Goal: Complete application form: Complete application form

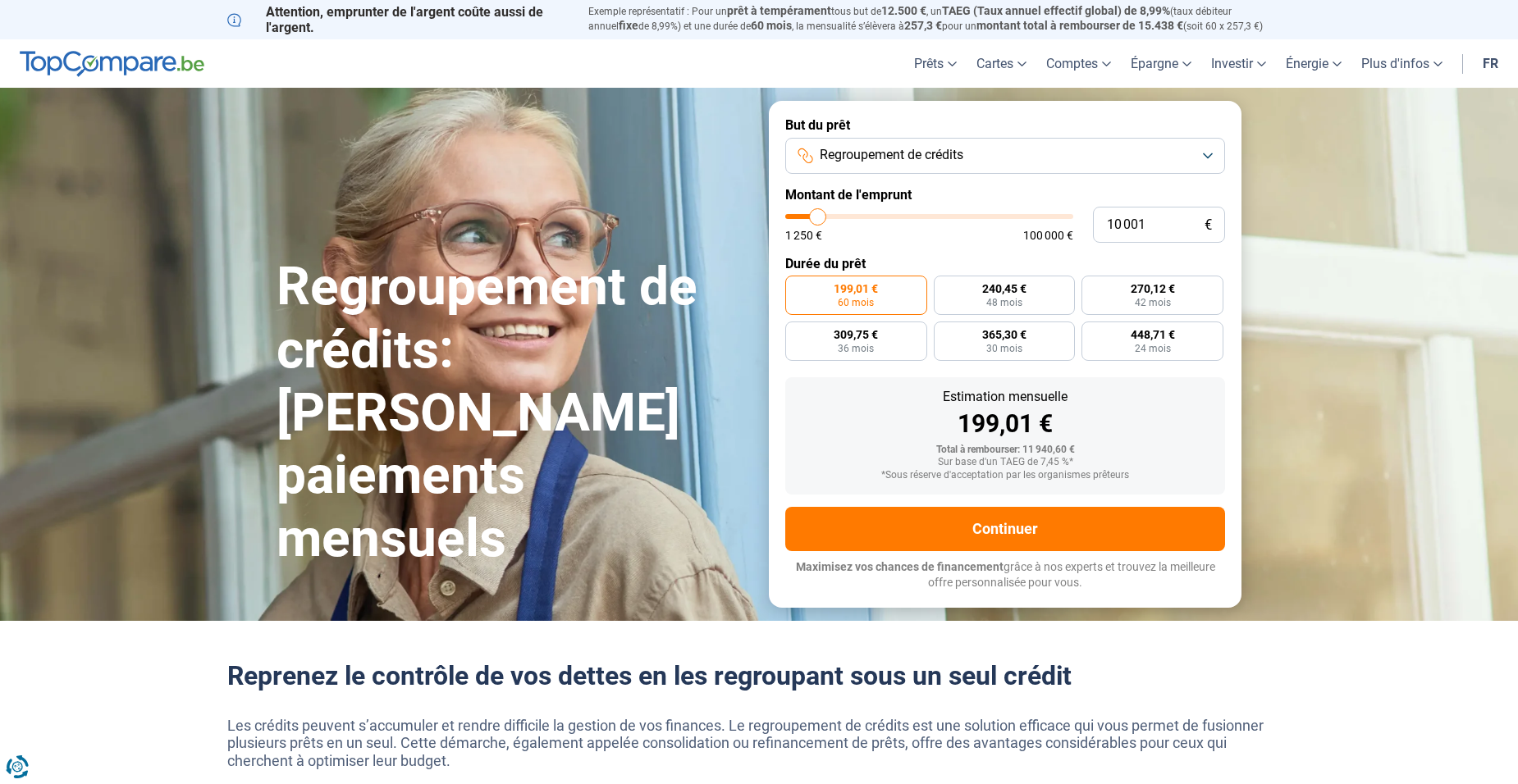
type input "11 000"
type input "11000"
type input "11 250"
type input "11250"
type input "12 000"
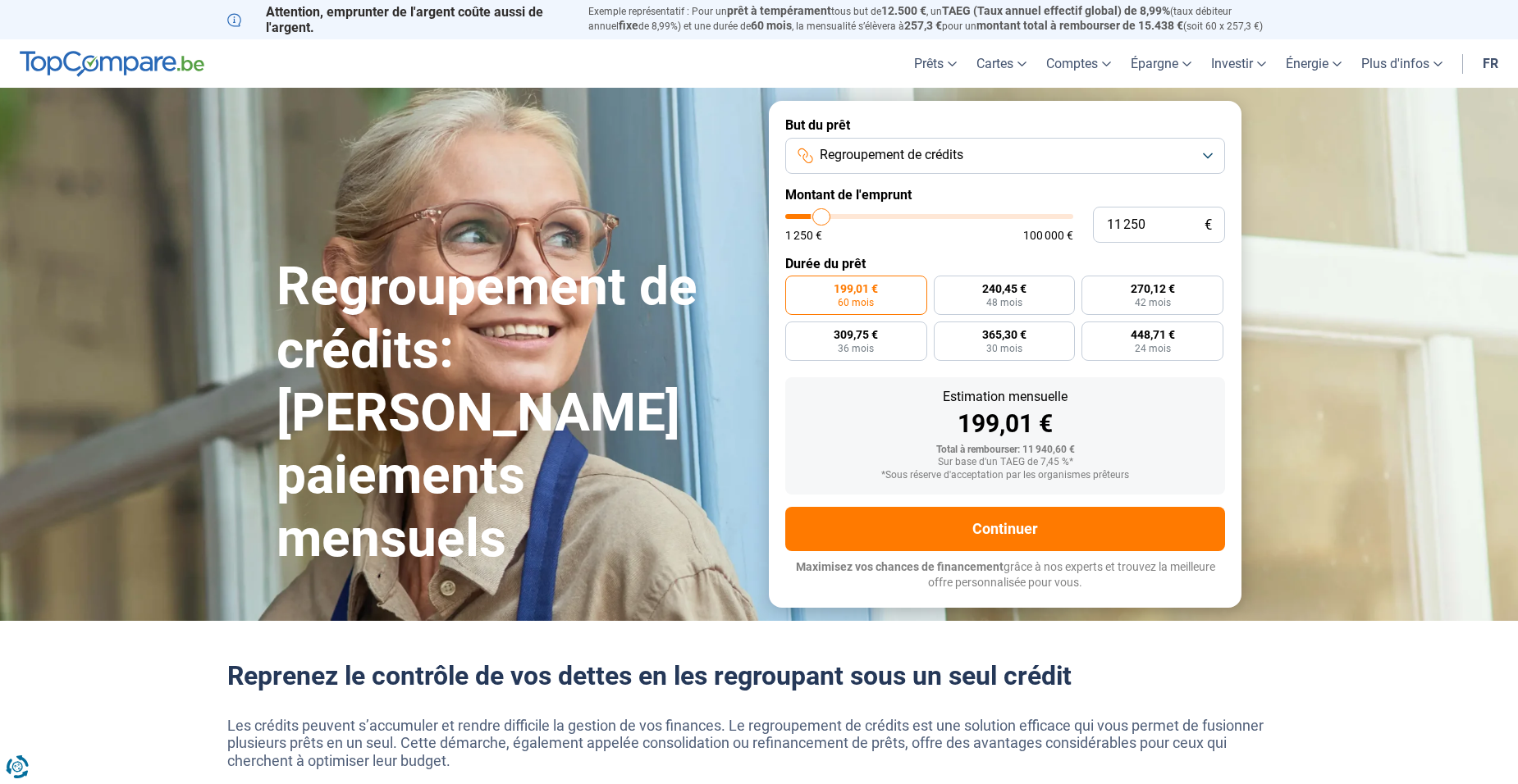
type input "12000"
type input "12 250"
type input "12250"
type input "12 750"
type input "12750"
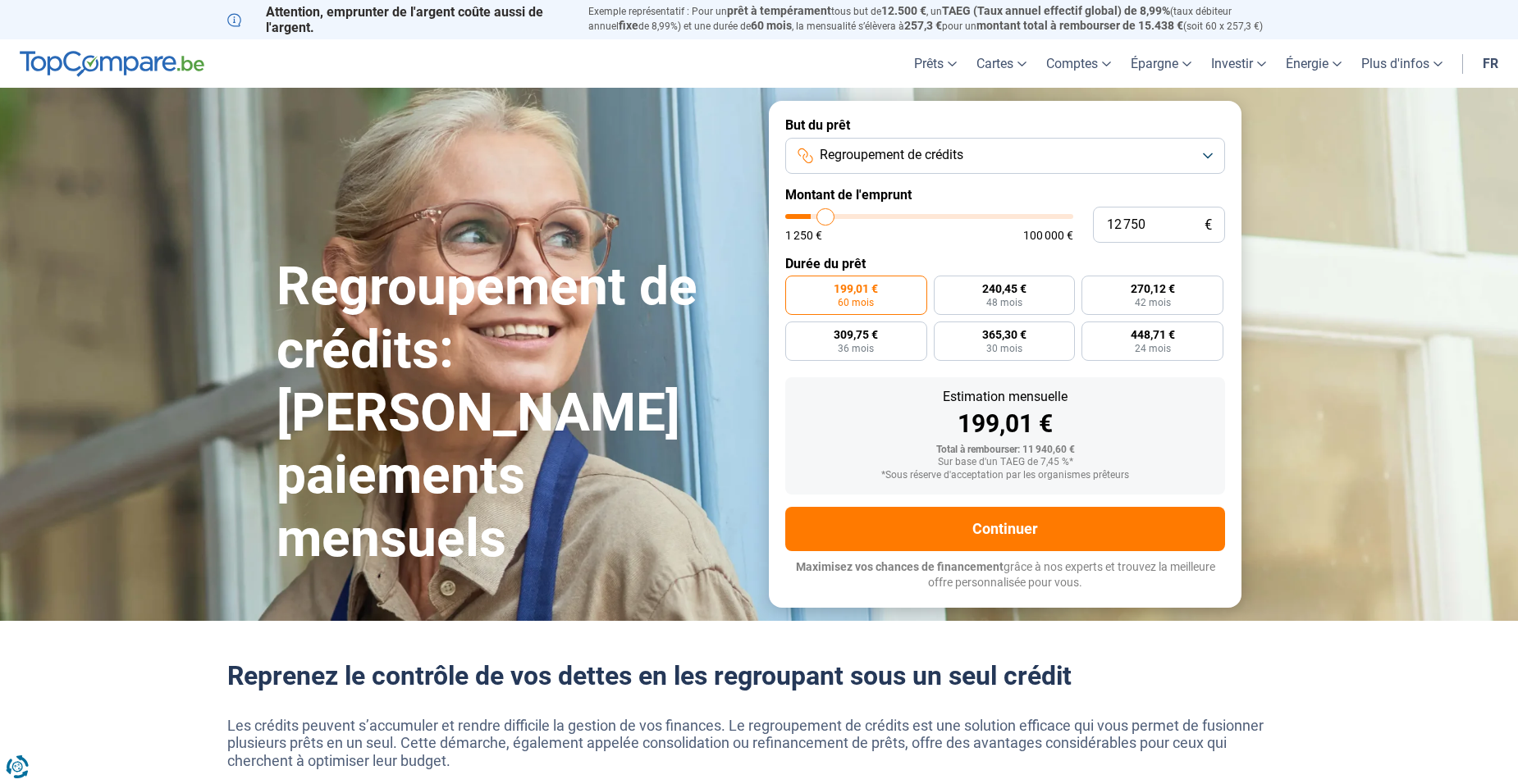
type input "13 500"
type input "13500"
type input "13 750"
type input "13750"
type input "14 250"
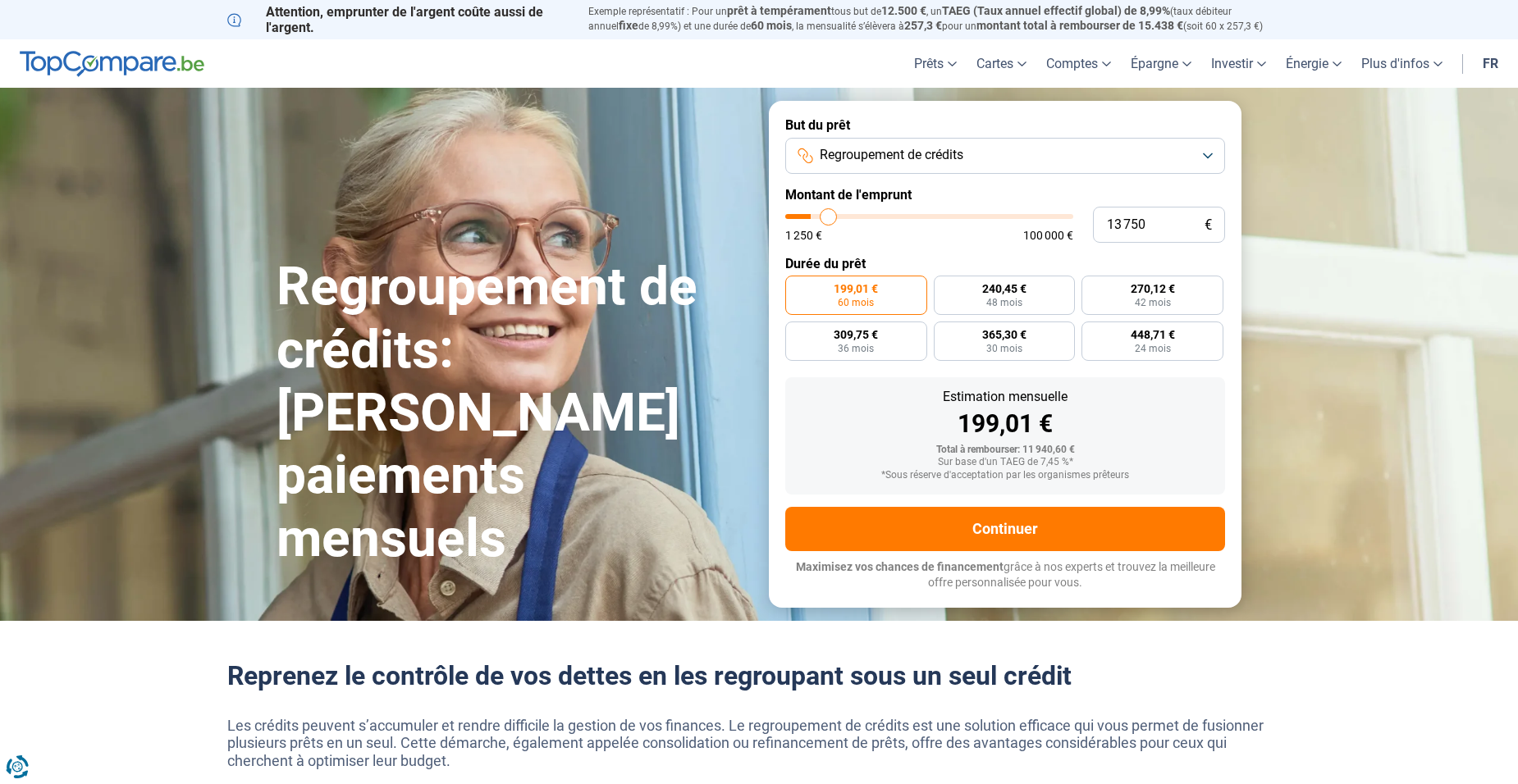
type input "14250"
type input "14 750"
type input "14750"
type input "15 000"
type input "15000"
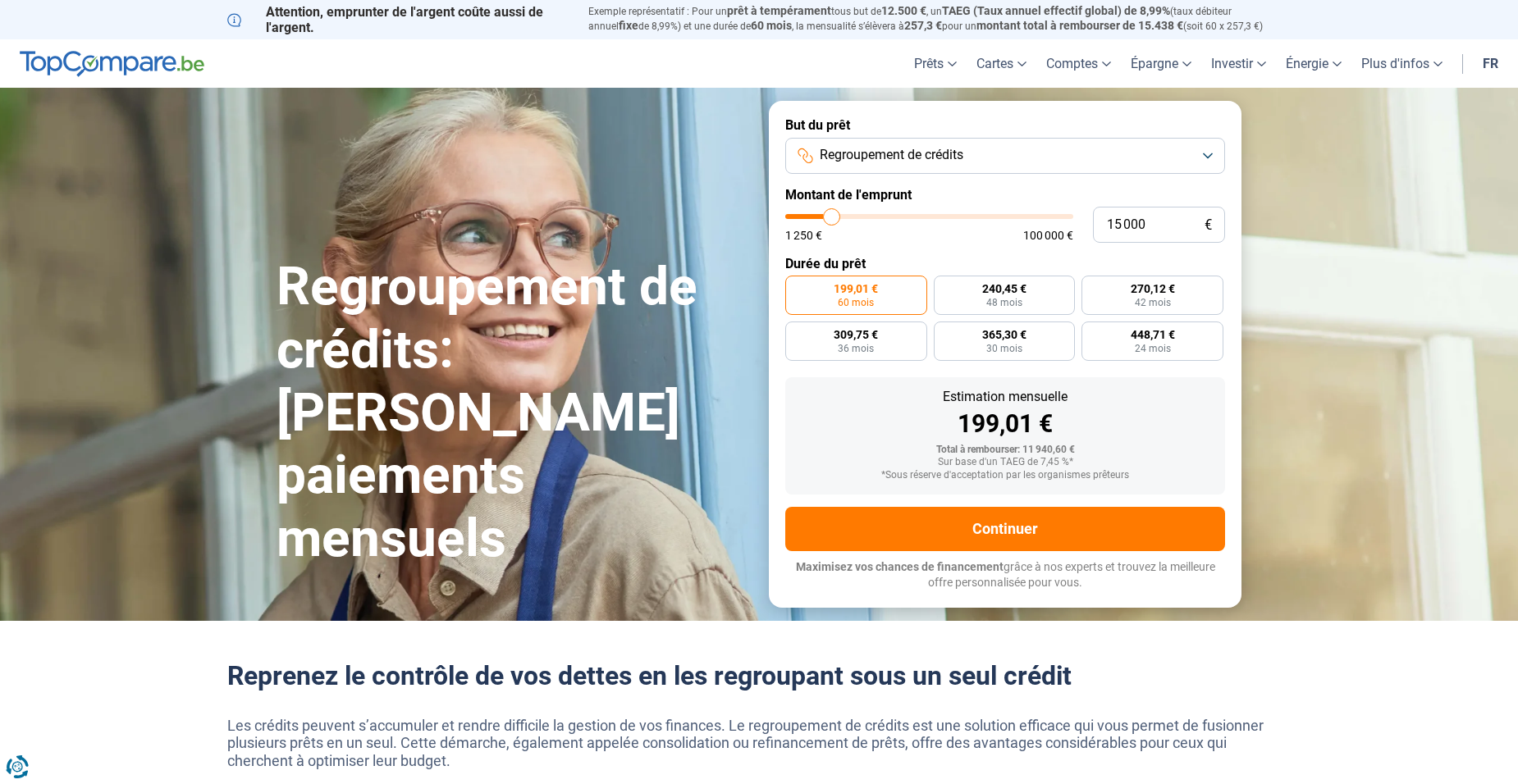
type input "15 250"
type input "15250"
type input "15 500"
type input "15500"
type input "15 750"
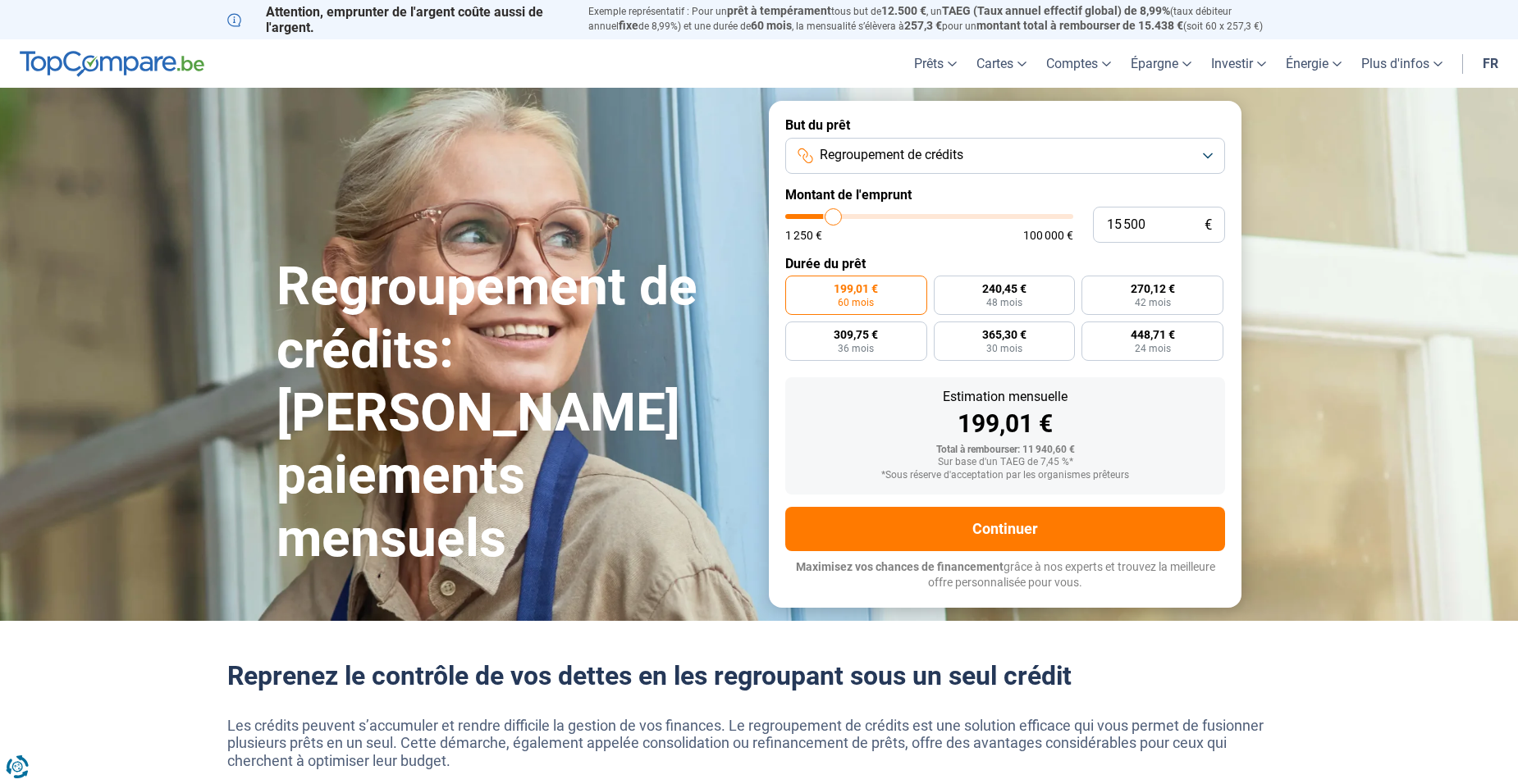
type input "15750"
type input "16 250"
type input "16250"
type input "16 500"
type input "16500"
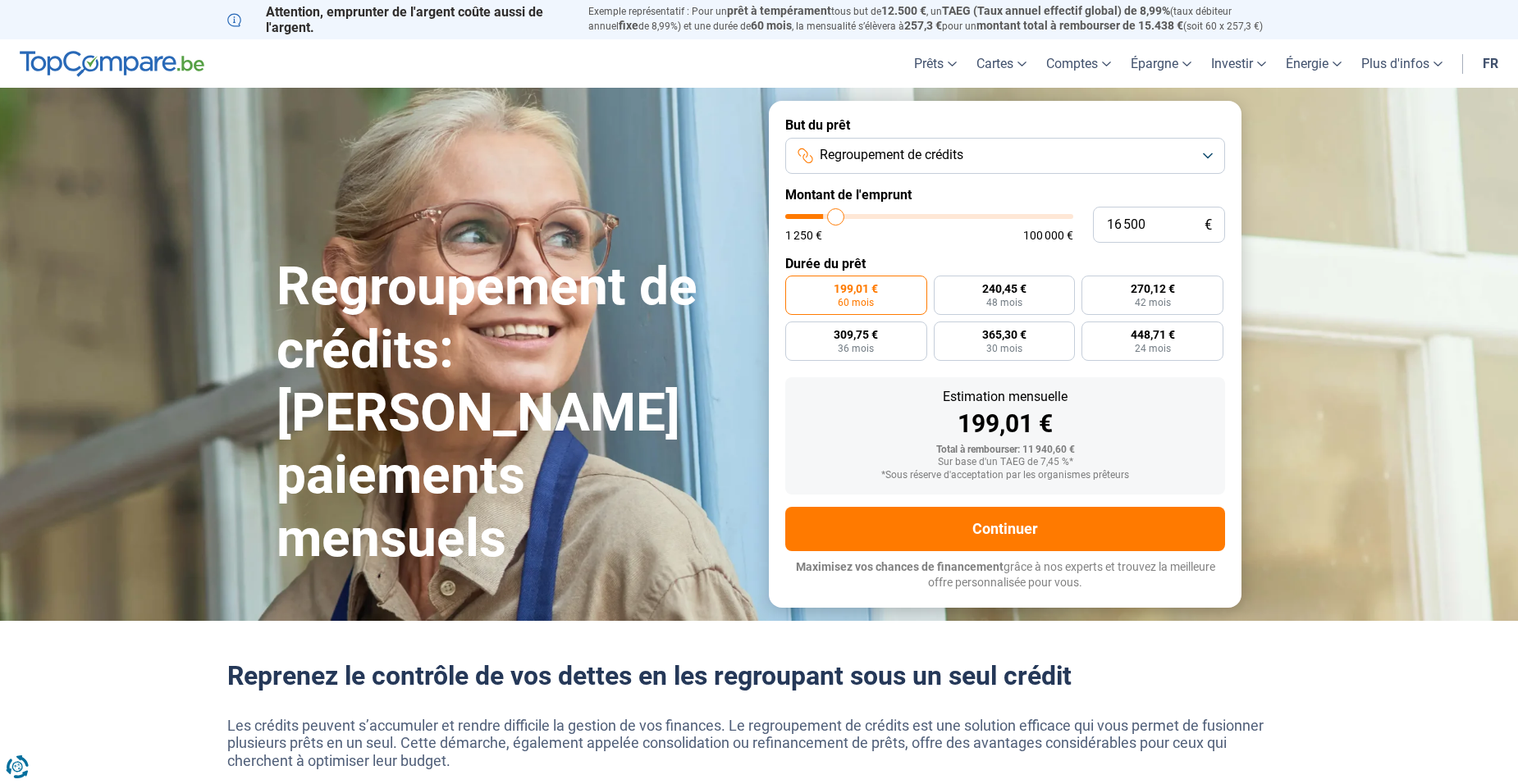
type input "16 750"
type input "16750"
type input "17 000"
type input "17000"
type input "17 750"
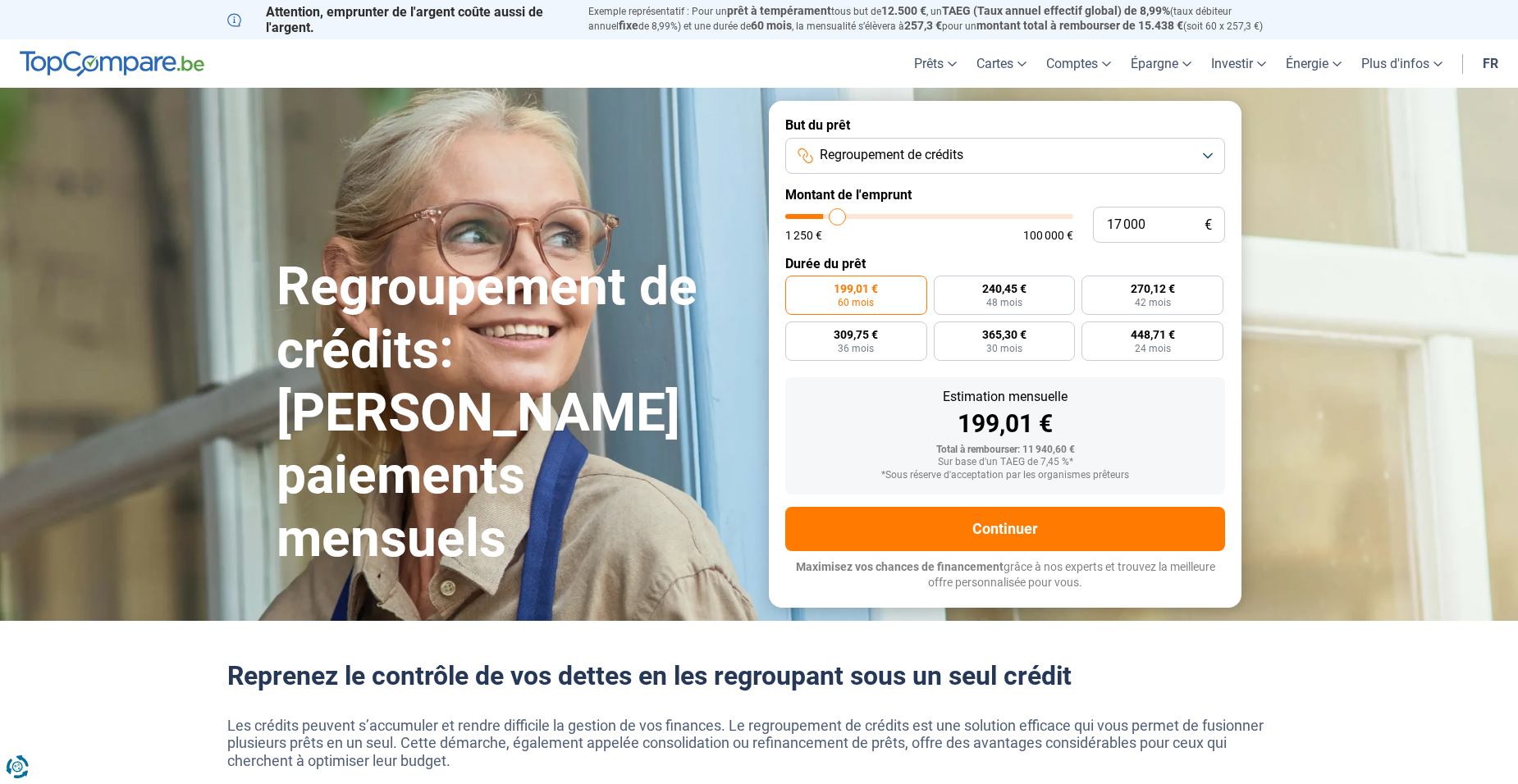
type input "17750"
type input "18 250"
type input "18250"
type input "18 750"
type input "18750"
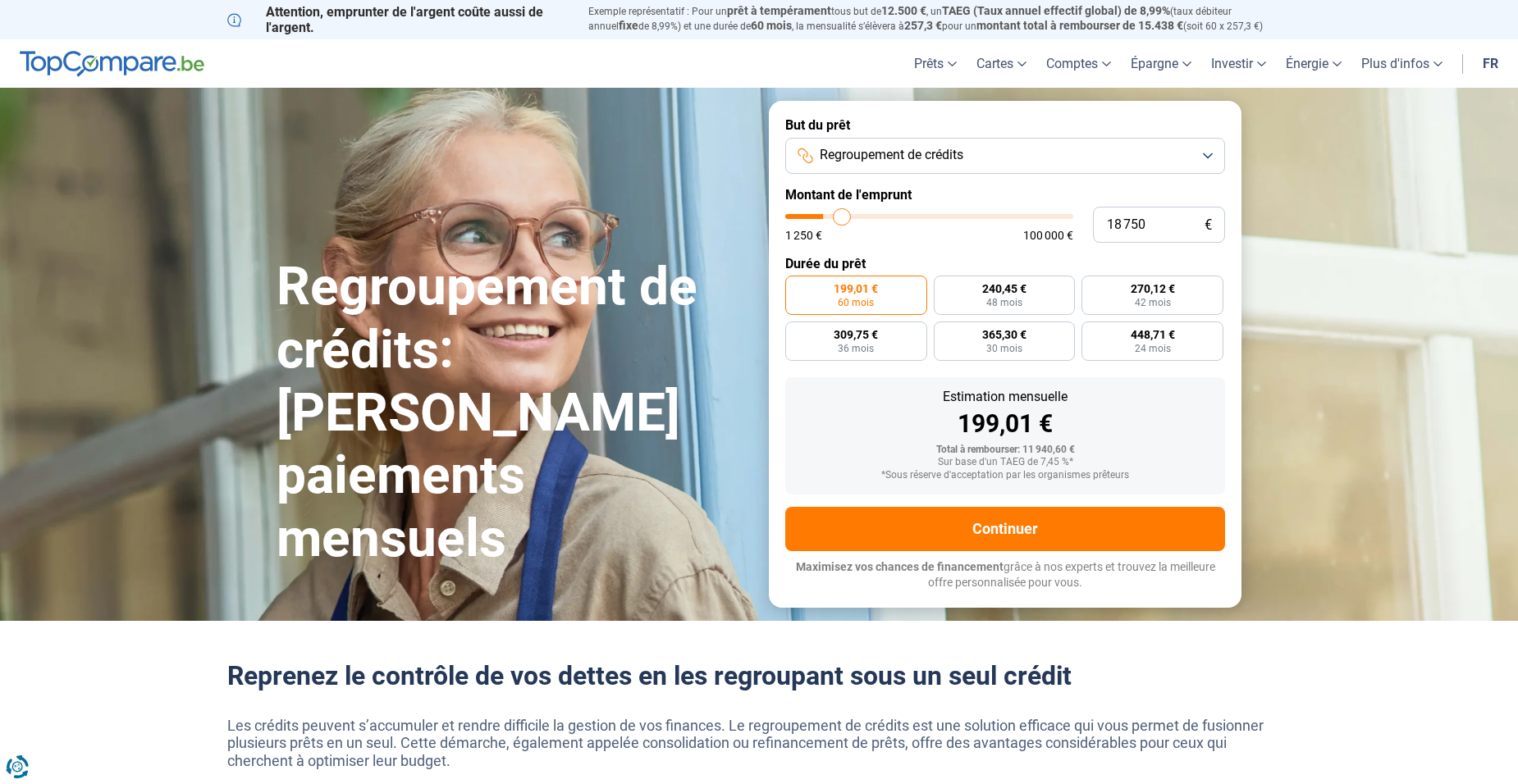
type input "19 250"
type input "19250"
type input "19 500"
type input "19500"
type input "19 750"
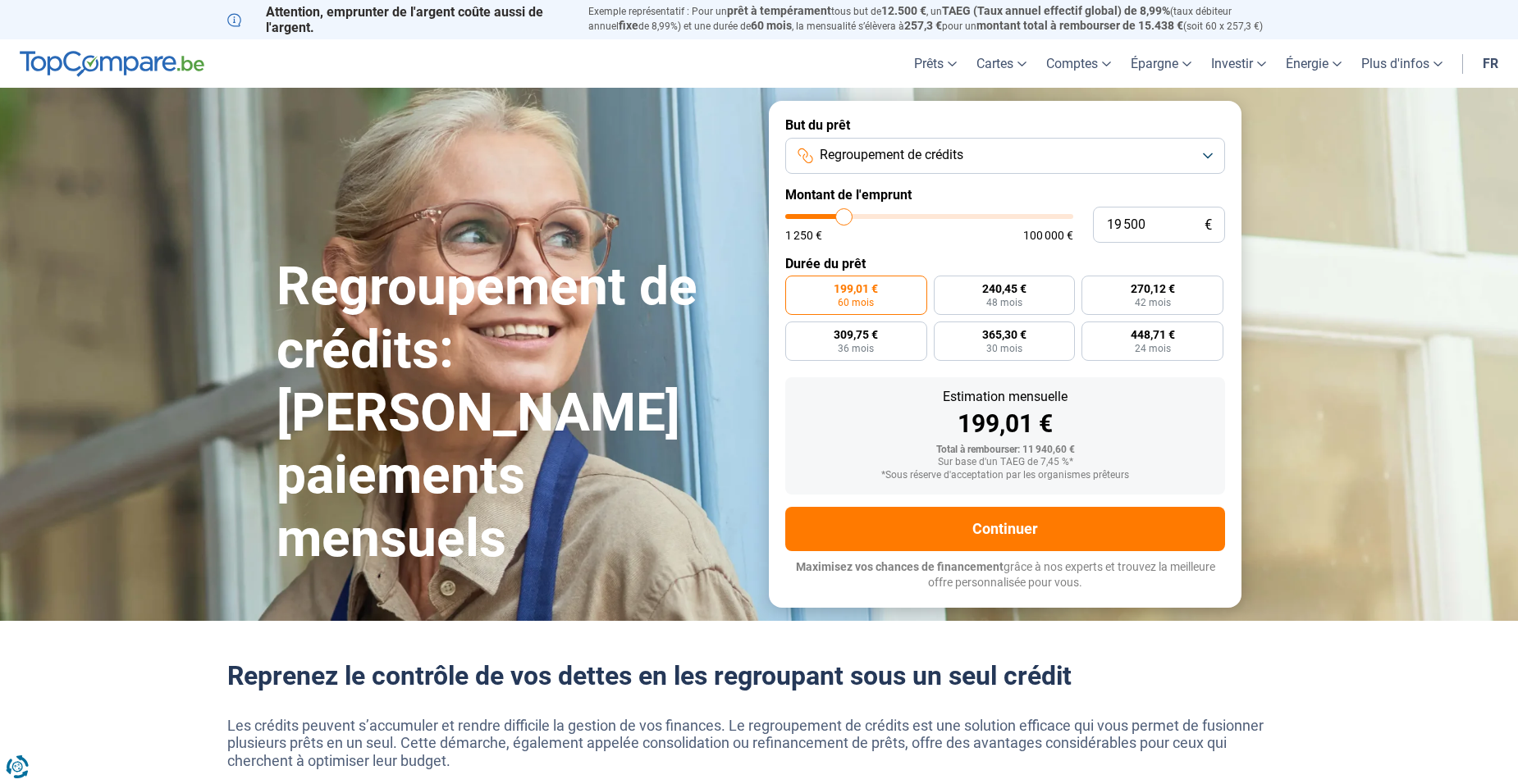
type input "19750"
type input "20 000"
type input "20000"
type input "20 750"
type input "20750"
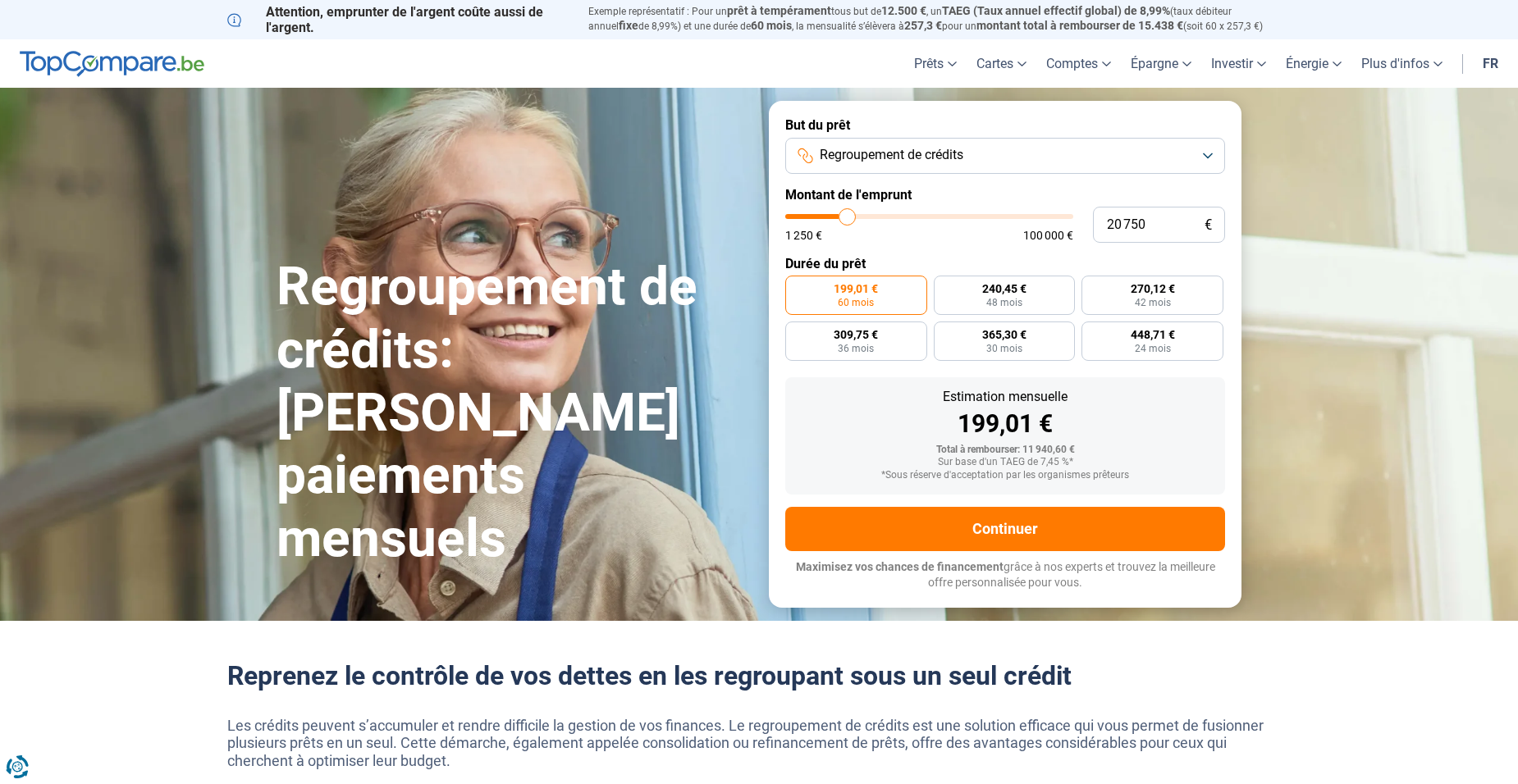
type input "21 000"
type input "21000"
type input "21 250"
type input "21250"
type input "22 000"
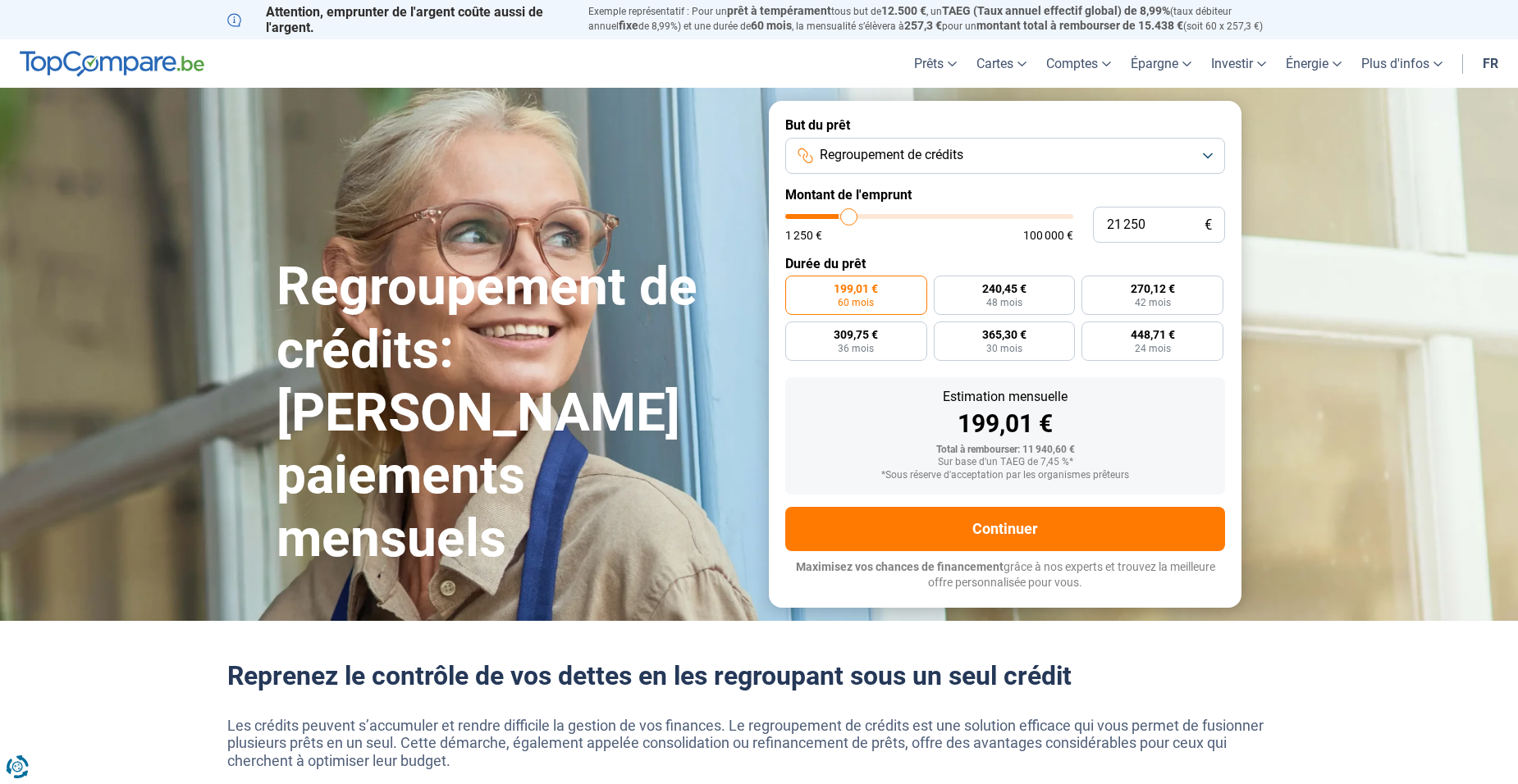
type input "22000"
type input "22 250"
type input "22250"
type input "22 750"
type input "22750"
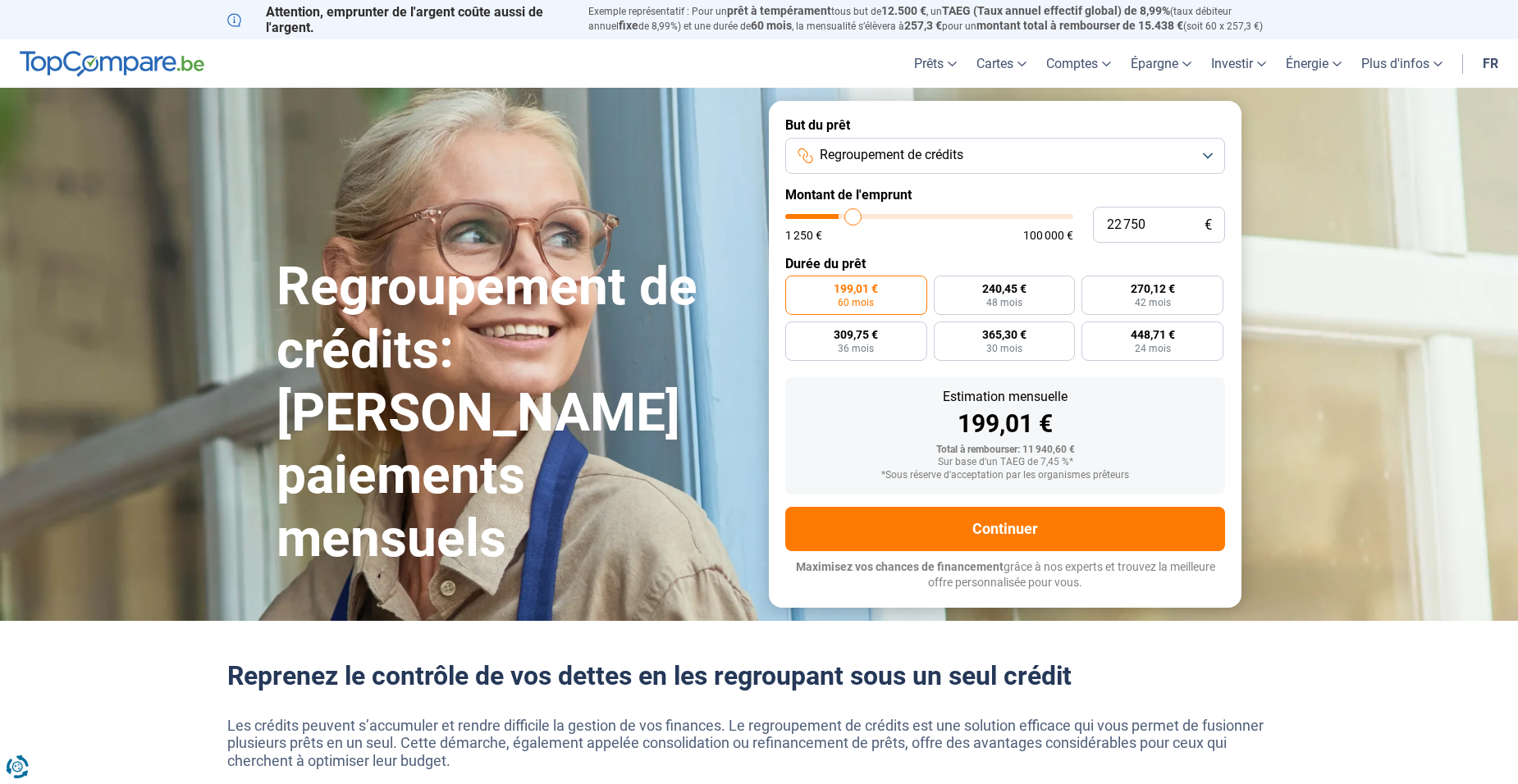
type input "23 000"
type input "23000"
type input "23 500"
type input "23500"
type input "23 750"
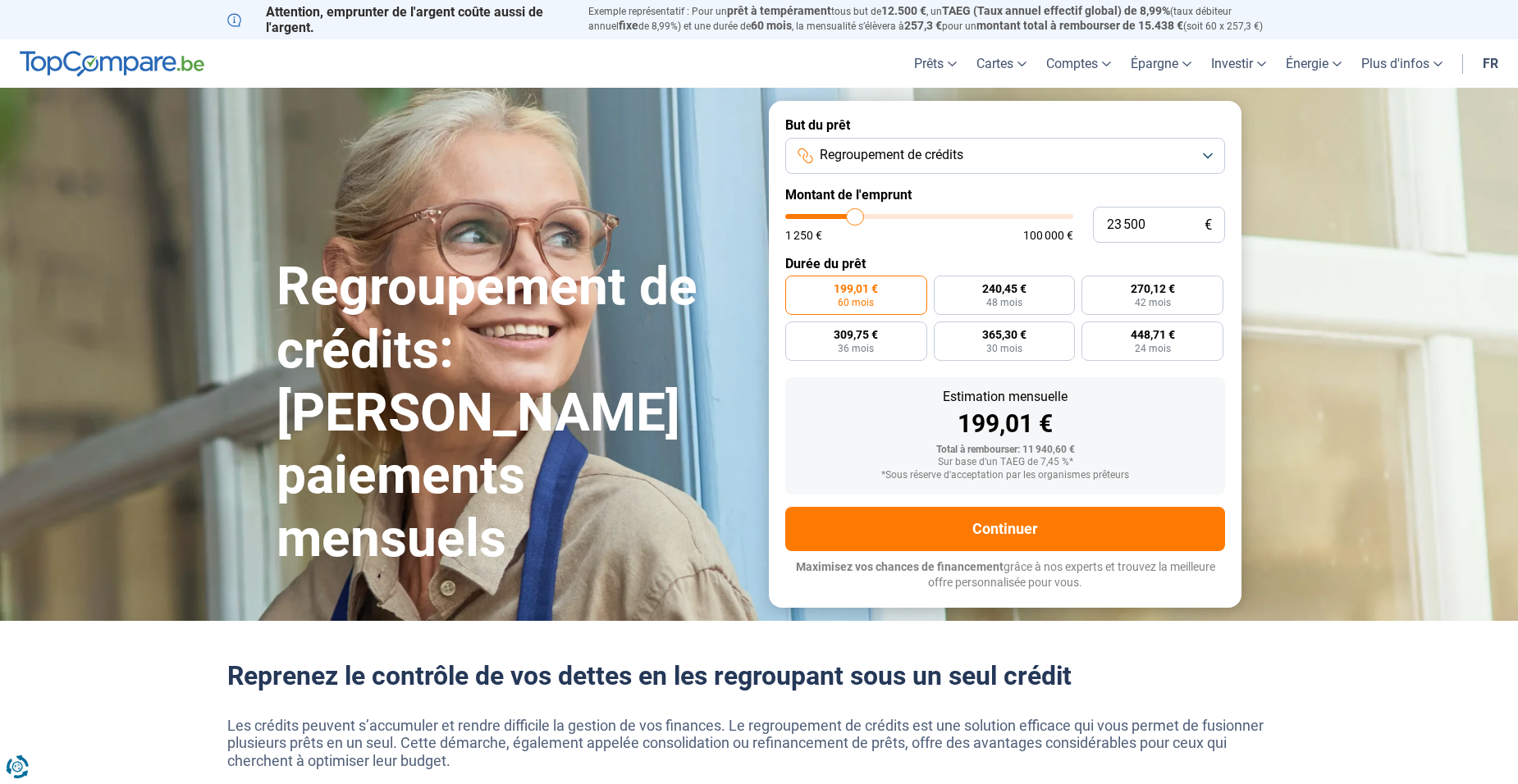
type input "23750"
type input "24 000"
type input "24000"
type input "24 250"
type input "24250"
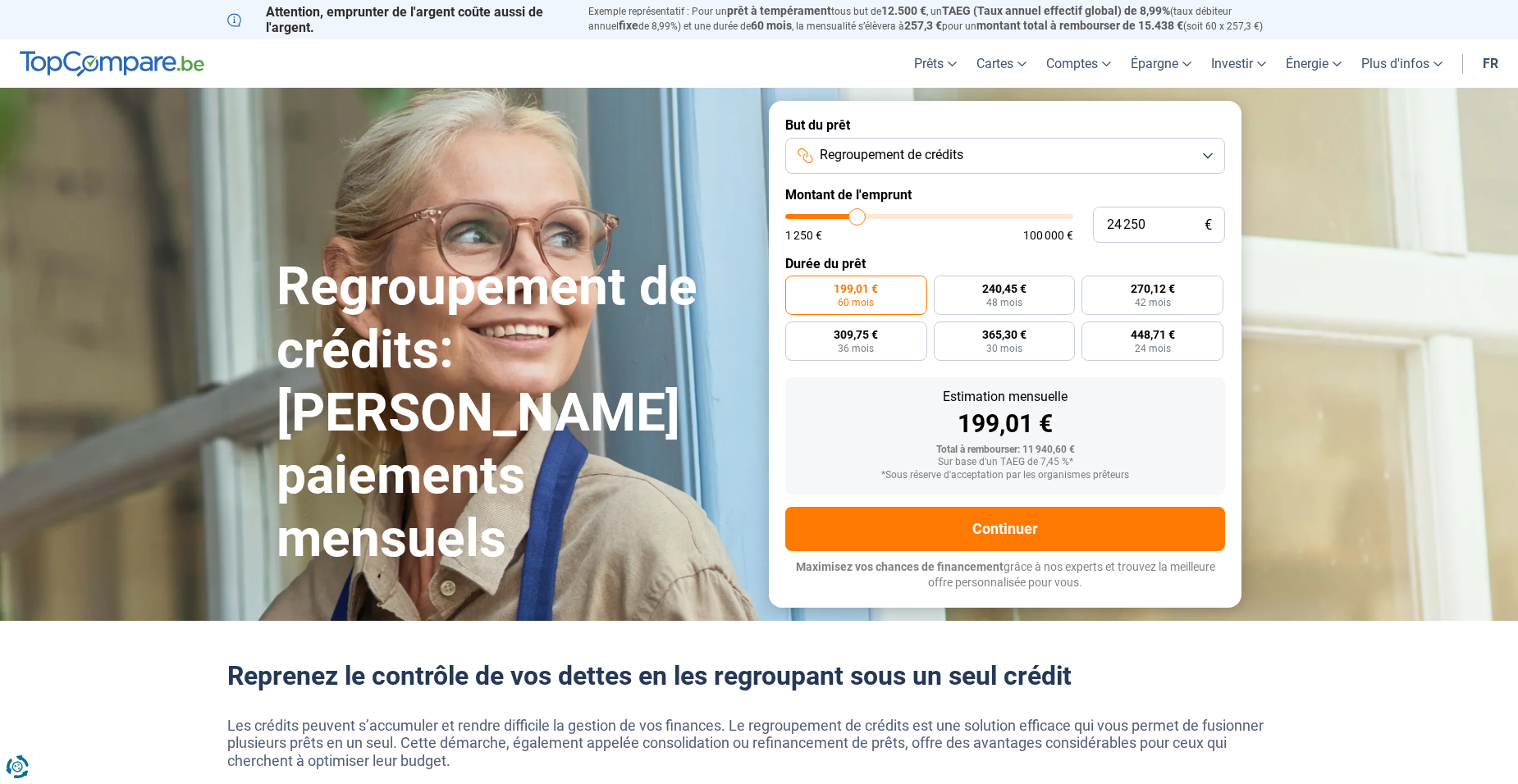
type input "24 500"
type input "24500"
type input "25 000"
type input "25000"
type input "25 250"
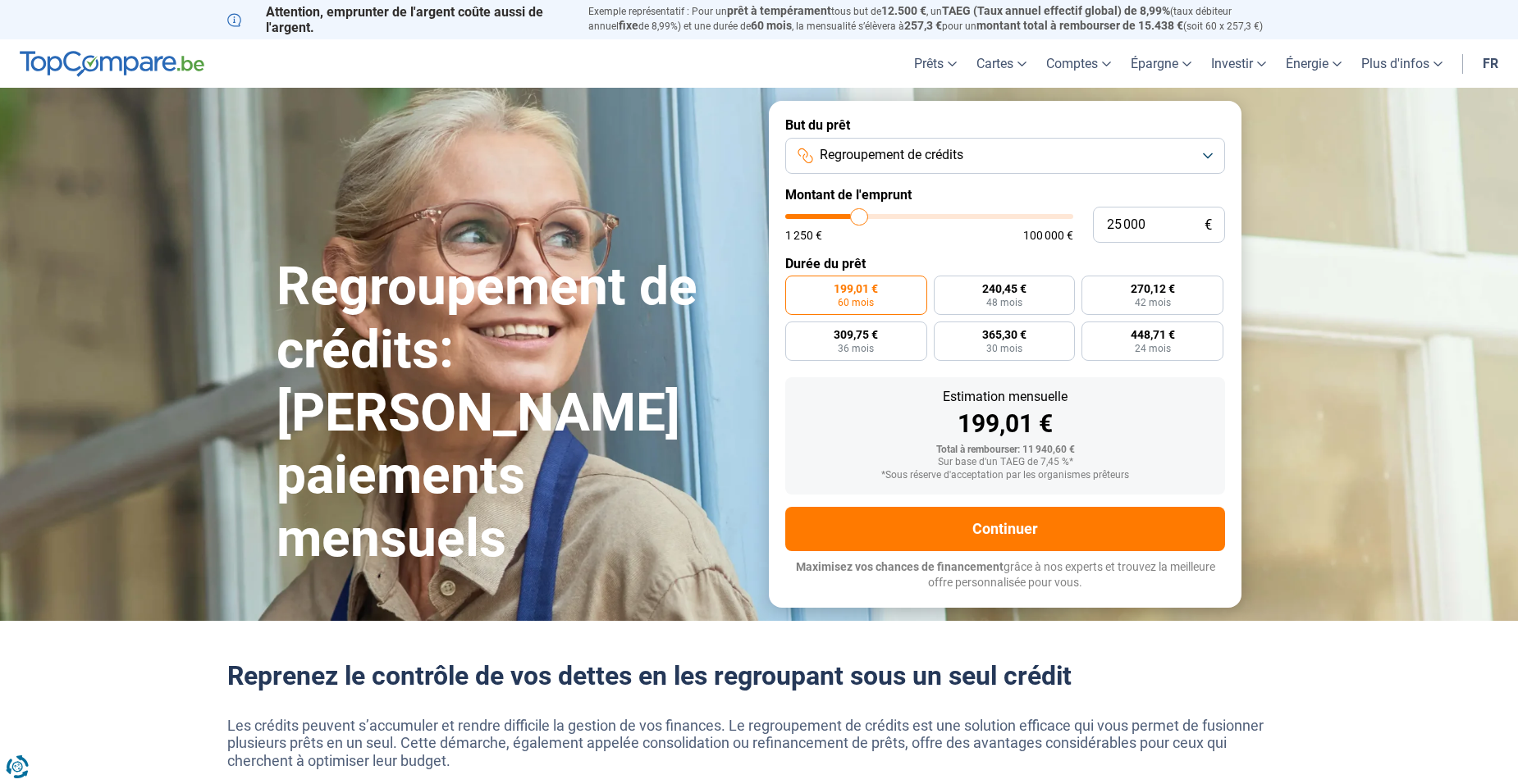
type input "25250"
type input "25 500"
type input "25500"
type input "25 750"
type input "25750"
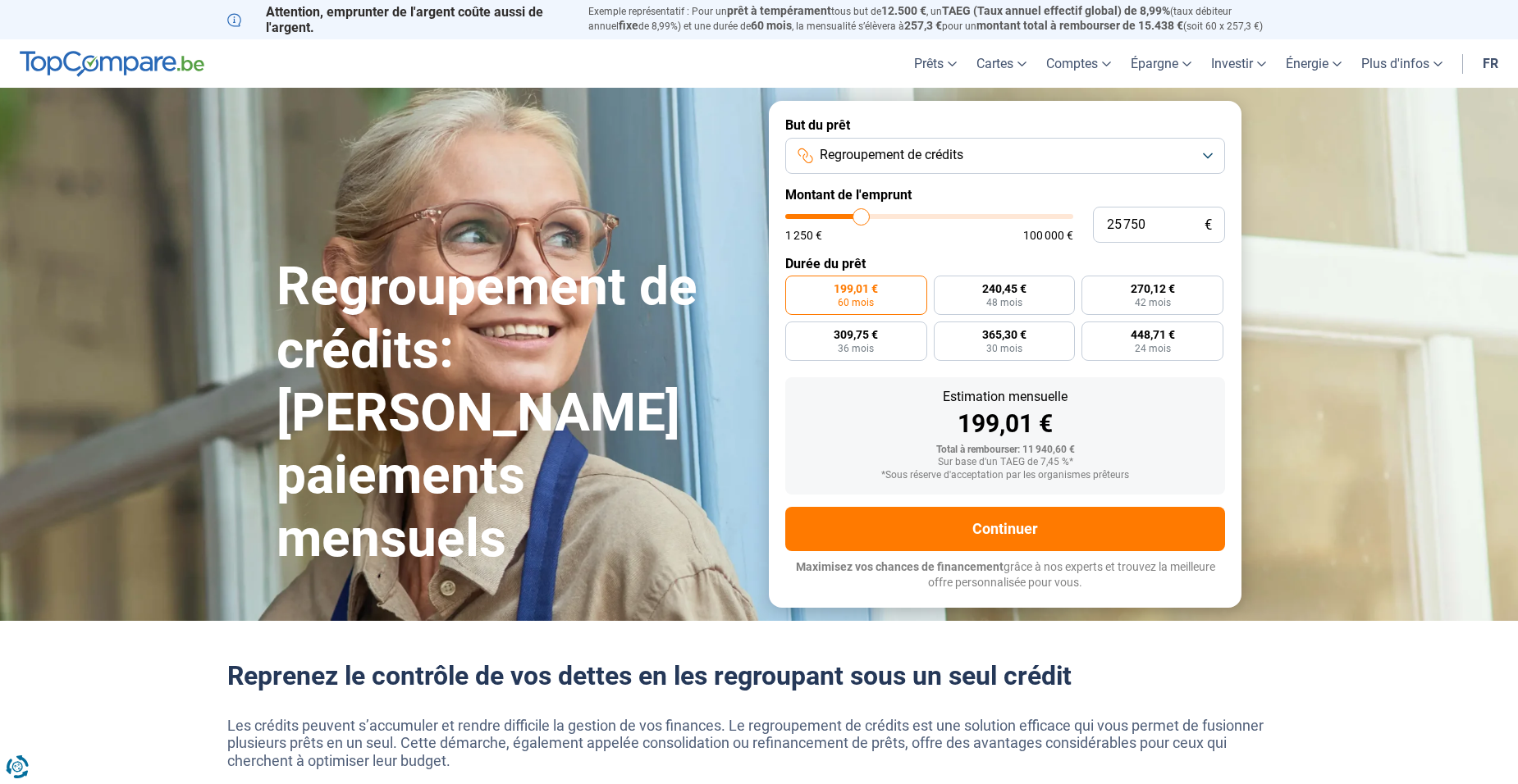
type input "26 500"
type input "26500"
type input "26 750"
type input "26750"
type input "27 000"
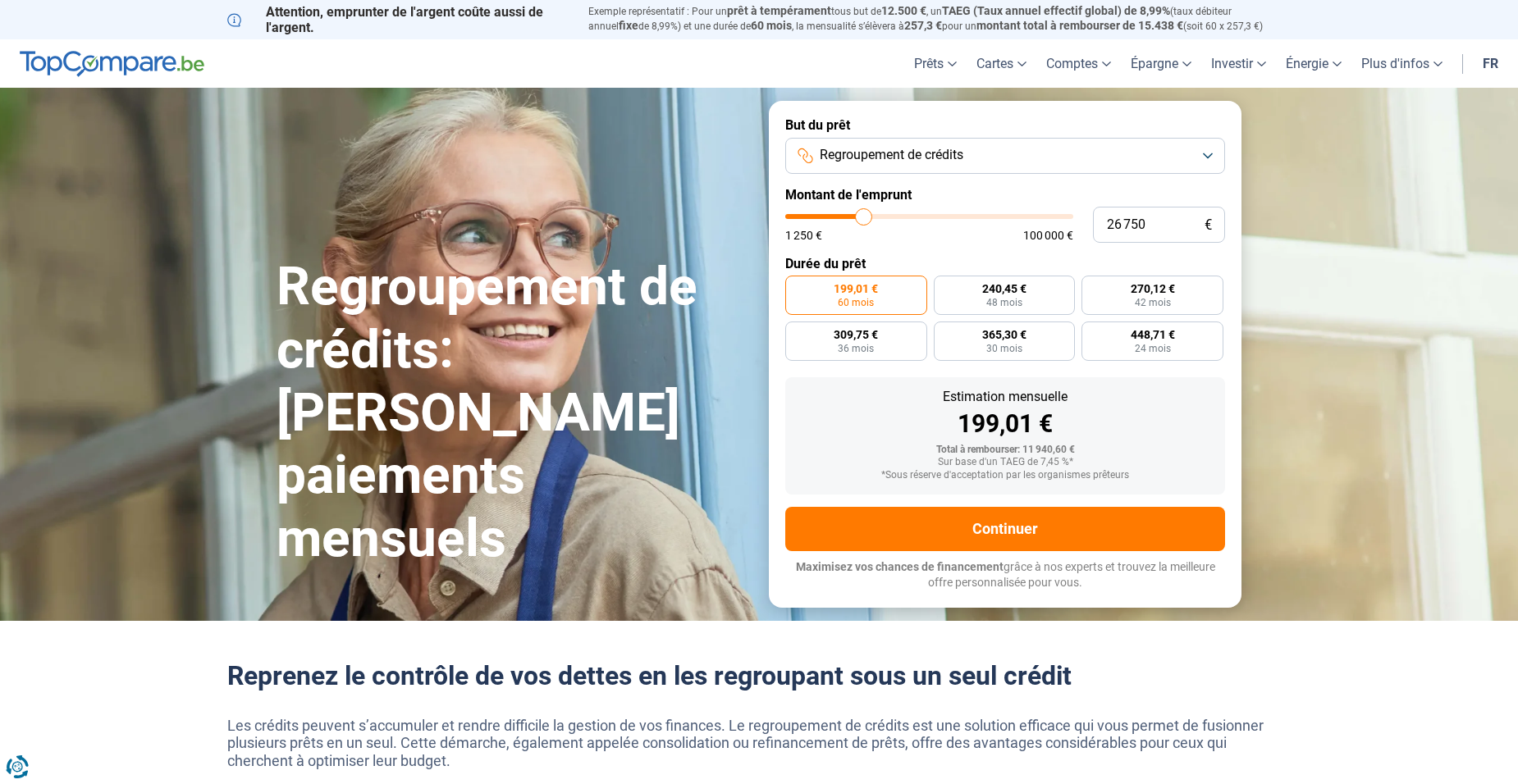
type input "27000"
type input "27 250"
type input "27250"
type input "27 500"
type input "27500"
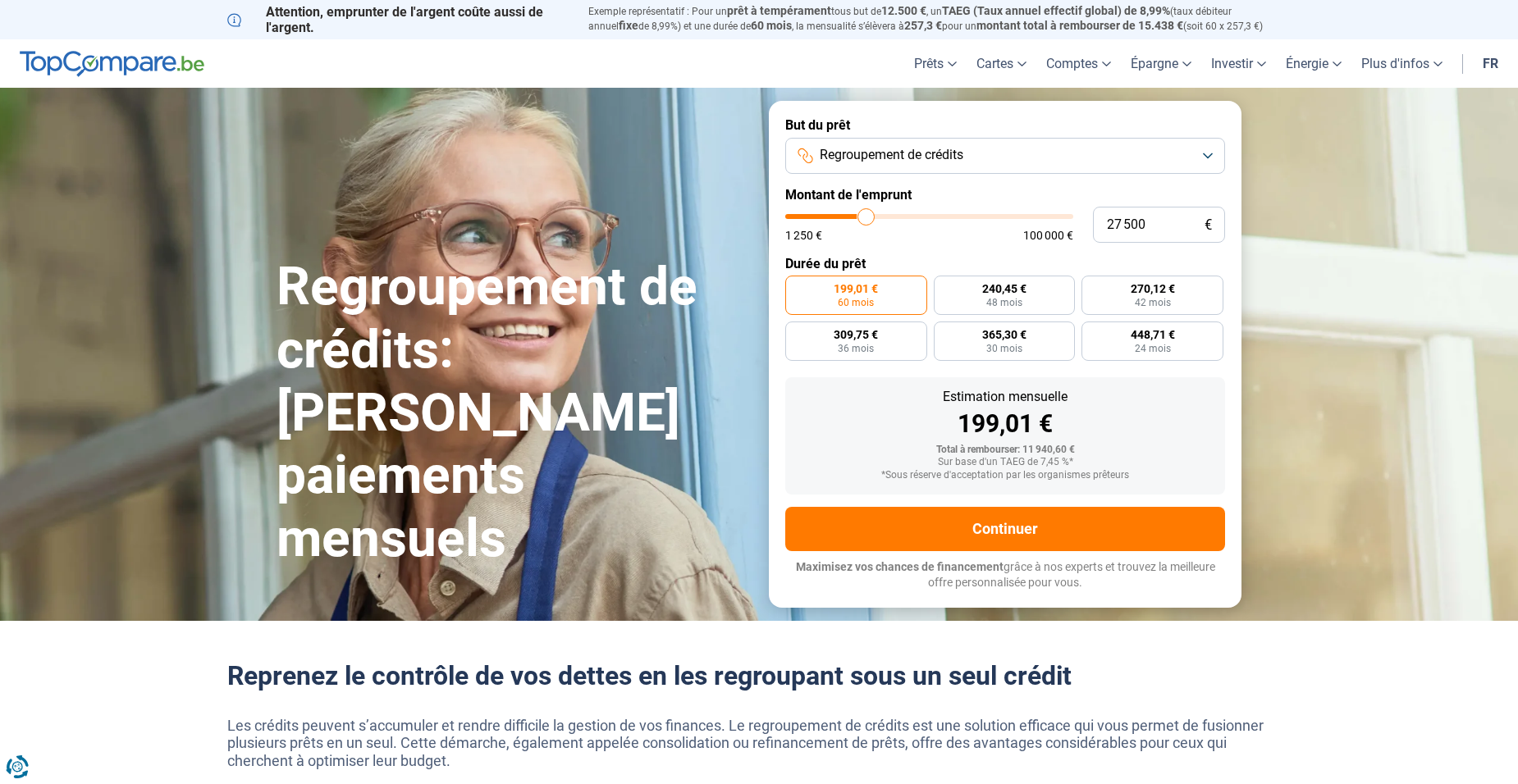
type input "28 250"
type input "28250"
type input "28 750"
type input "28750"
type input "29 000"
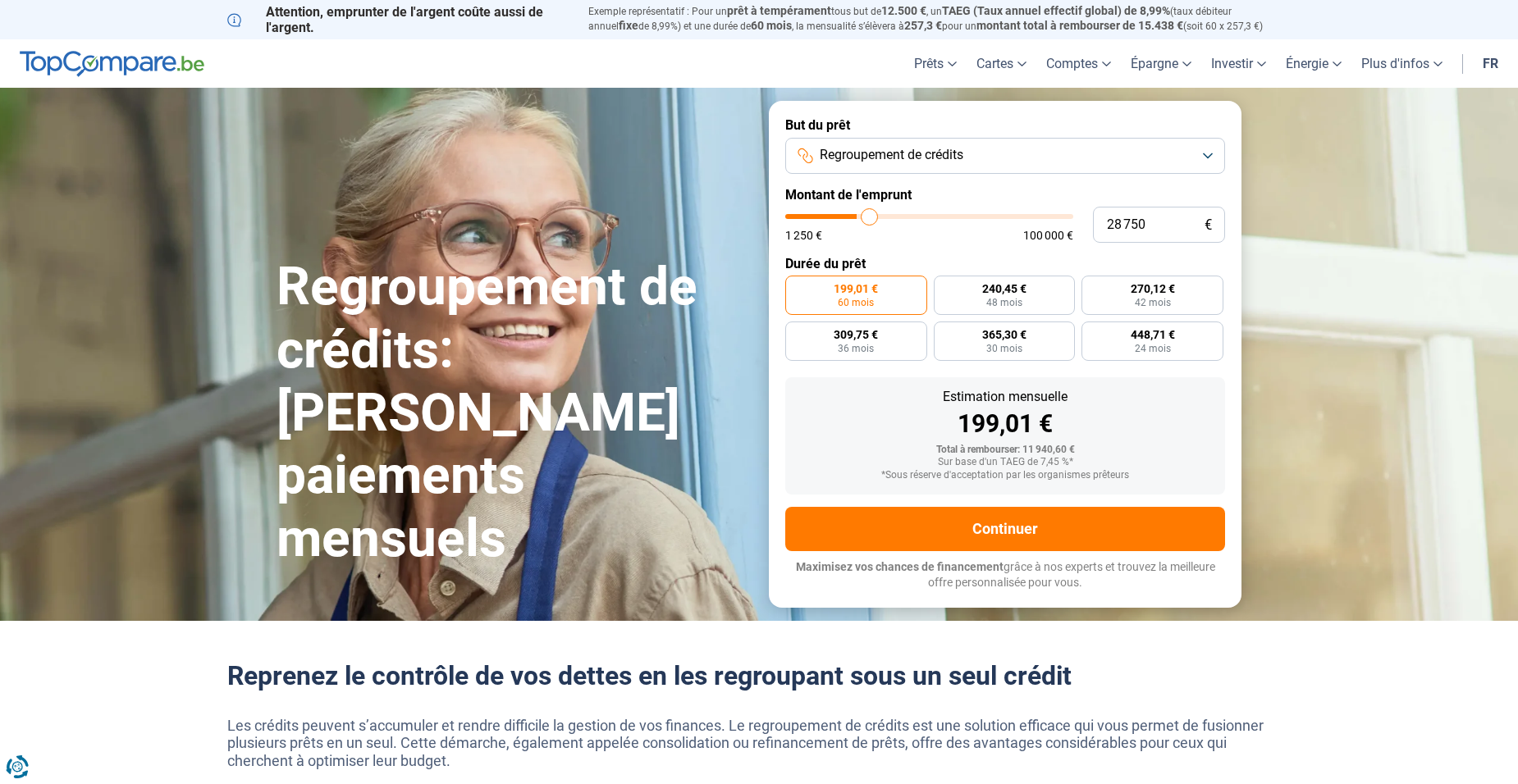
type input "29000"
type input "29 750"
type input "29750"
type input "30 000"
type input "30000"
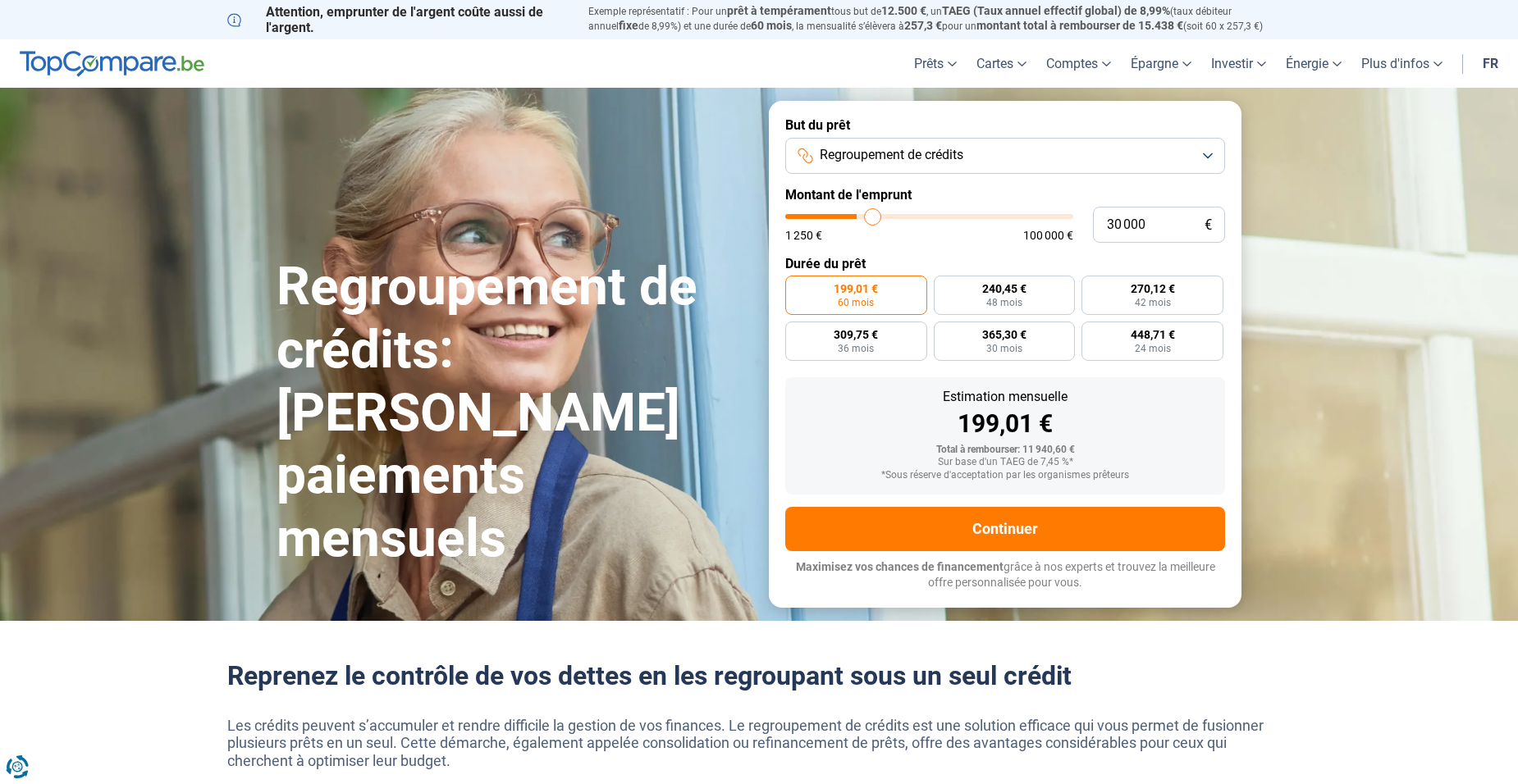
type input "30 250"
type input "30250"
type input "31 000"
type input "31000"
type input "31 250"
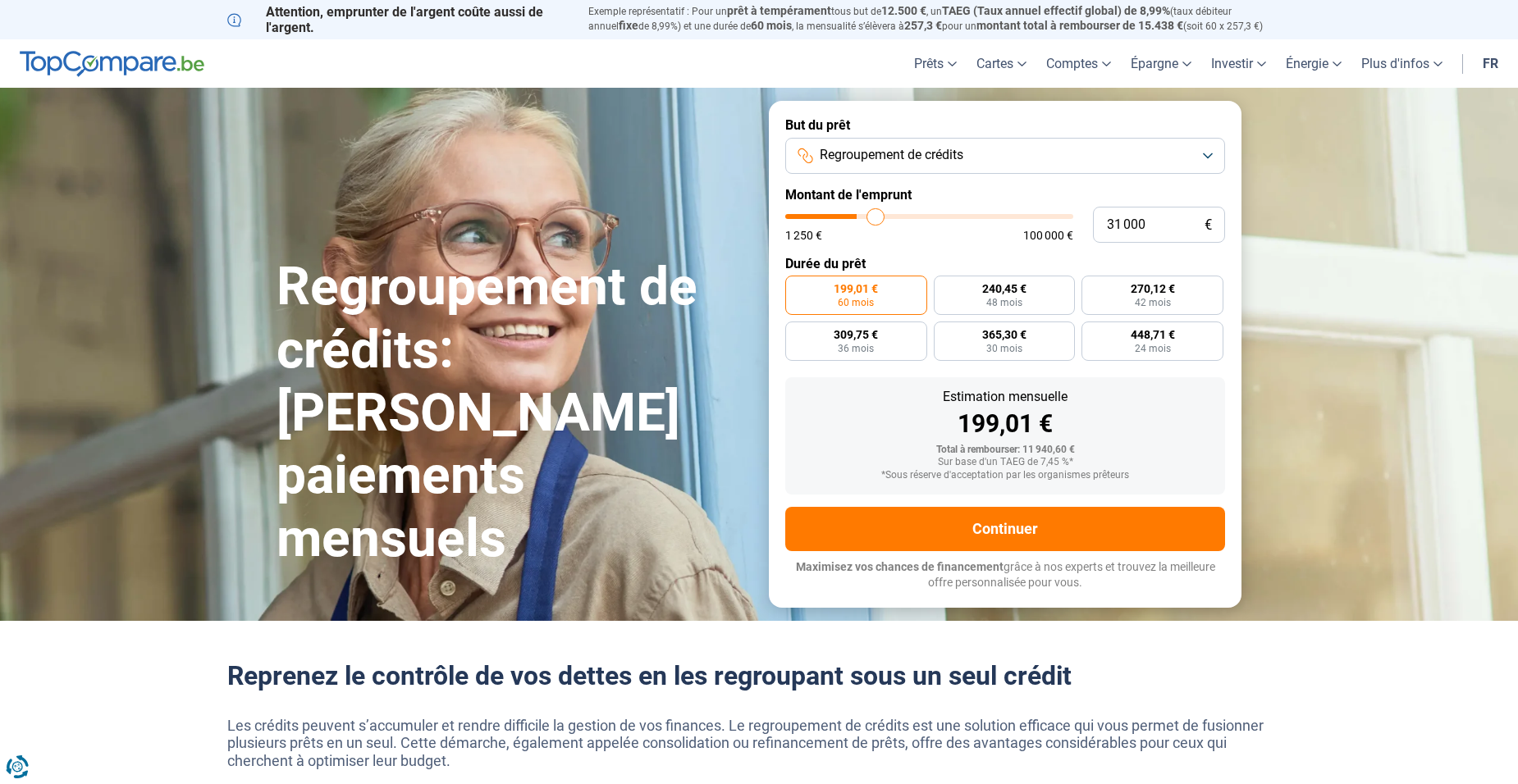
type input "31250"
type input "31 500"
type input "31500"
type input "32 000"
type input "32000"
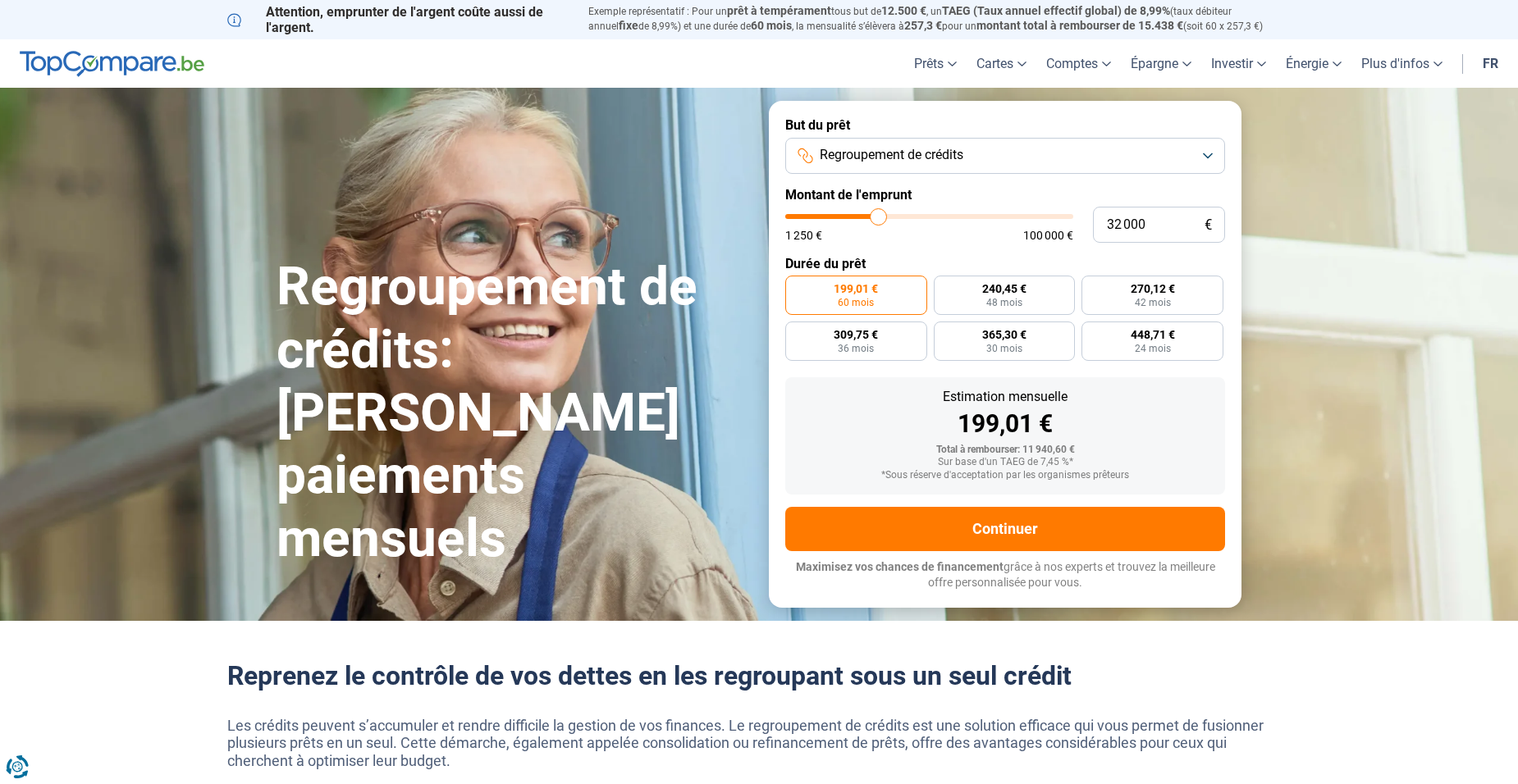
type input "32 500"
type input "32500"
type input "32 750"
type input "32750"
type input "33 000"
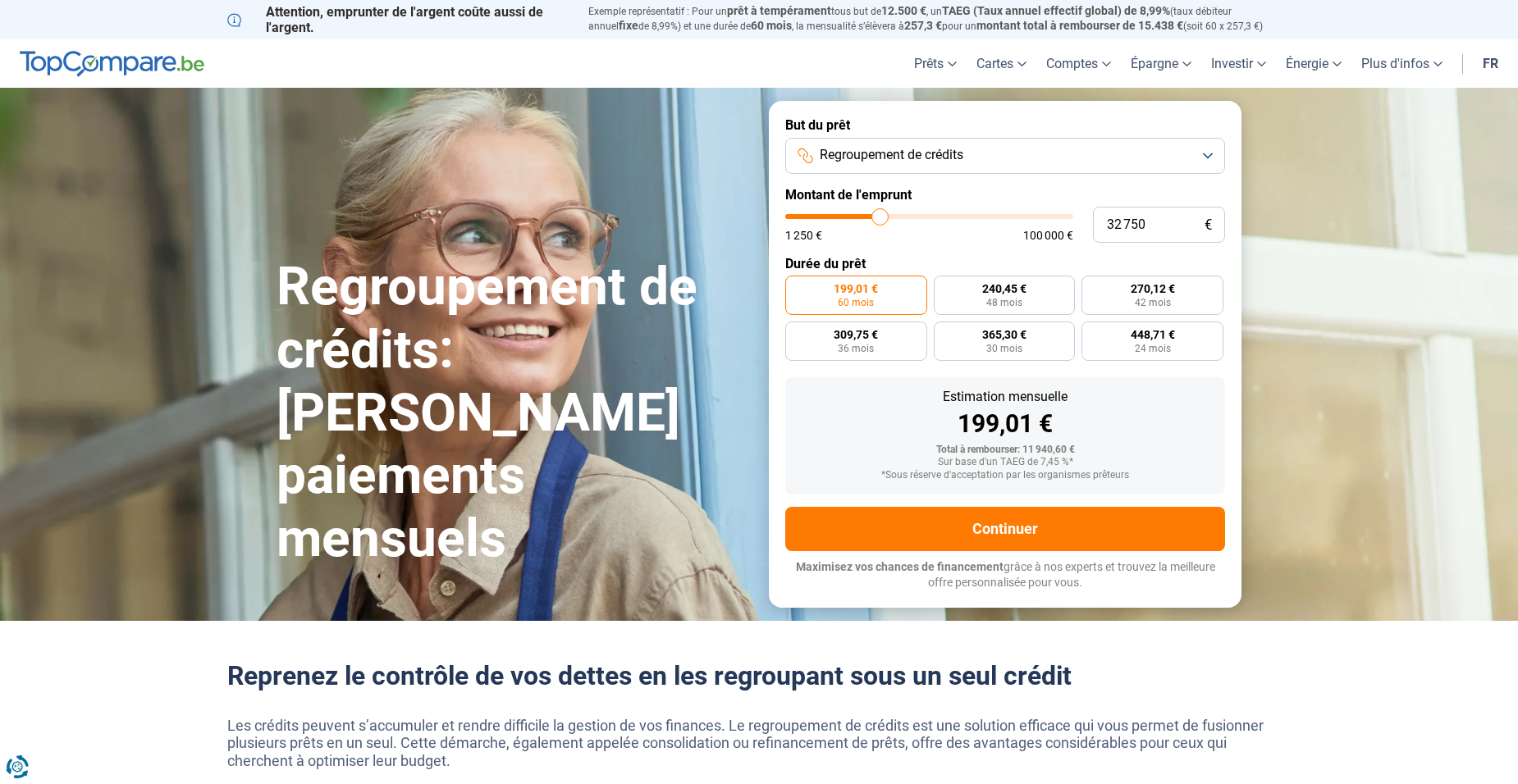
type input "33000"
type input "33 250"
type input "33250"
type input "33 500"
type input "33500"
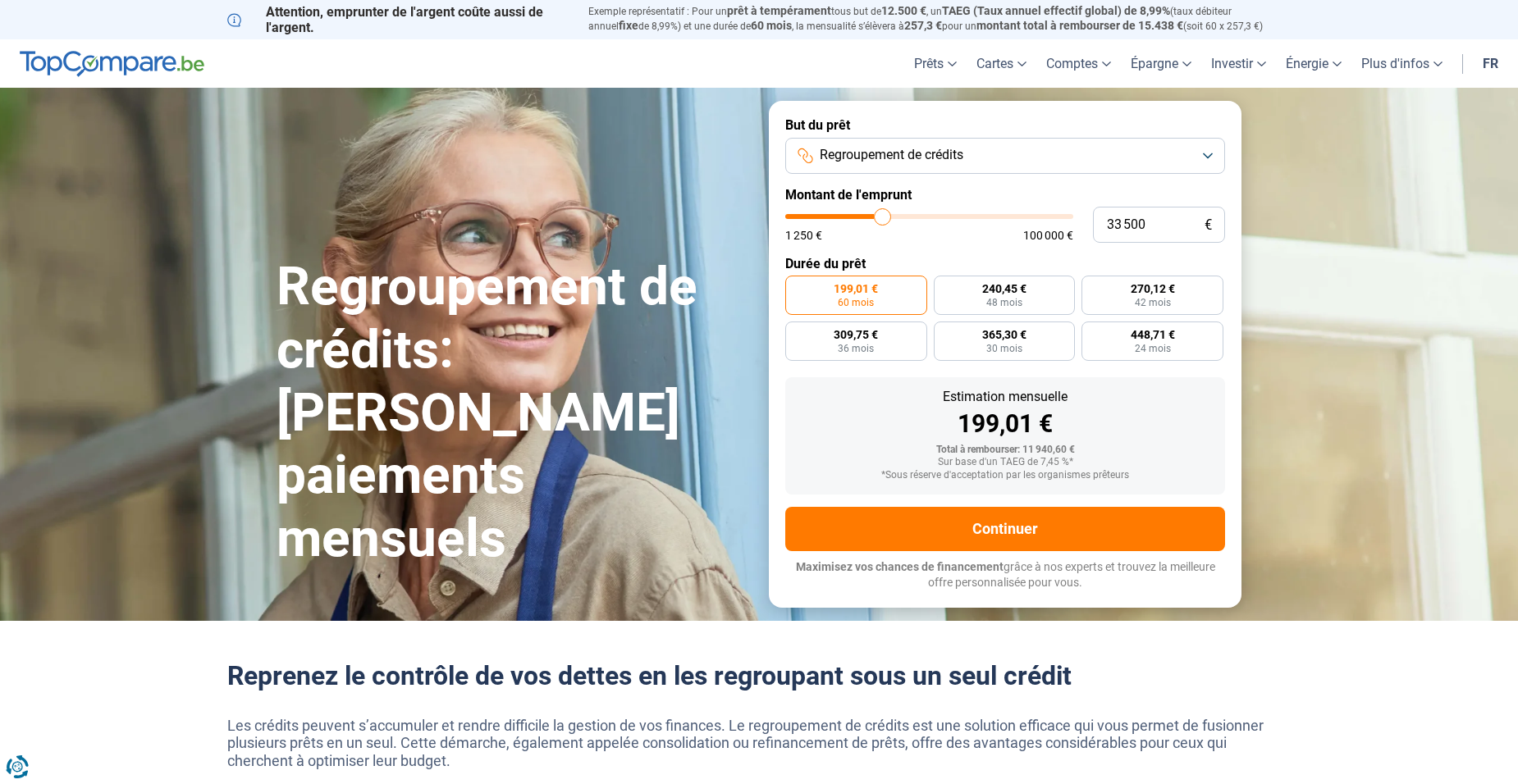
type input "34 000"
type input "34000"
type input "34 500"
type input "34500"
type input "35 000"
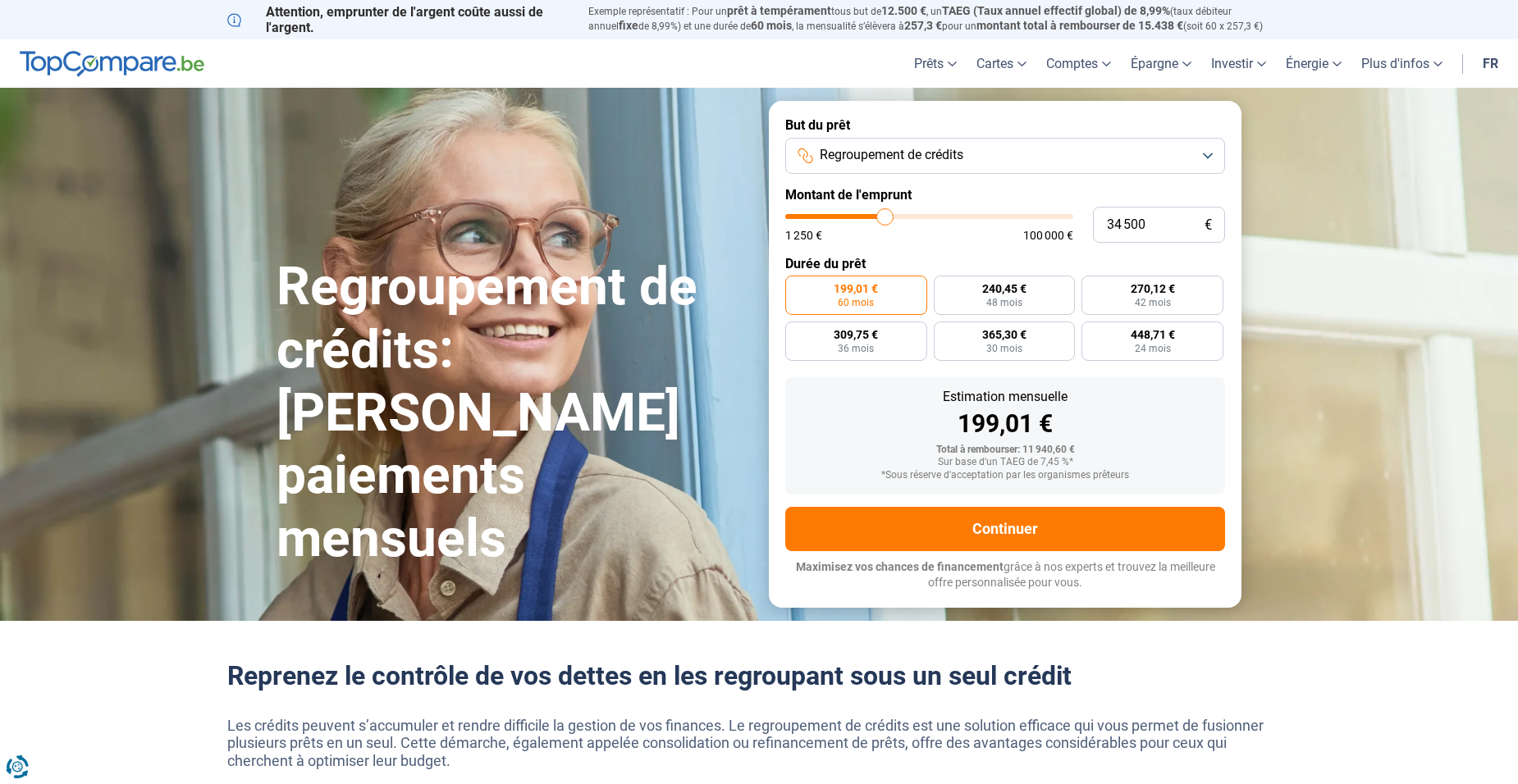
type input "35000"
type input "35 500"
type input "35500"
type input "36 250"
type input "36250"
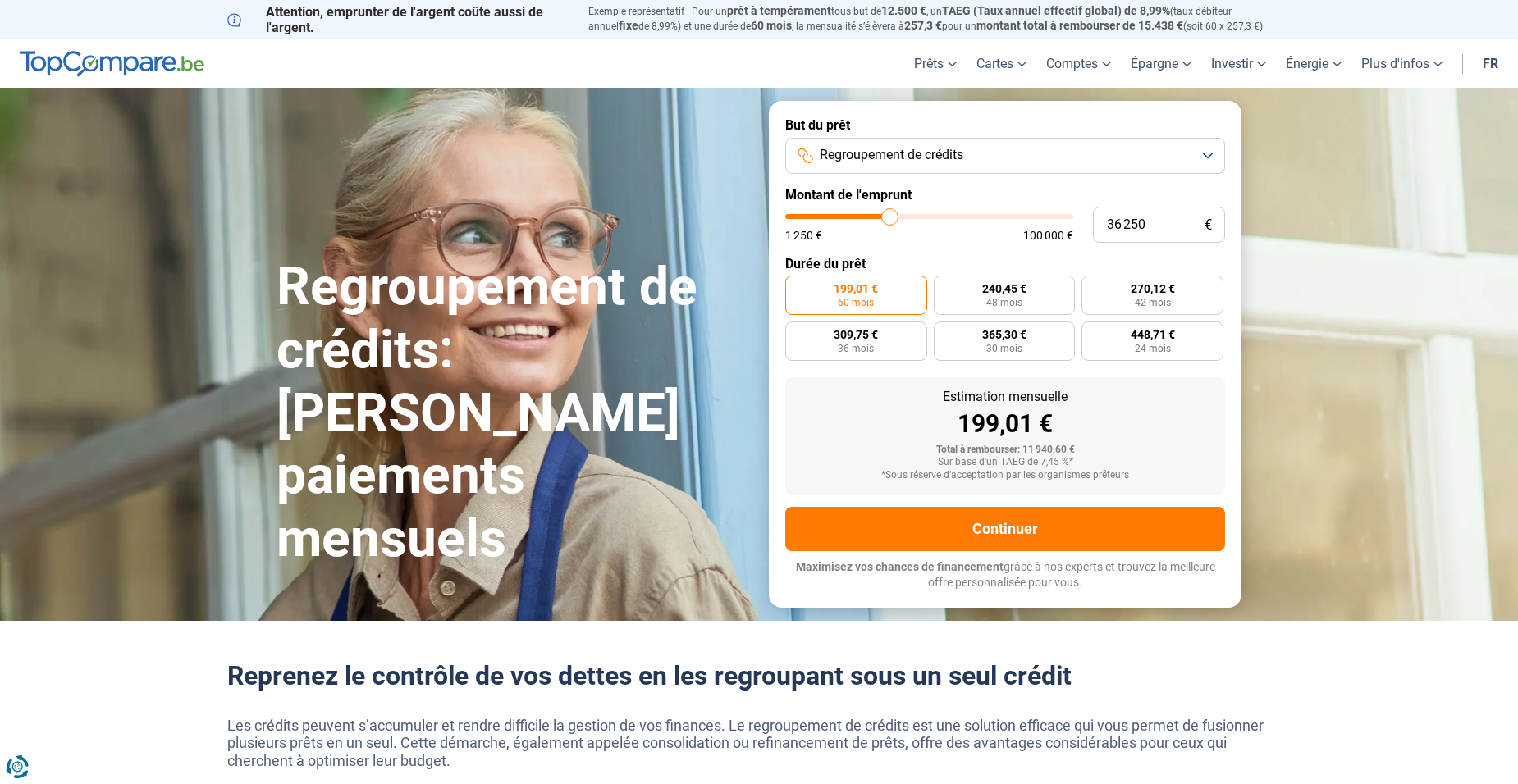
type input "36 500"
type input "36500"
type input "37 250"
type input "37250"
type input "37 750"
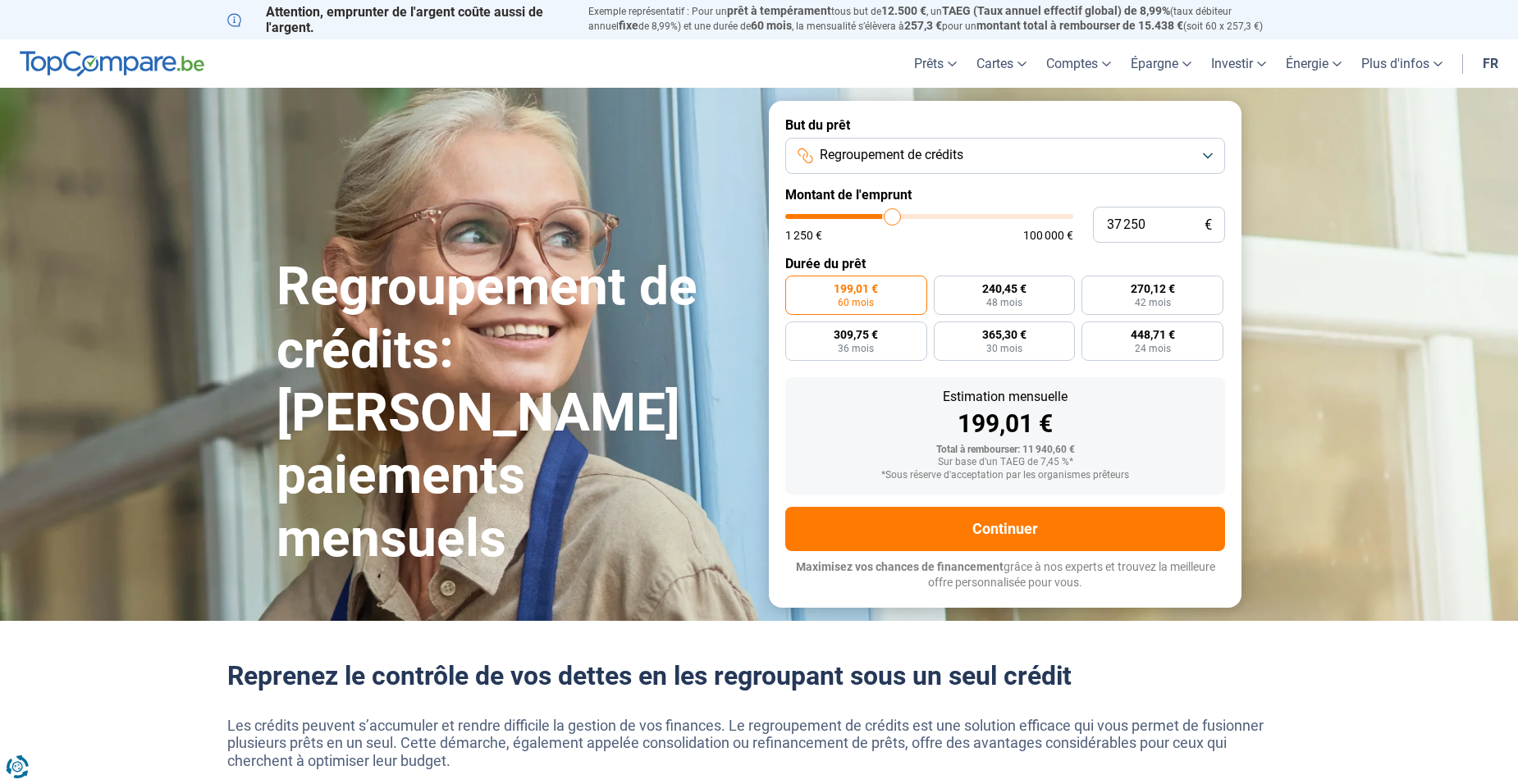
type input "37750"
type input "38 000"
type input "38000"
type input "38 500"
type input "38500"
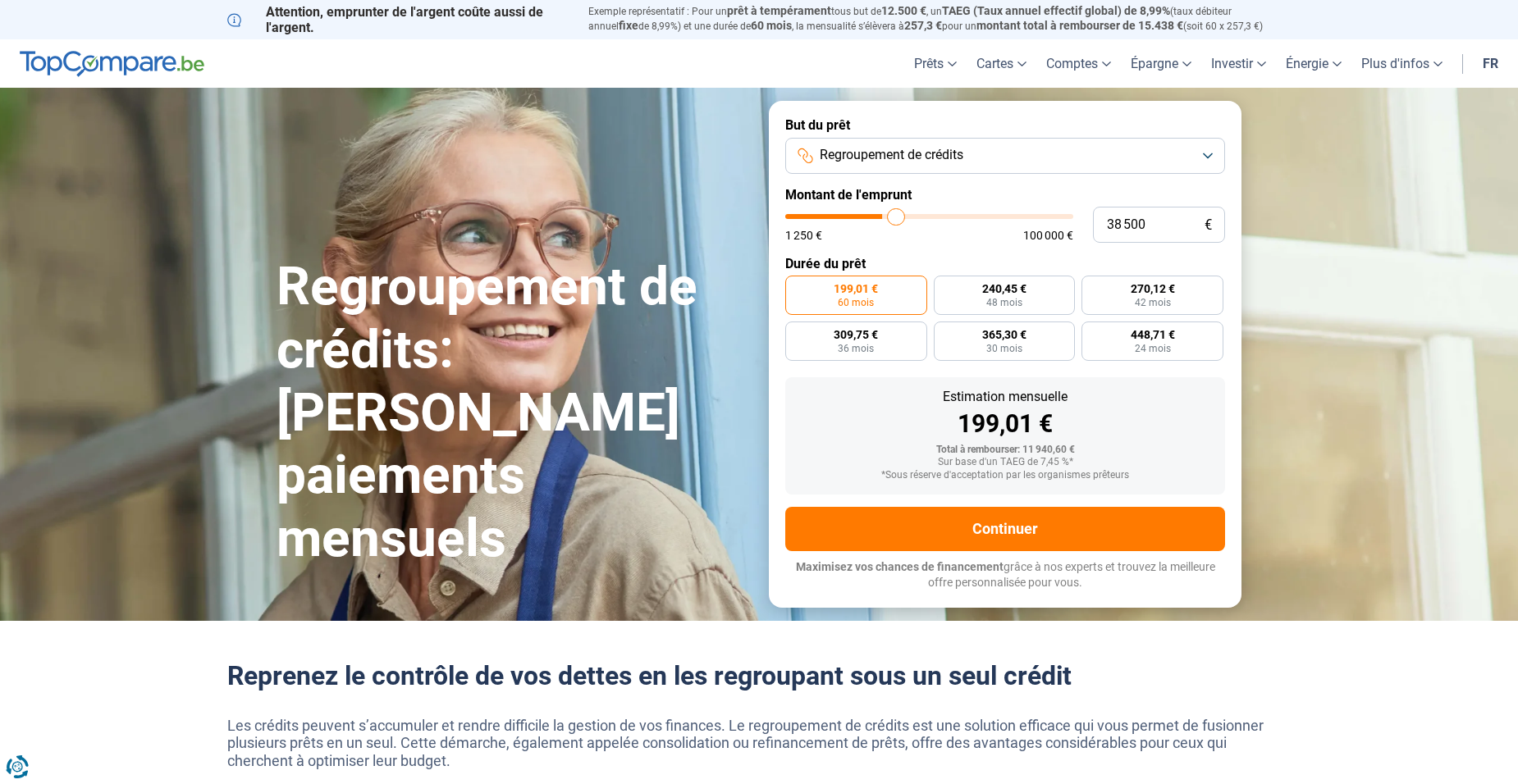
type input "39 000"
type input "39000"
type input "39 250"
type input "39250"
type input "39 500"
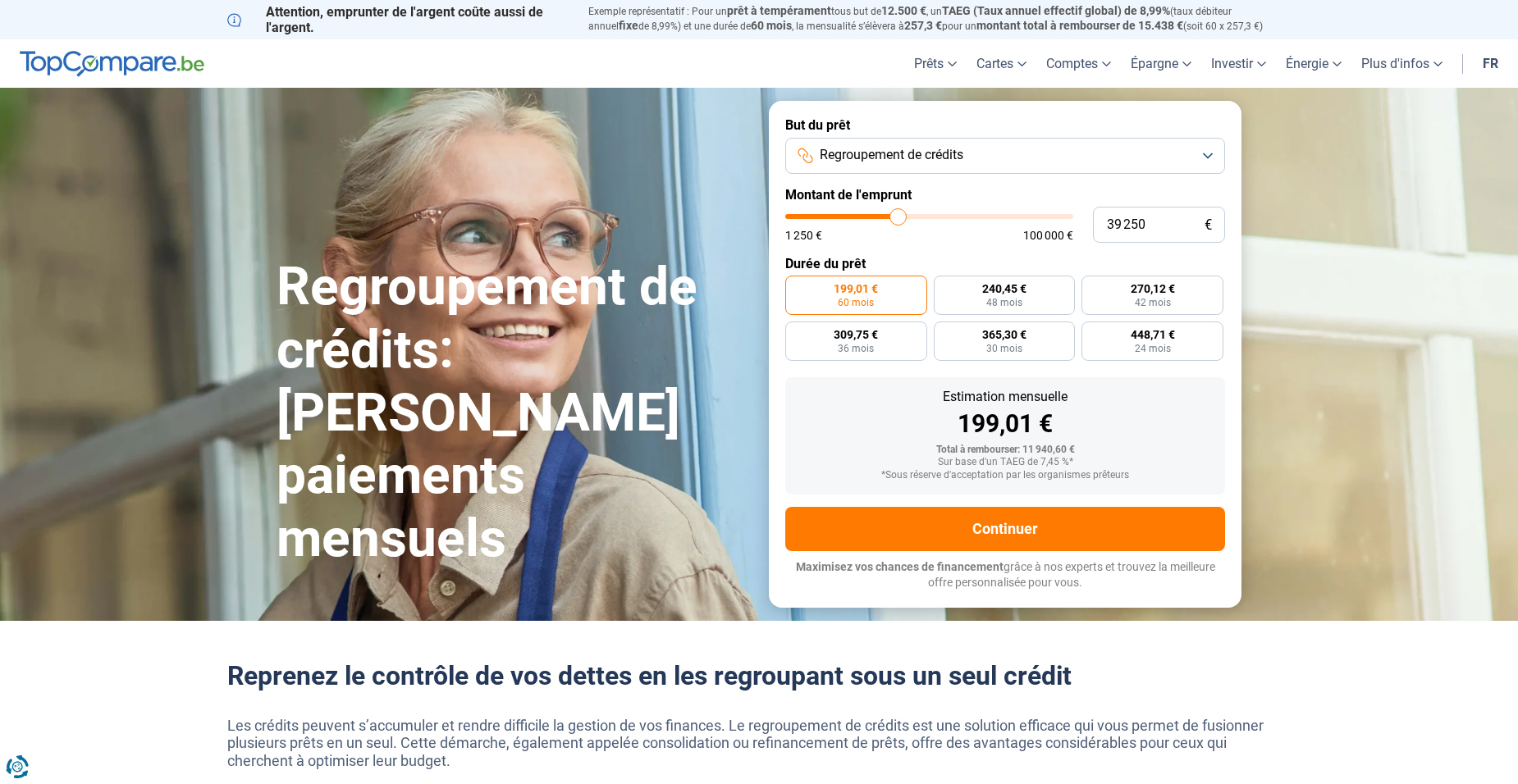
type input "39500"
type input "40 000"
type input "40000"
type input "40 250"
type input "40250"
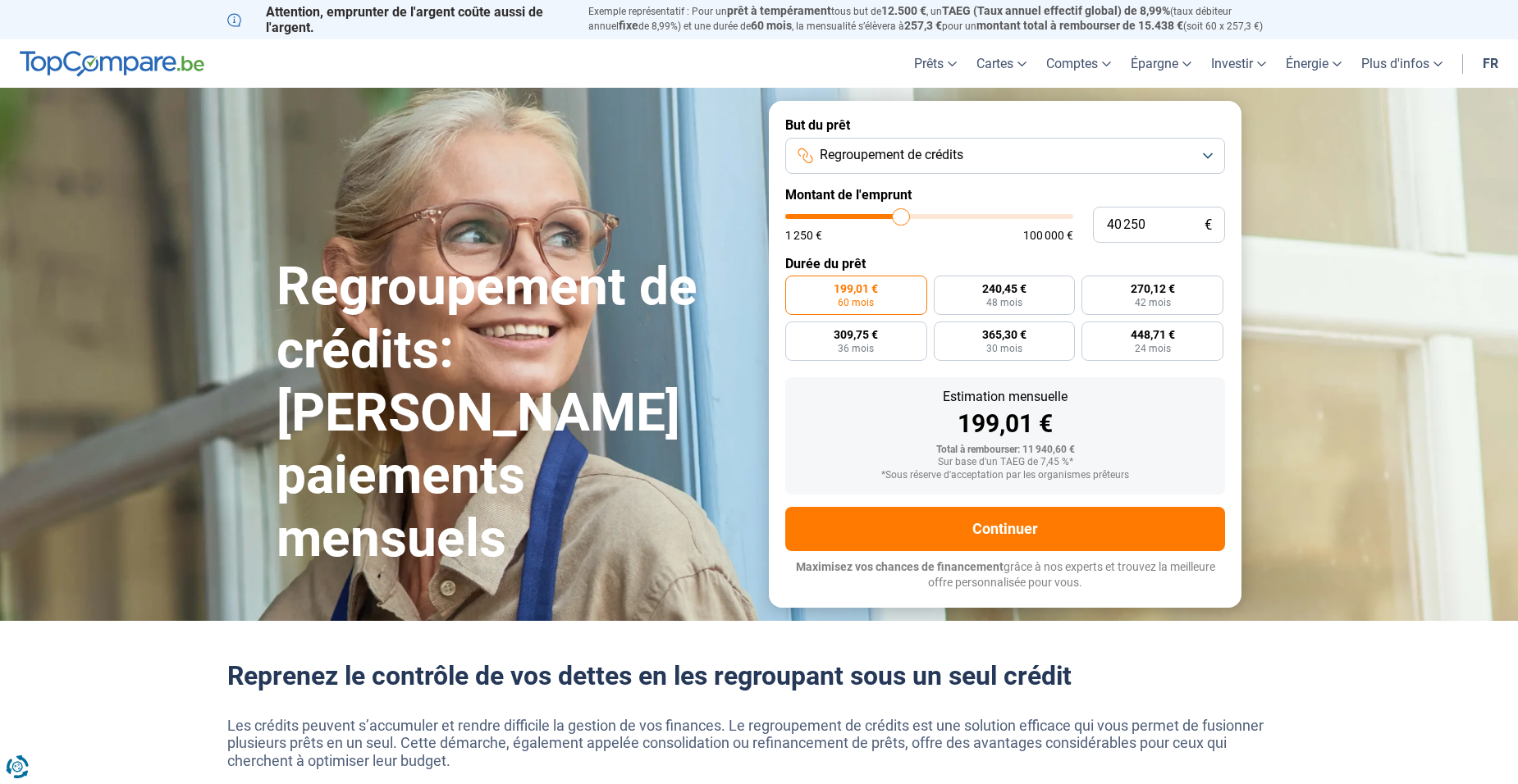
type input "40 500"
type input "40500"
type input "40 750"
type input "40750"
type input "40 500"
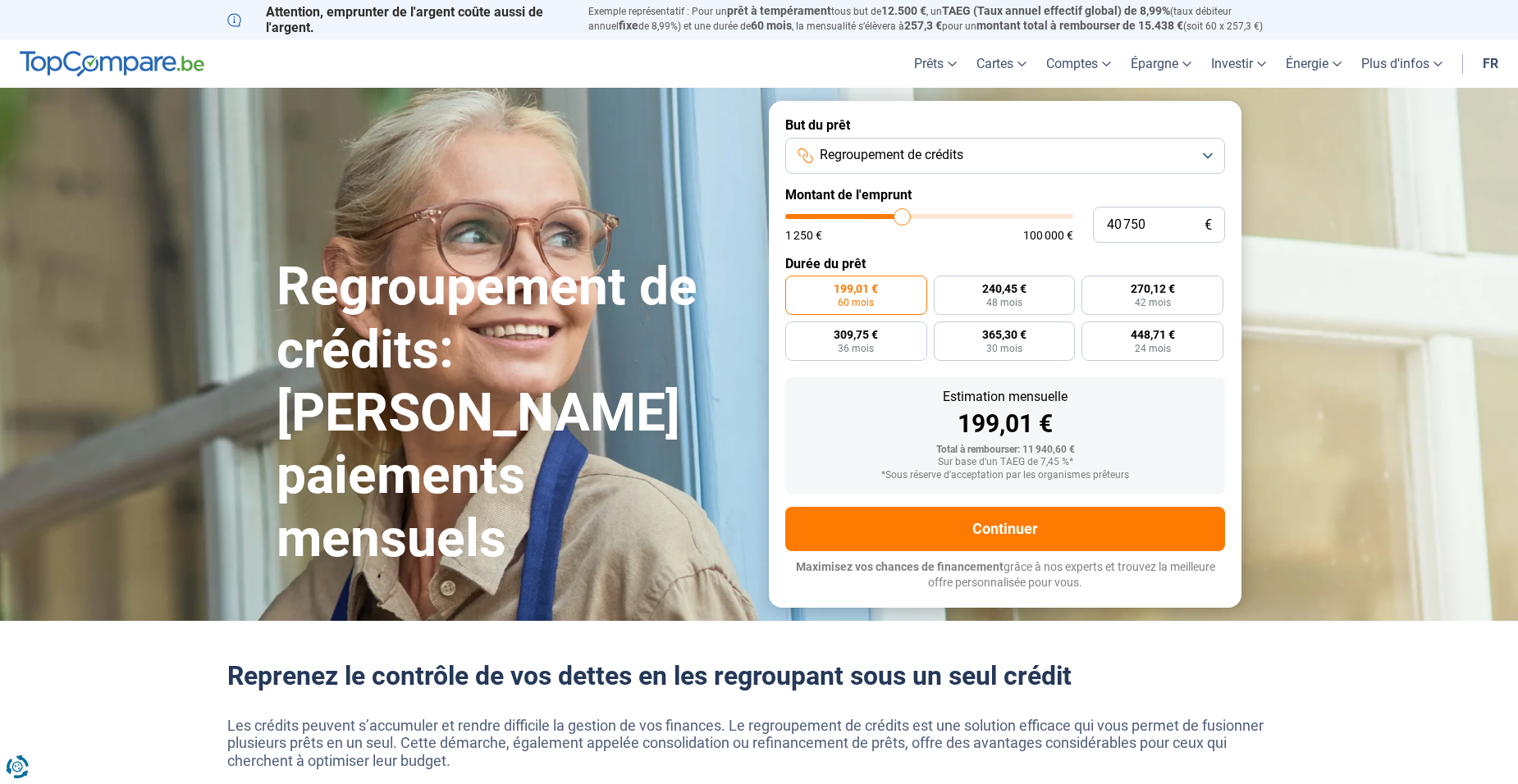
type input "40500"
type input "39 500"
type input "39500"
type input "38 750"
type input "38750"
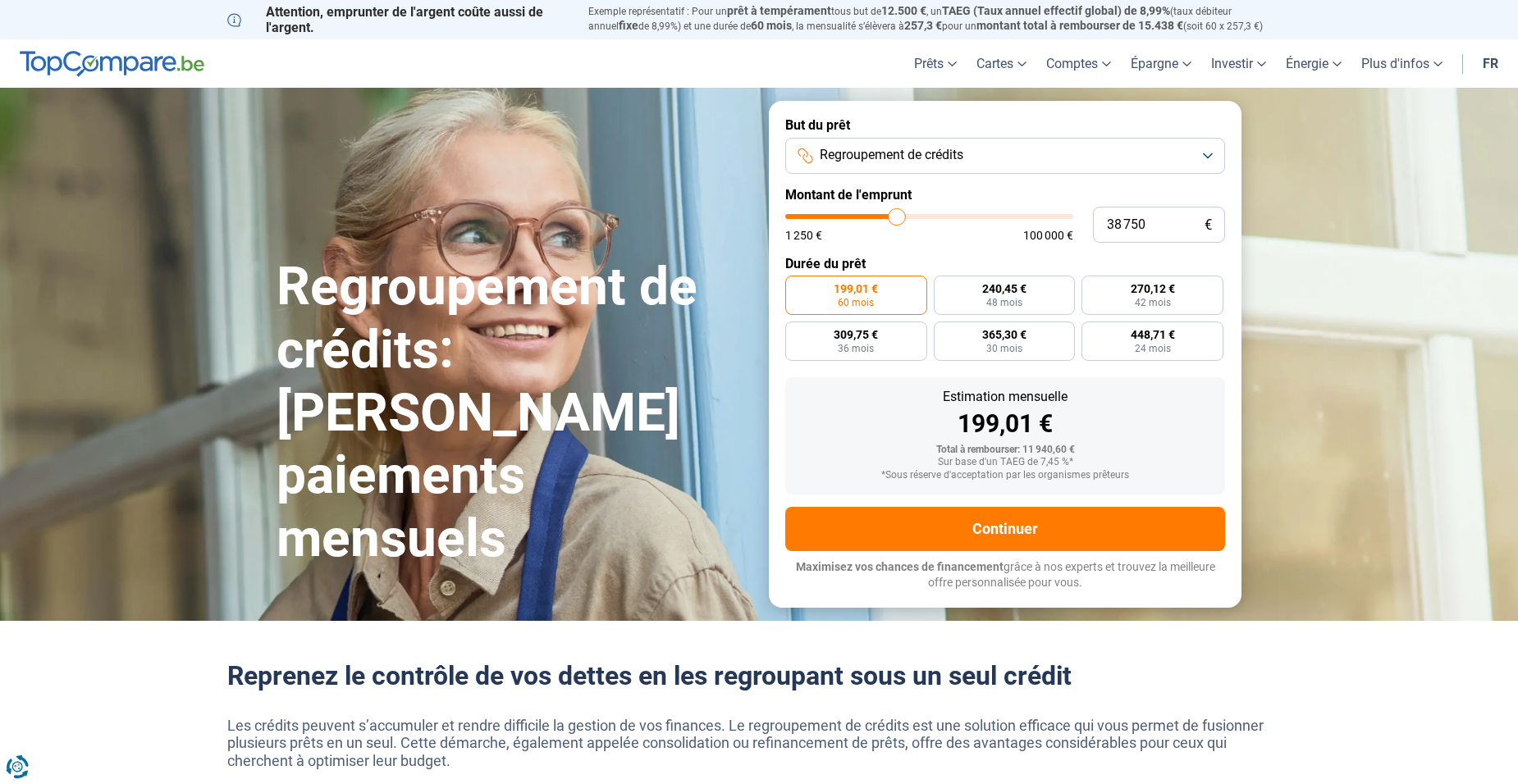
type input "37 500"
type input "37500"
type input "37 000"
type input "37000"
type input "36 500"
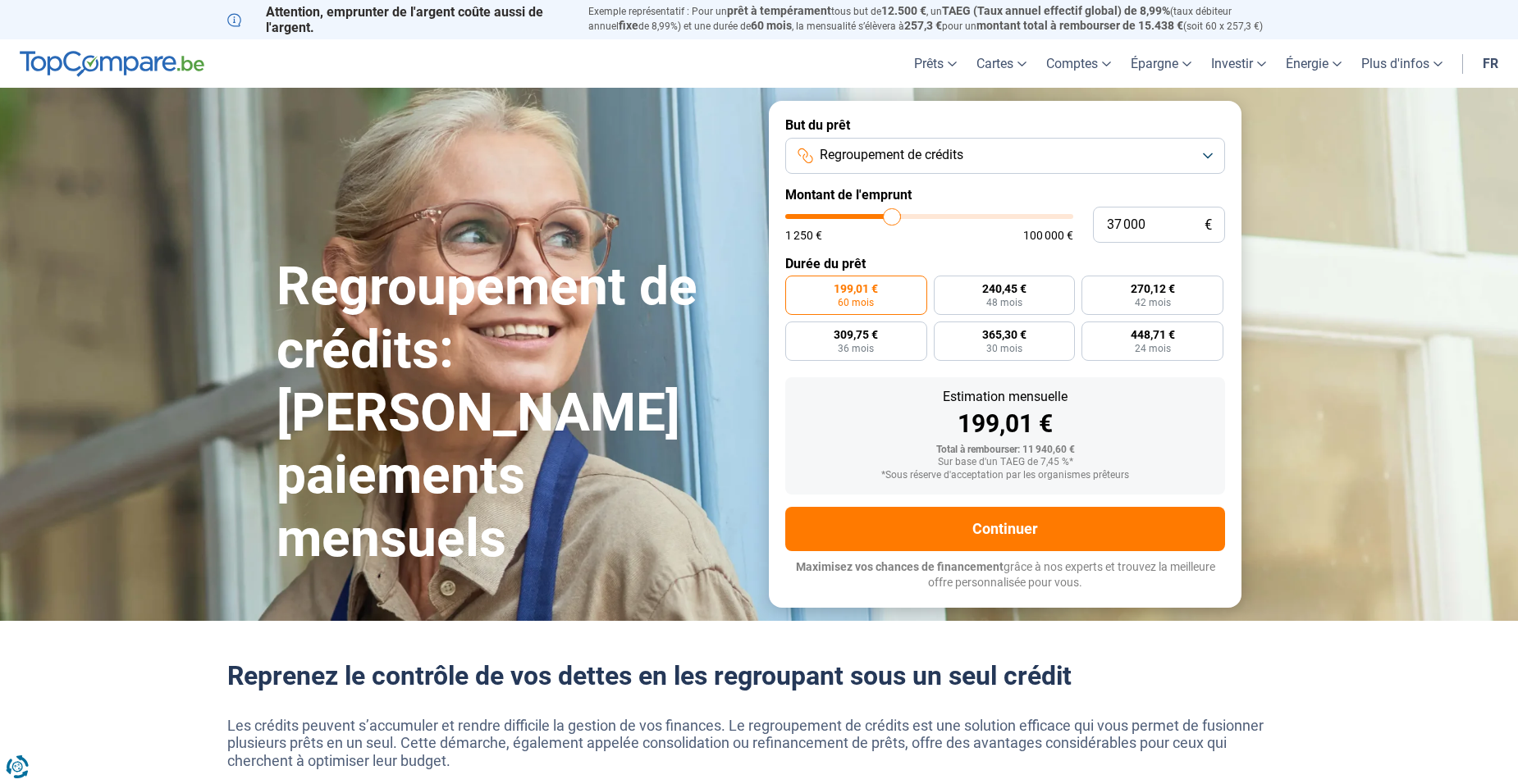
type input "36500"
type input "36 000"
type input "36000"
type input "35 750"
type input "35750"
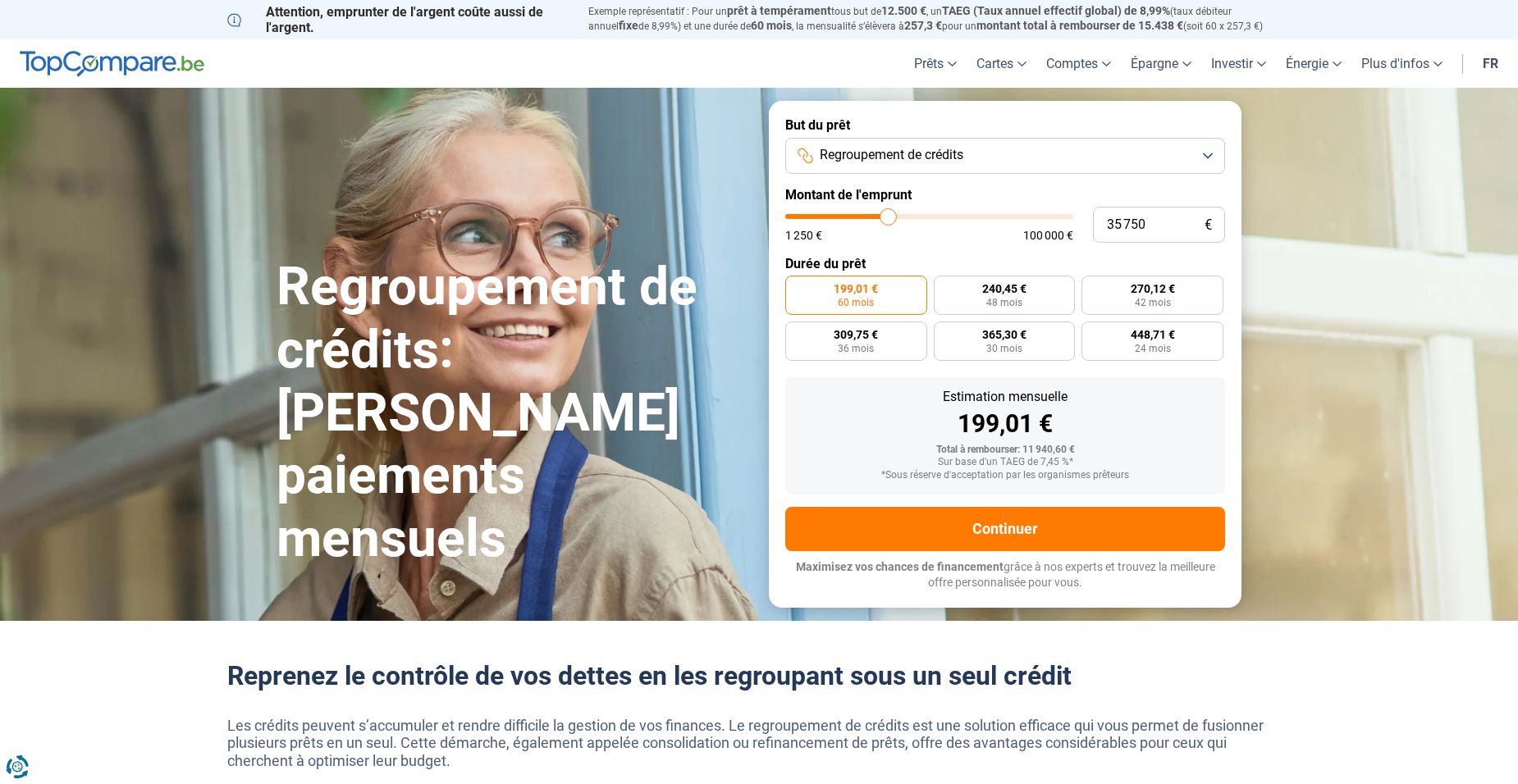
type input "35 500"
type input "35500"
type input "35 000"
type input "35000"
type input "34 750"
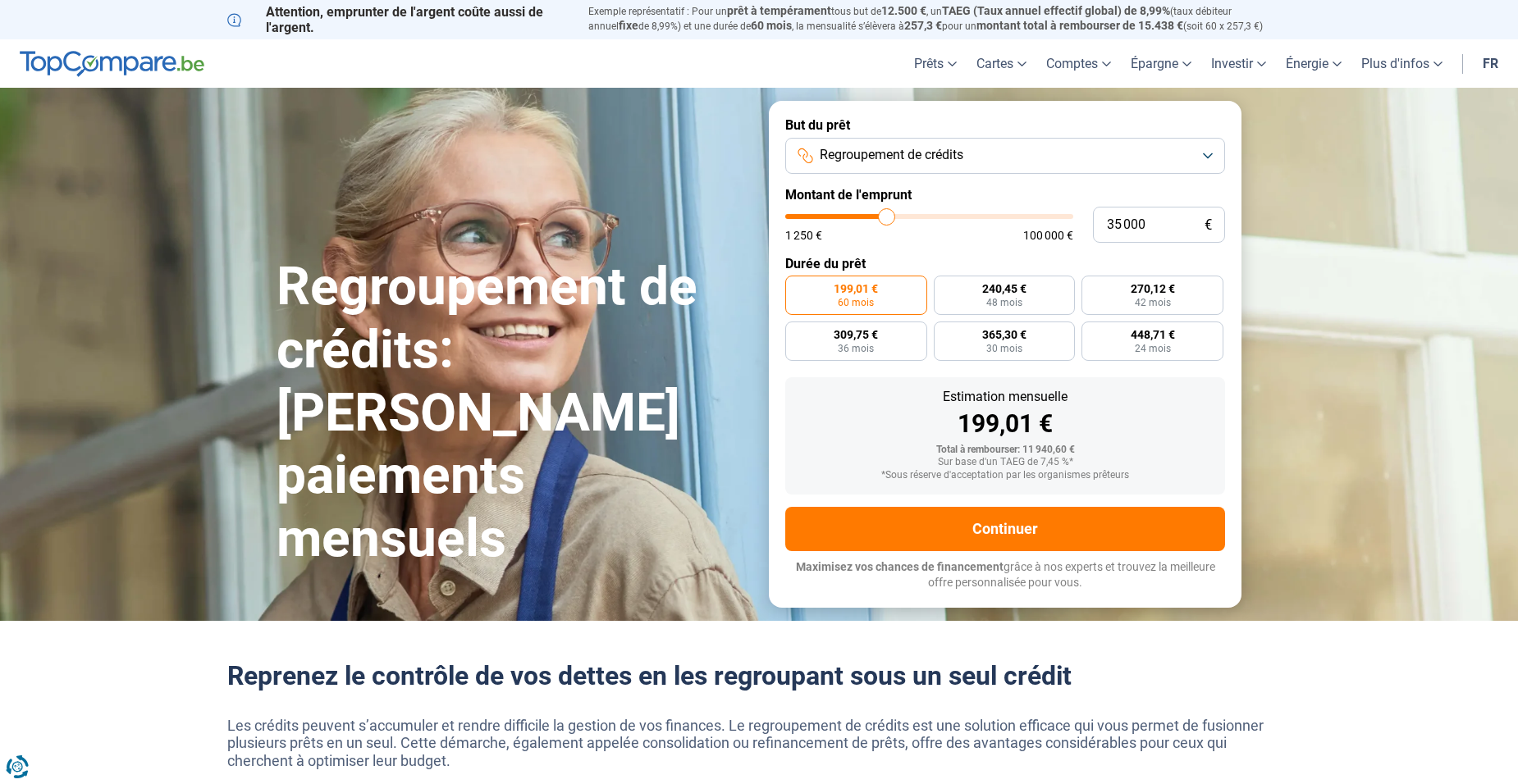
type input "34750"
type input "34 500"
type input "34500"
type input "34 250"
type input "34250"
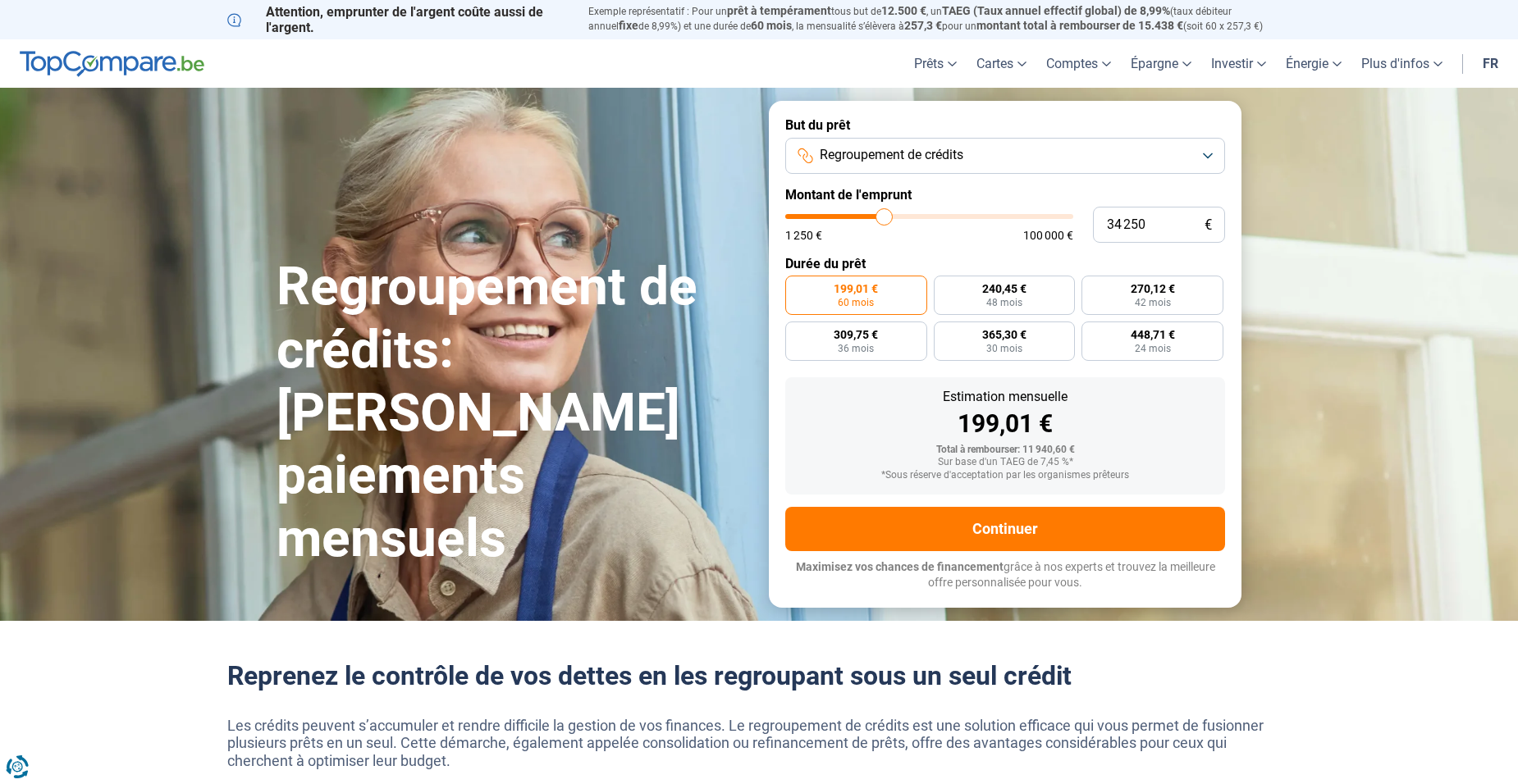
type input "34 000"
type input "34000"
type input "33 500"
type input "33500"
type input "33 250"
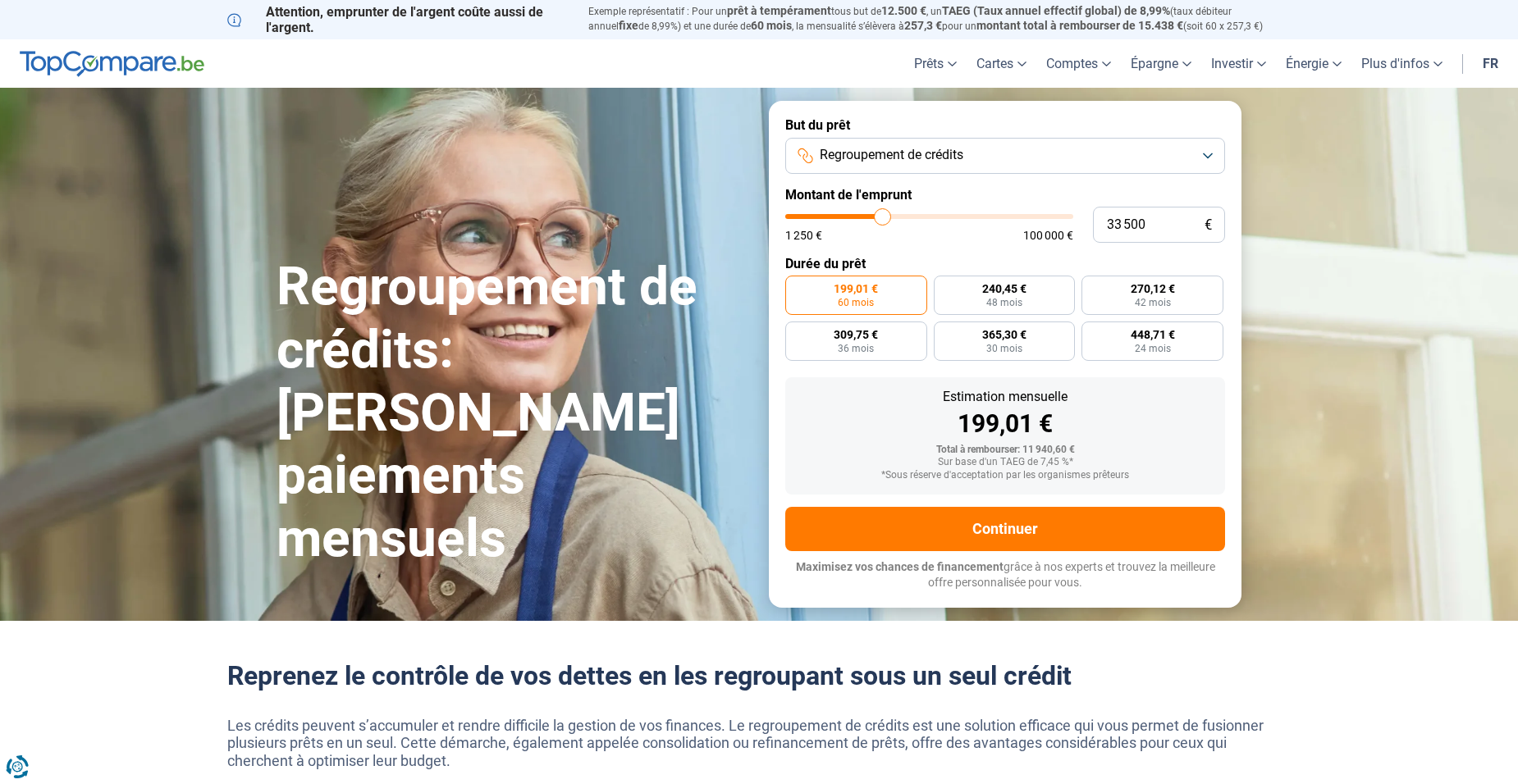
type input "33250"
type input "33 000"
type input "33000"
type input "32 500"
type input "32500"
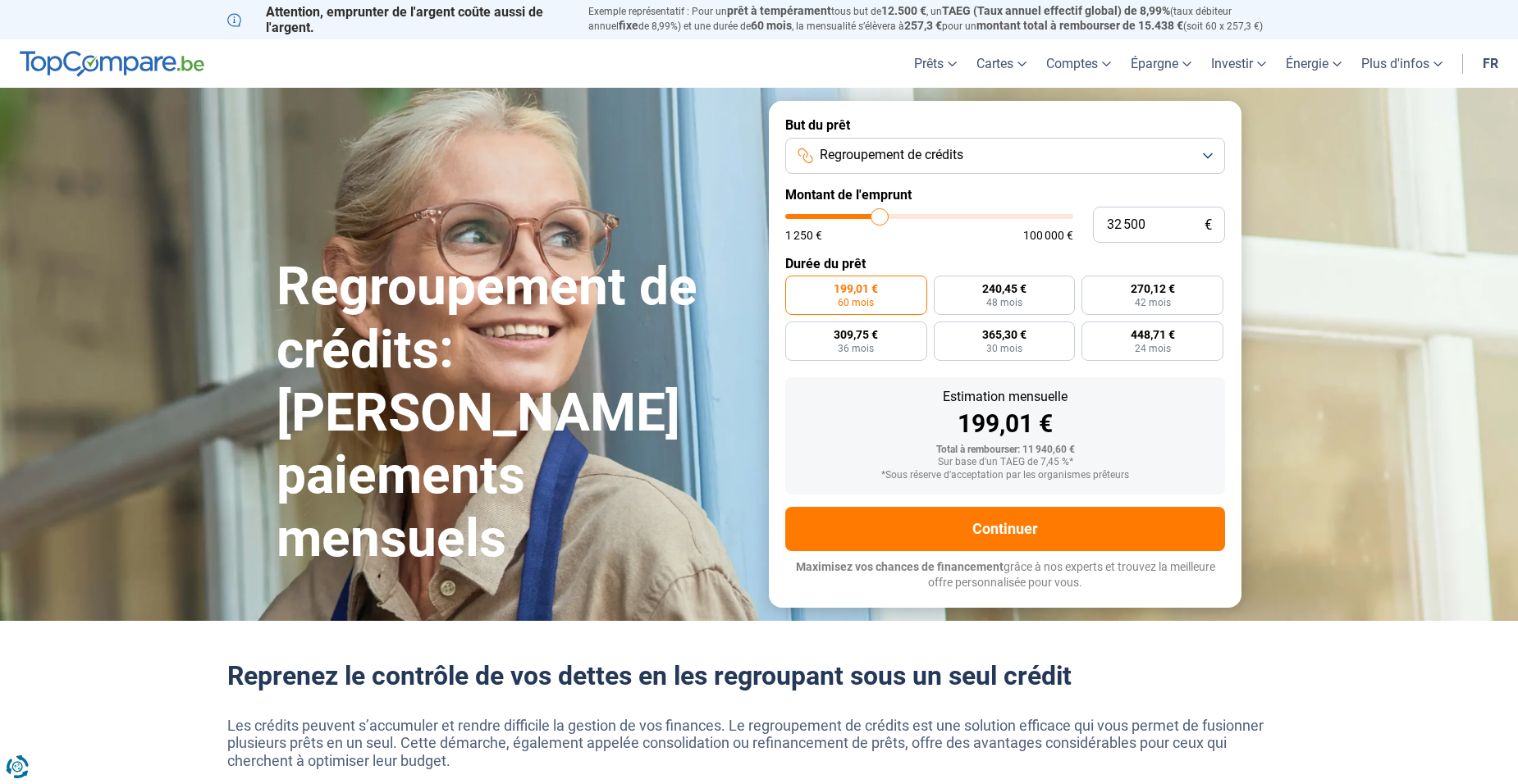
type input "32 000"
type input "32000"
type input "31 750"
type input "31750"
type input "31 500"
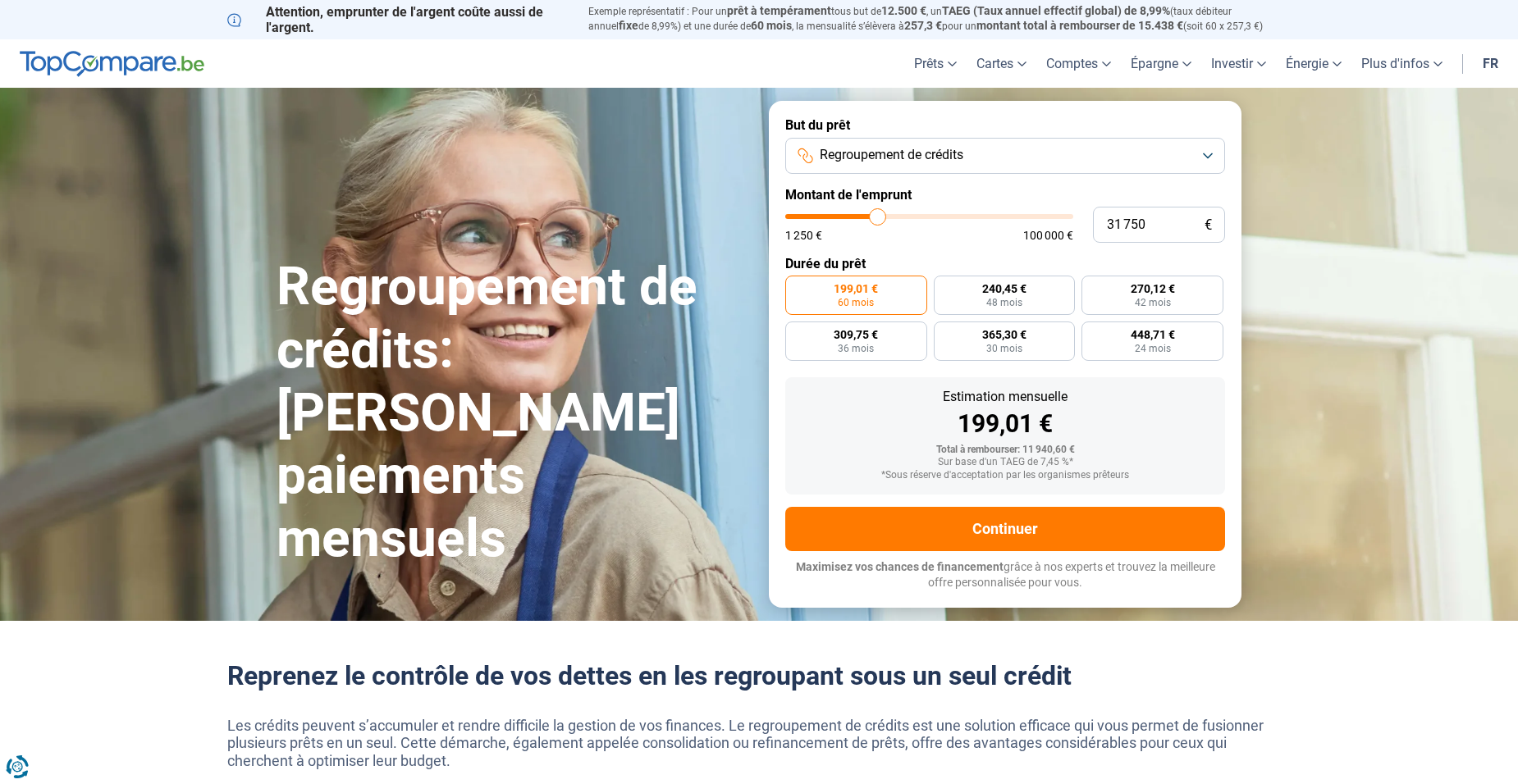
type input "31500"
type input "31 000"
type input "31000"
type input "30 500"
type input "30500"
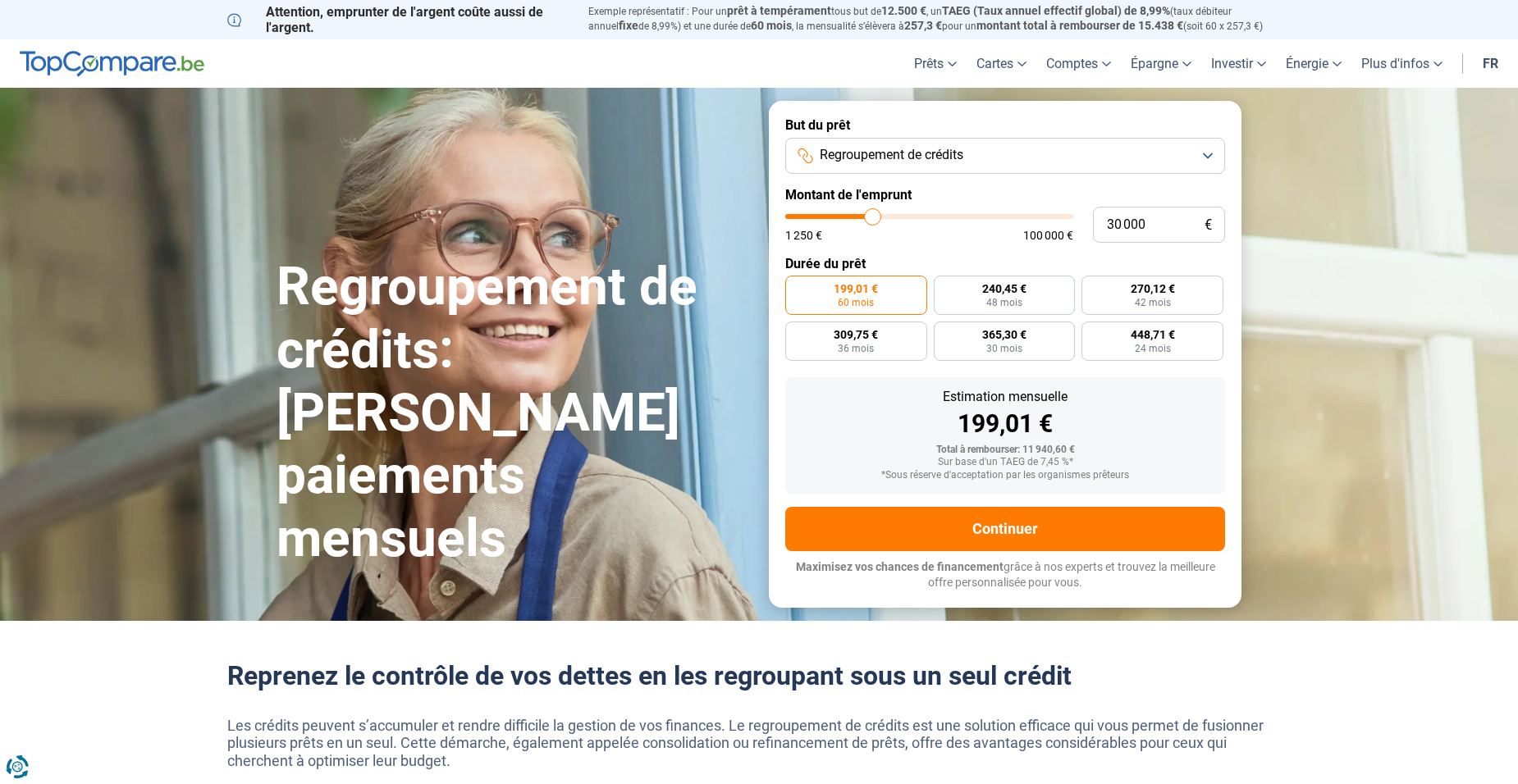
drag, startPoint x: 820, startPoint y: 214, endPoint x: 873, endPoint y: 201, distance: 54.6
click at [873, 214] on input "range" at bounding box center [928, 217] width 288 height 5
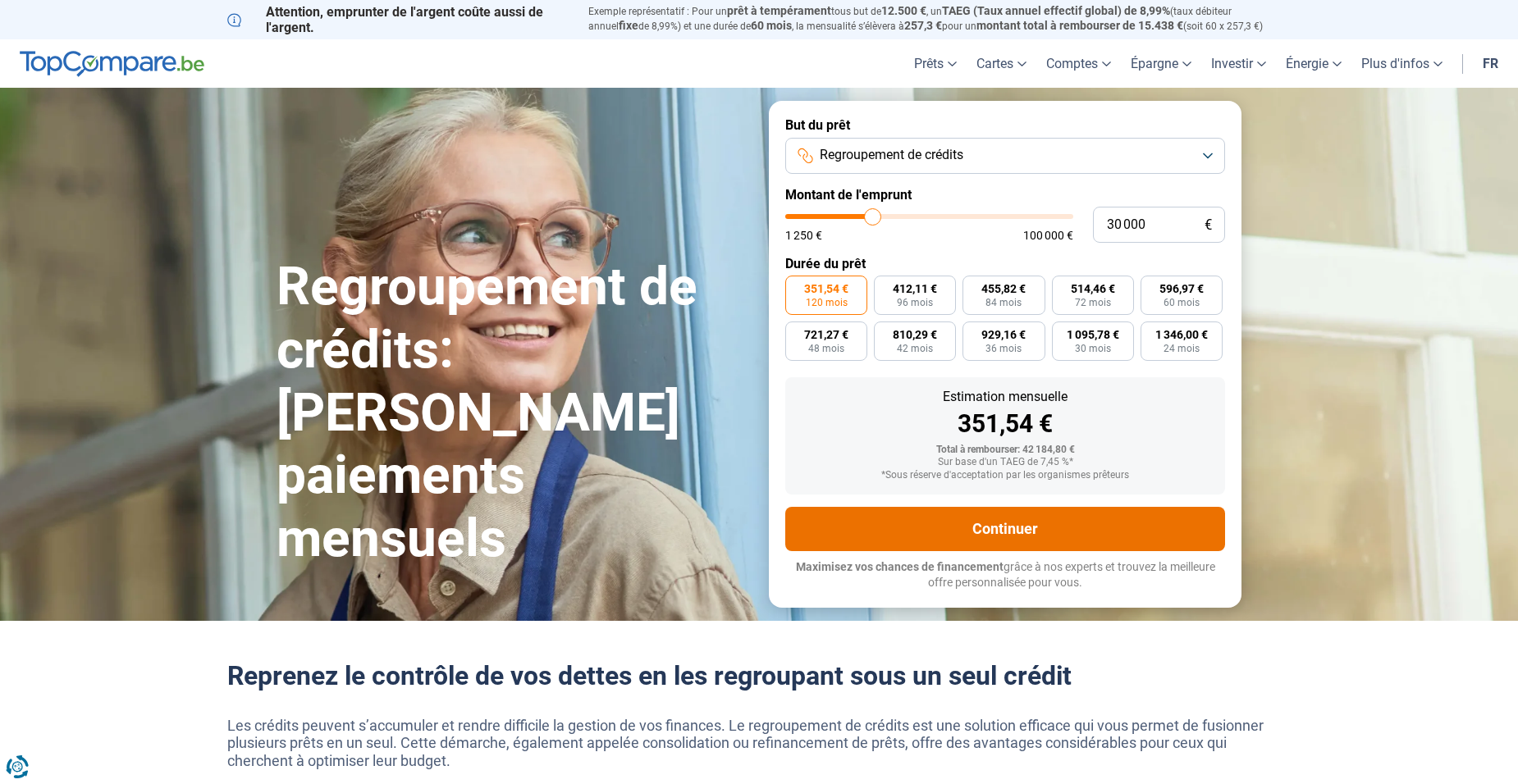
click at [1010, 526] on button "Continuer" at bounding box center [1005, 529] width 440 height 44
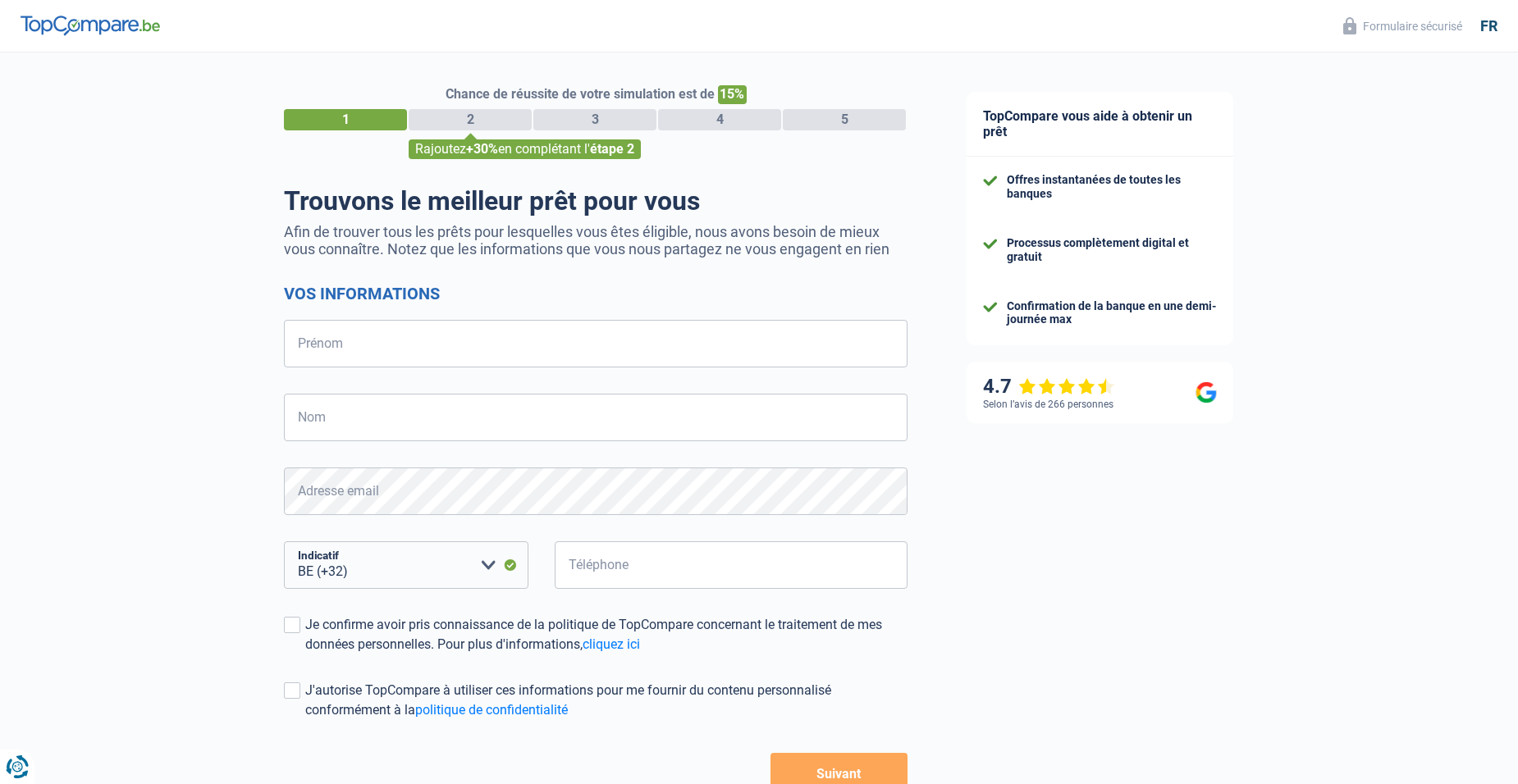
select select "32"
click at [380, 338] on input "Prénom" at bounding box center [595, 343] width 623 height 48
type input "ANCION"
type input "Raymond"
type input "476661414"
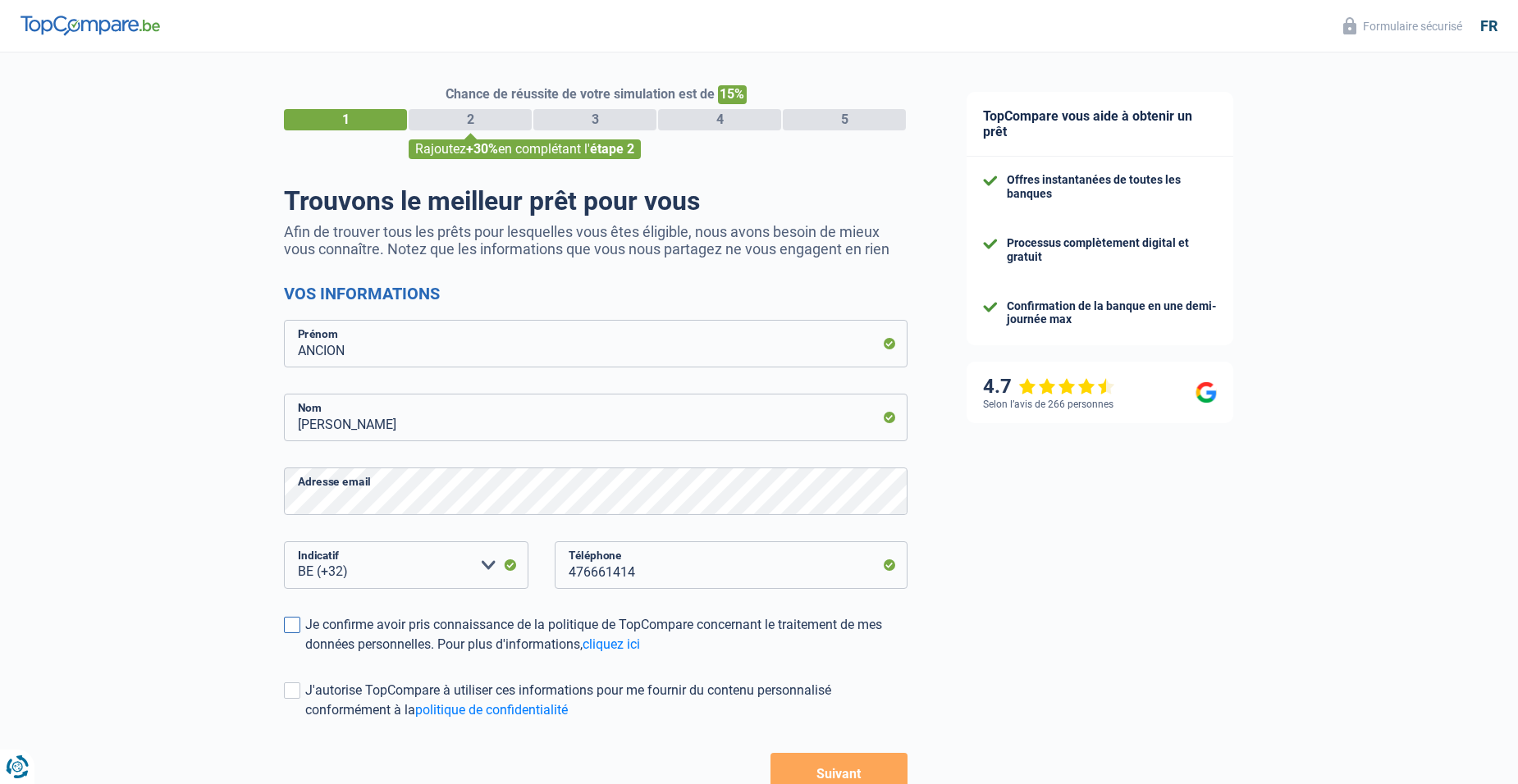
click at [293, 623] on span at bounding box center [291, 625] width 16 height 16
click at [305, 655] on input "Je confirme avoir pris connaissance de la politique de TopCompare concernant le…" at bounding box center [305, 655] width 0 height 0
click at [290, 690] on span at bounding box center [291, 691] width 16 height 16
click at [305, 720] on input "J'autorise TopCompare à utiliser ces informations pour me fournir du contenu pe…" at bounding box center [305, 720] width 0 height 0
click at [829, 772] on button "Suivant" at bounding box center [839, 773] width 137 height 41
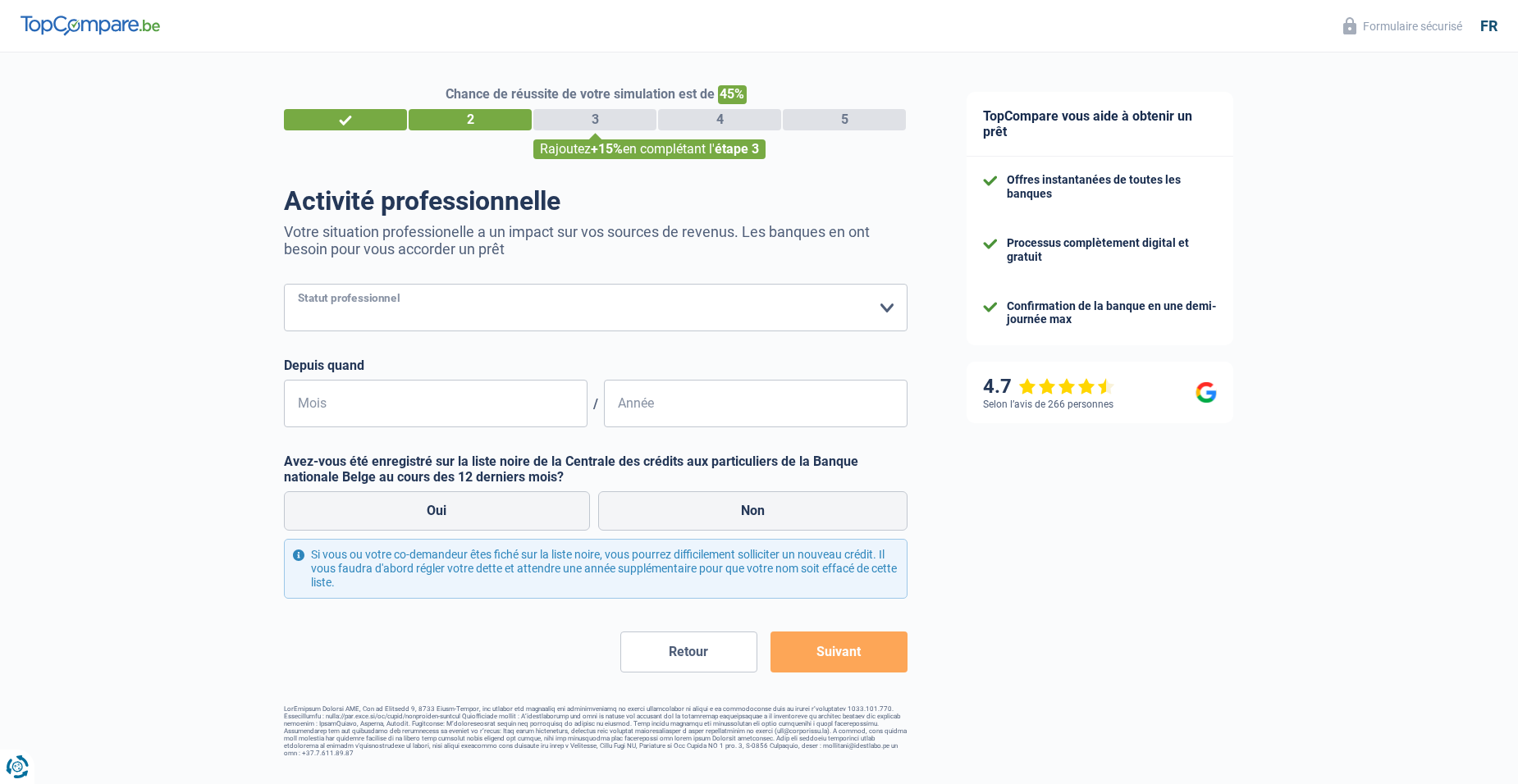
click at [885, 309] on select "Ouvrier Employé privé Employé public Invalide Indépendant Pensionné Chômeur Mut…" at bounding box center [595, 307] width 623 height 48
select select "retired"
click at [284, 285] on select "Ouvrier Employé privé Employé public Invalide Indépendant Pensionné Chômeur Mut…" at bounding box center [595, 307] width 623 height 48
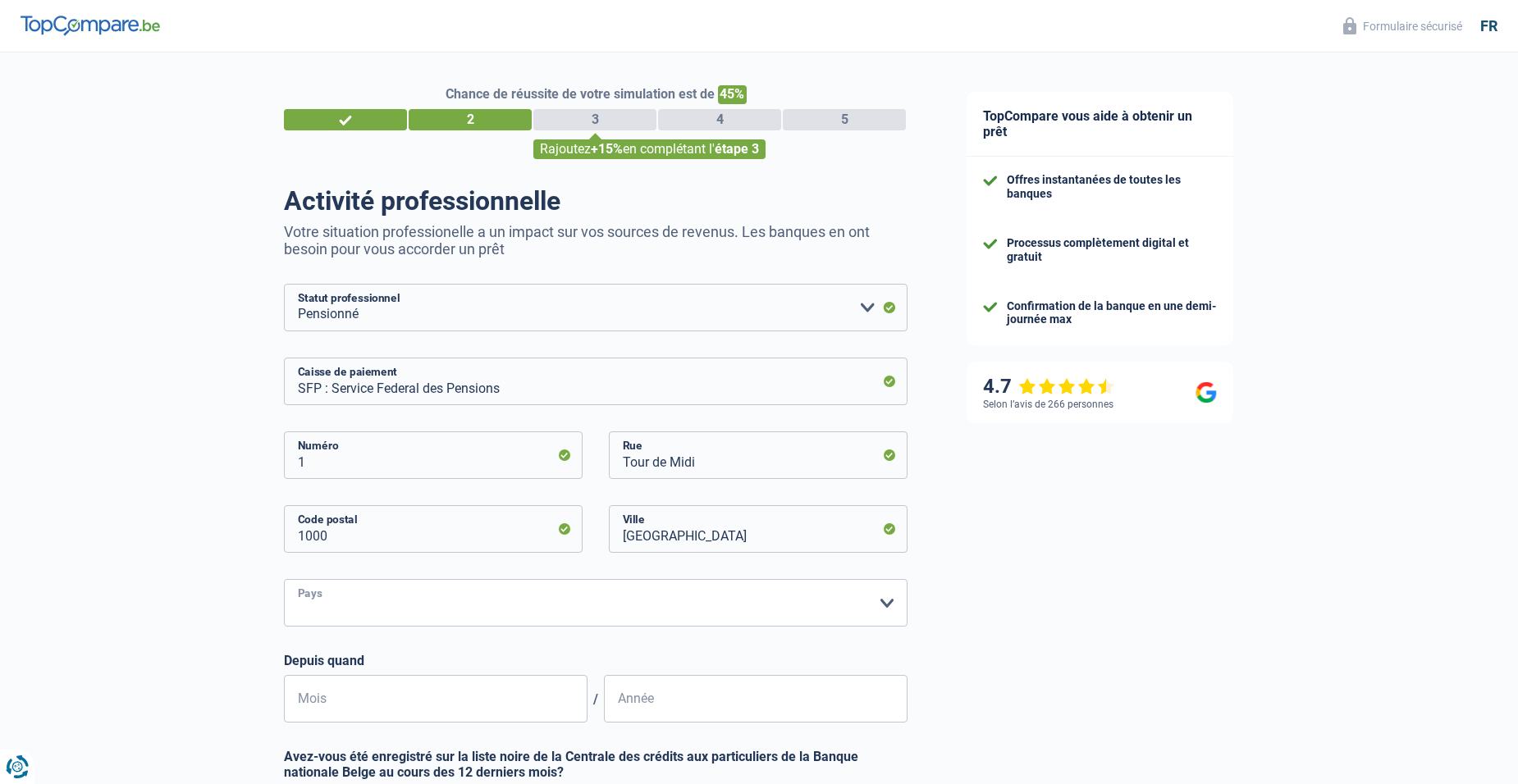
click at [885, 607] on select "Belgique Luxembourg Veuillez sélectionner une option" at bounding box center [595, 602] width 623 height 48
select select "BE"
click at [284, 581] on select "Belgique Luxembourg Veuillez sélectionner une option" at bounding box center [595, 602] width 623 height 48
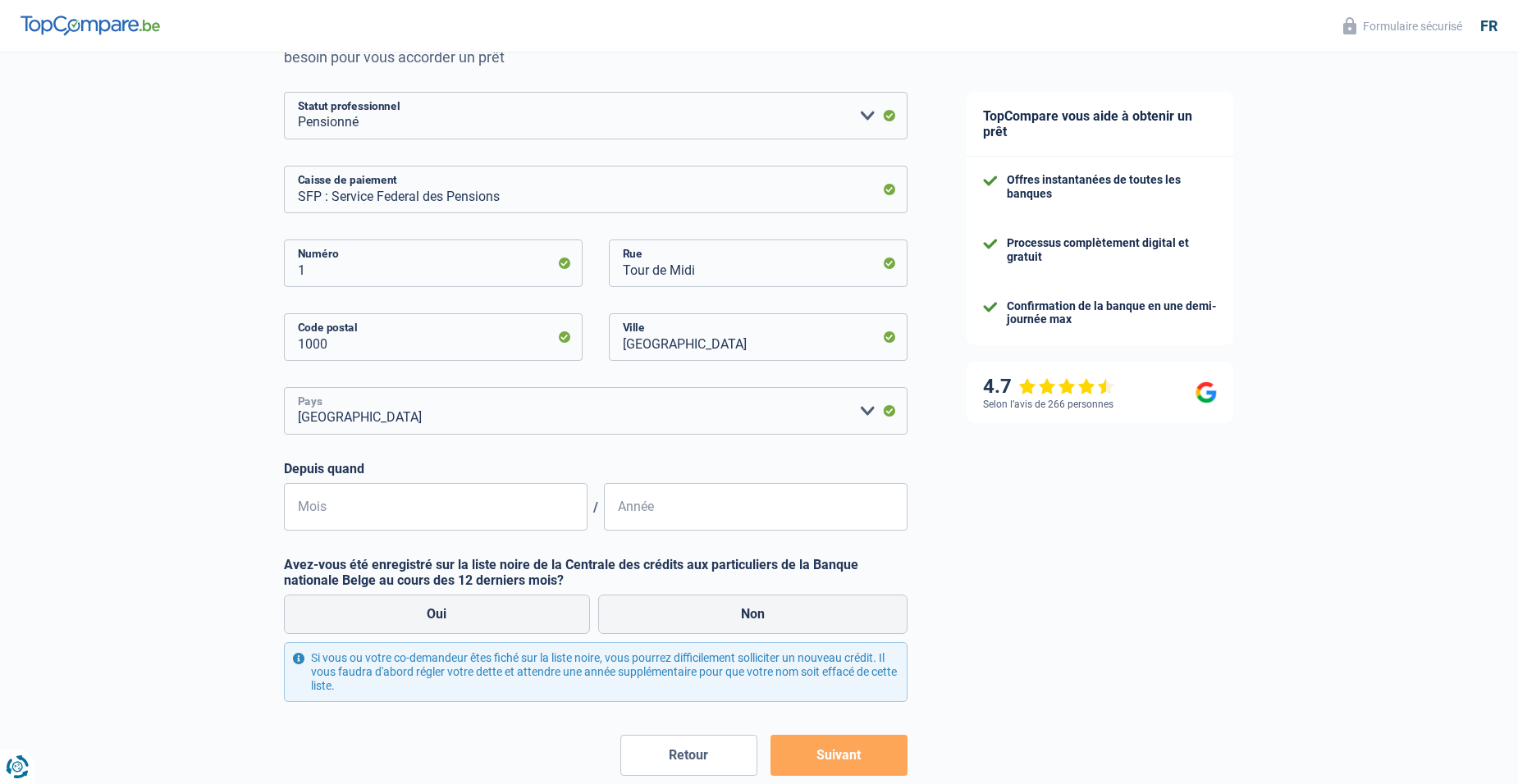
scroll to position [195, 0]
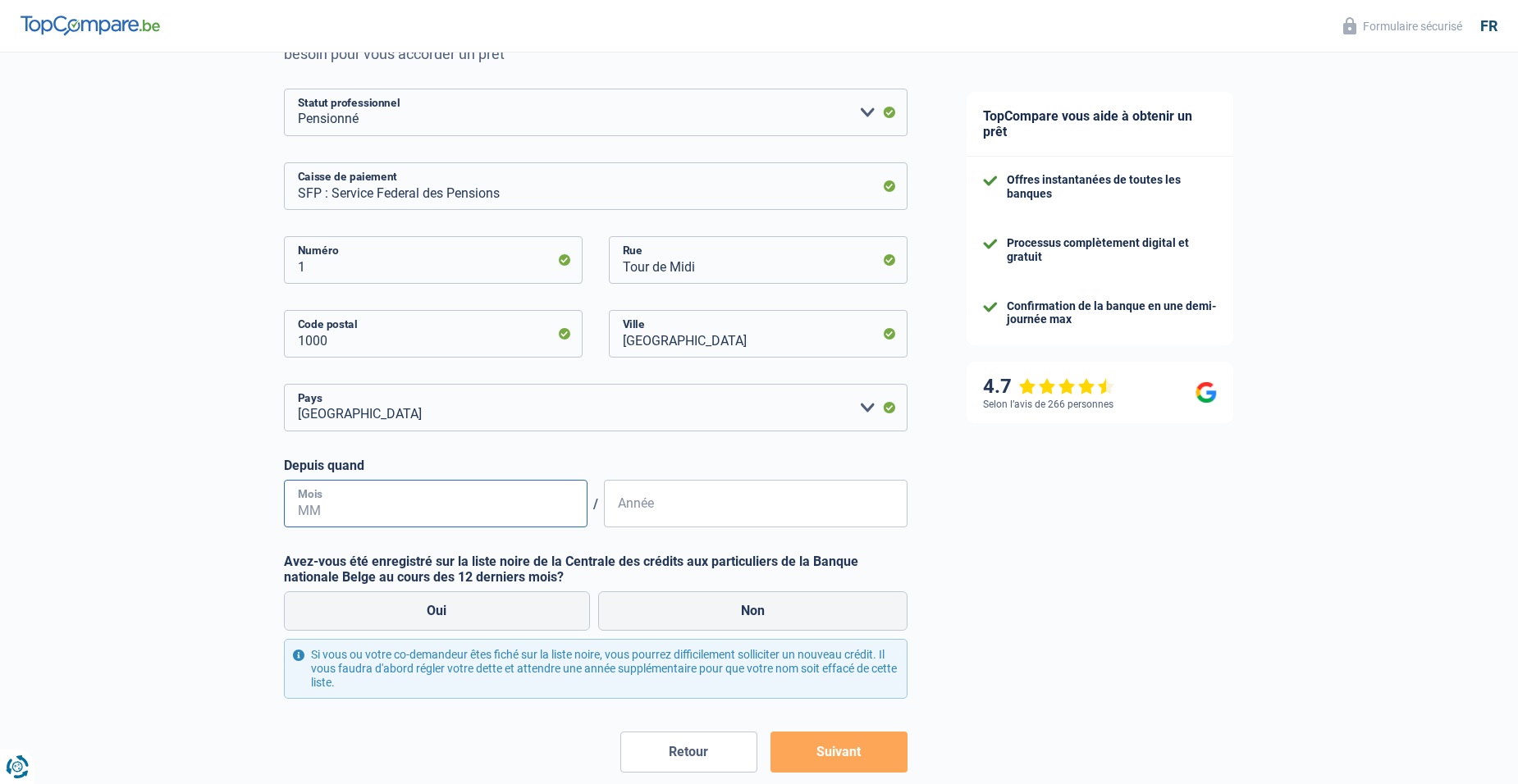
click at [354, 509] on input "Mois" at bounding box center [435, 503] width 303 height 48
type input "08"
type input "1955"
click at [437, 607] on label "Oui" at bounding box center [437, 611] width 306 height 40
click at [437, 607] on input "Oui" at bounding box center [437, 611] width 306 height 40
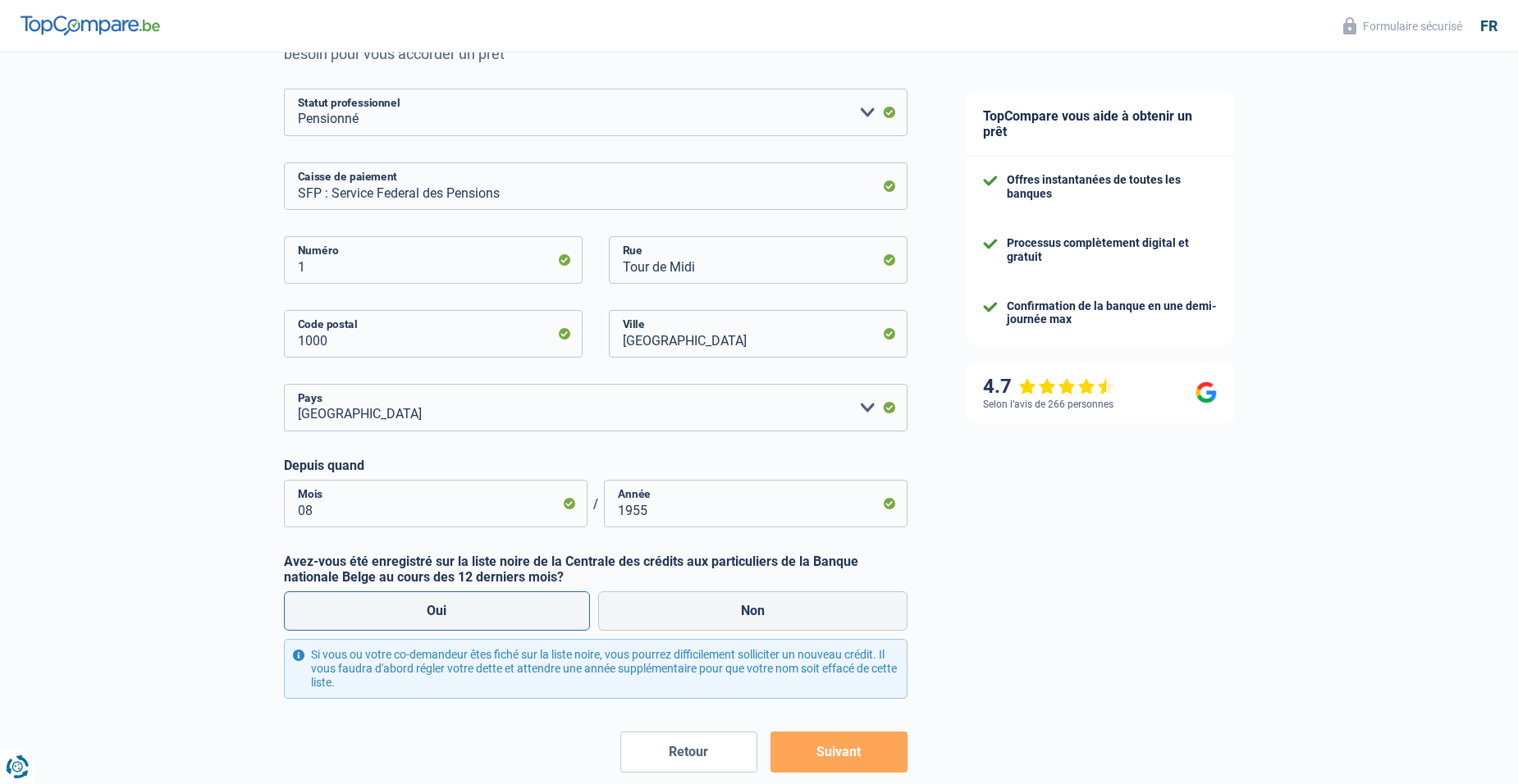
radio input "true"
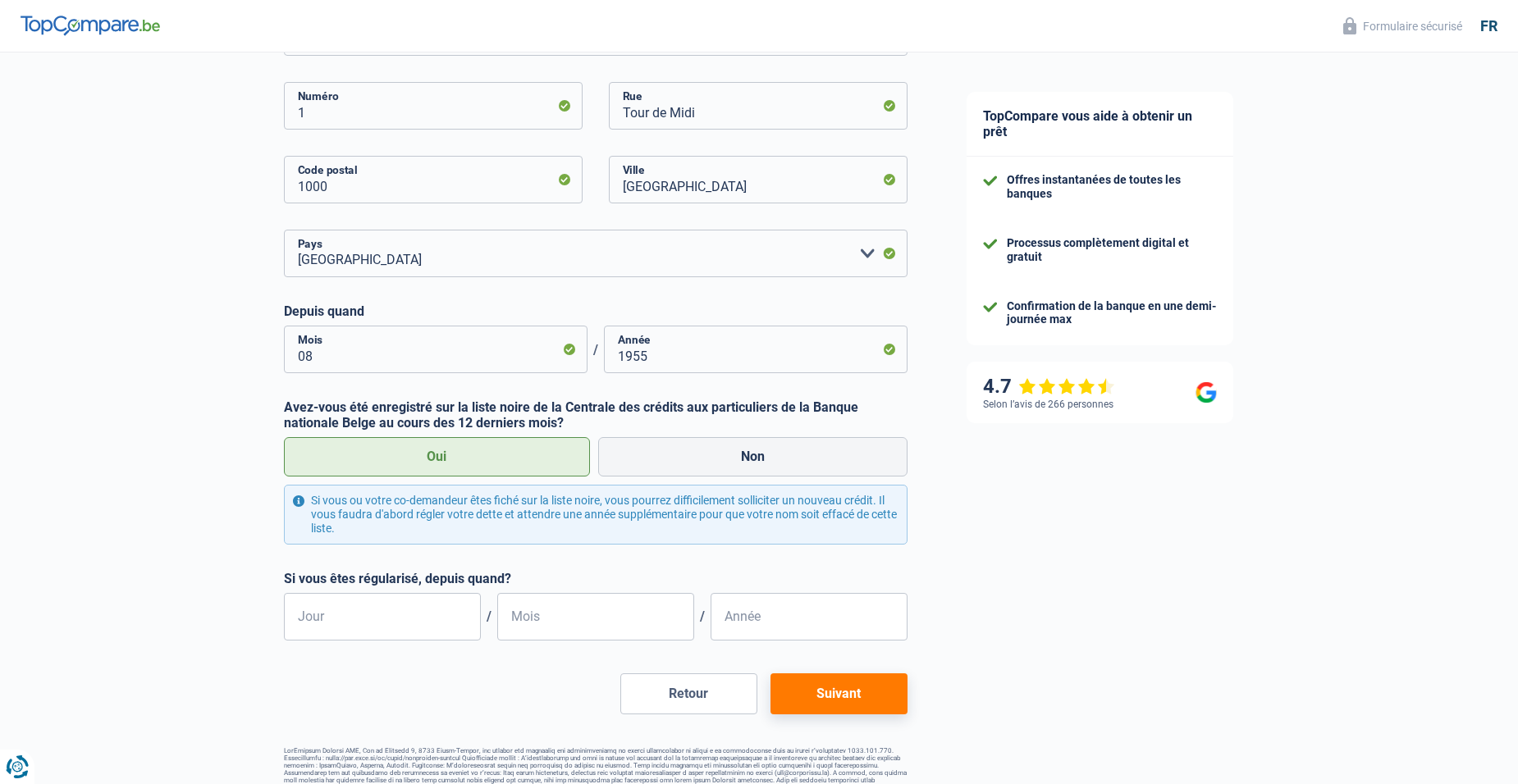
scroll to position [377, 0]
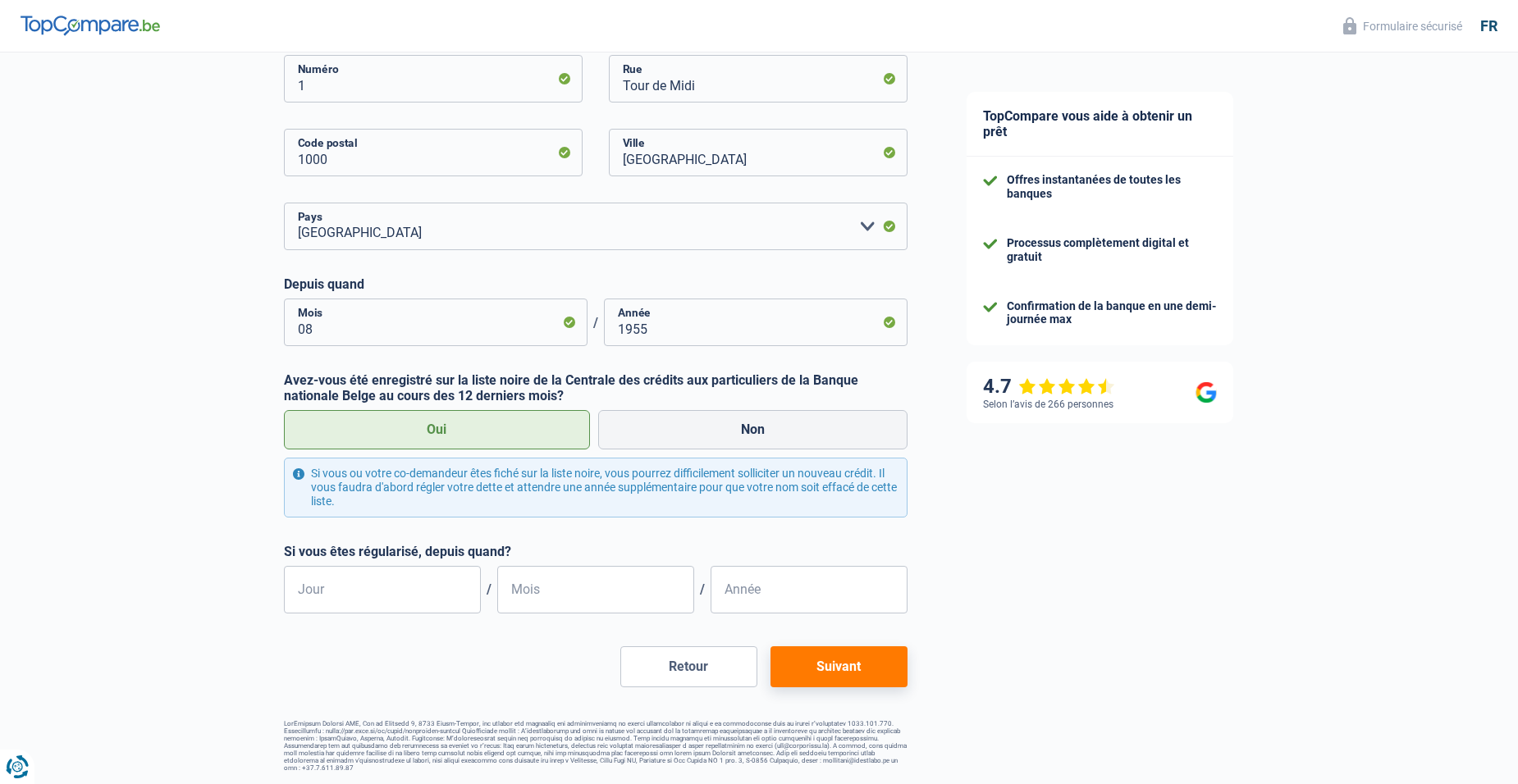
click at [845, 664] on button "Suivant" at bounding box center [839, 666] width 137 height 41
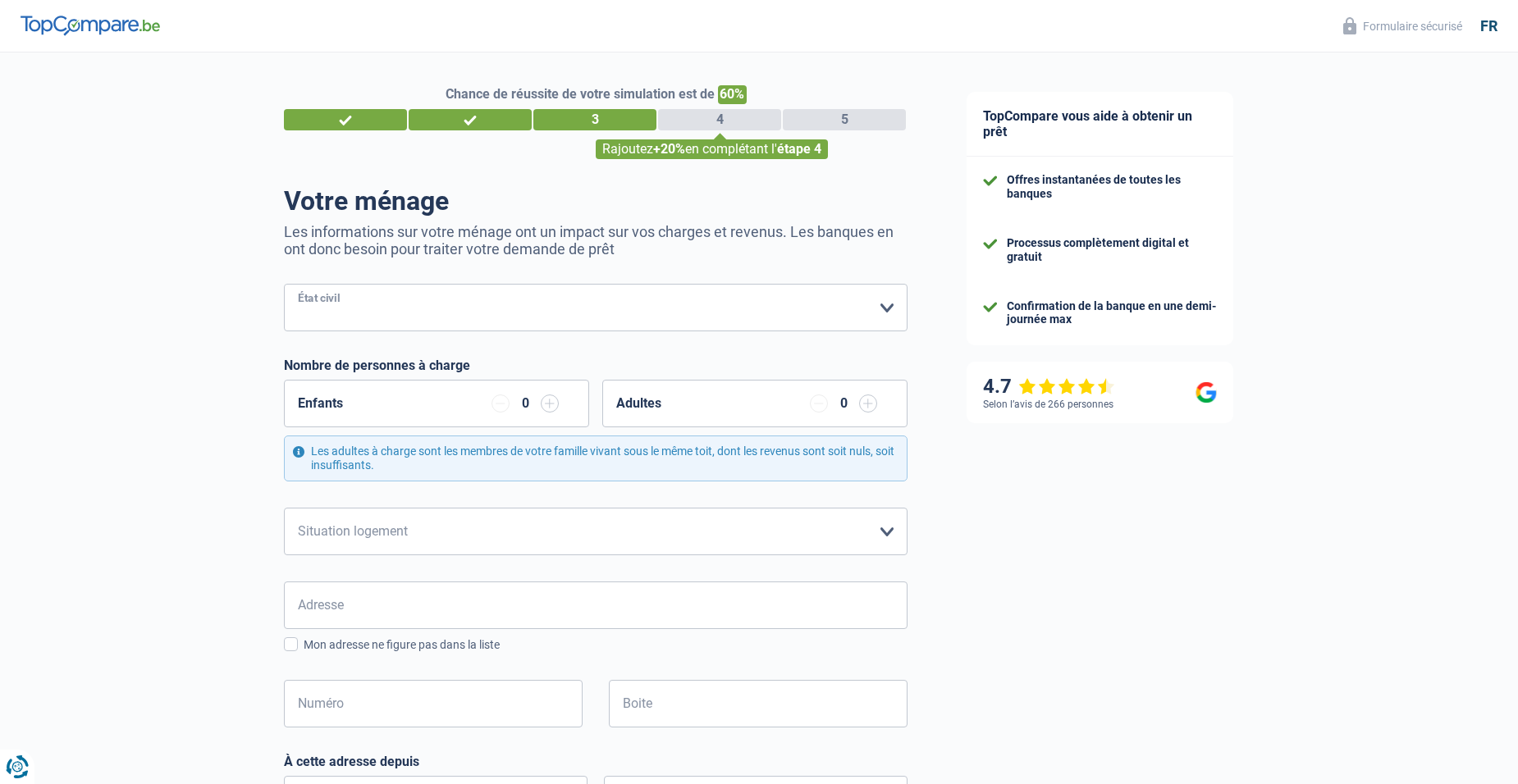
click at [888, 308] on select "Célibataire Marié(e) Cohabitant(e) légal(e) Divorcé(e) Veuf(ve) Séparé (de fait…" at bounding box center [595, 307] width 623 height 48
select select "married"
click at [284, 285] on select "Célibataire Marié(e) Cohabitant(e) légal(e) Divorcé(e) Veuf(ve) Séparé (de fait…" at bounding box center [595, 307] width 623 height 48
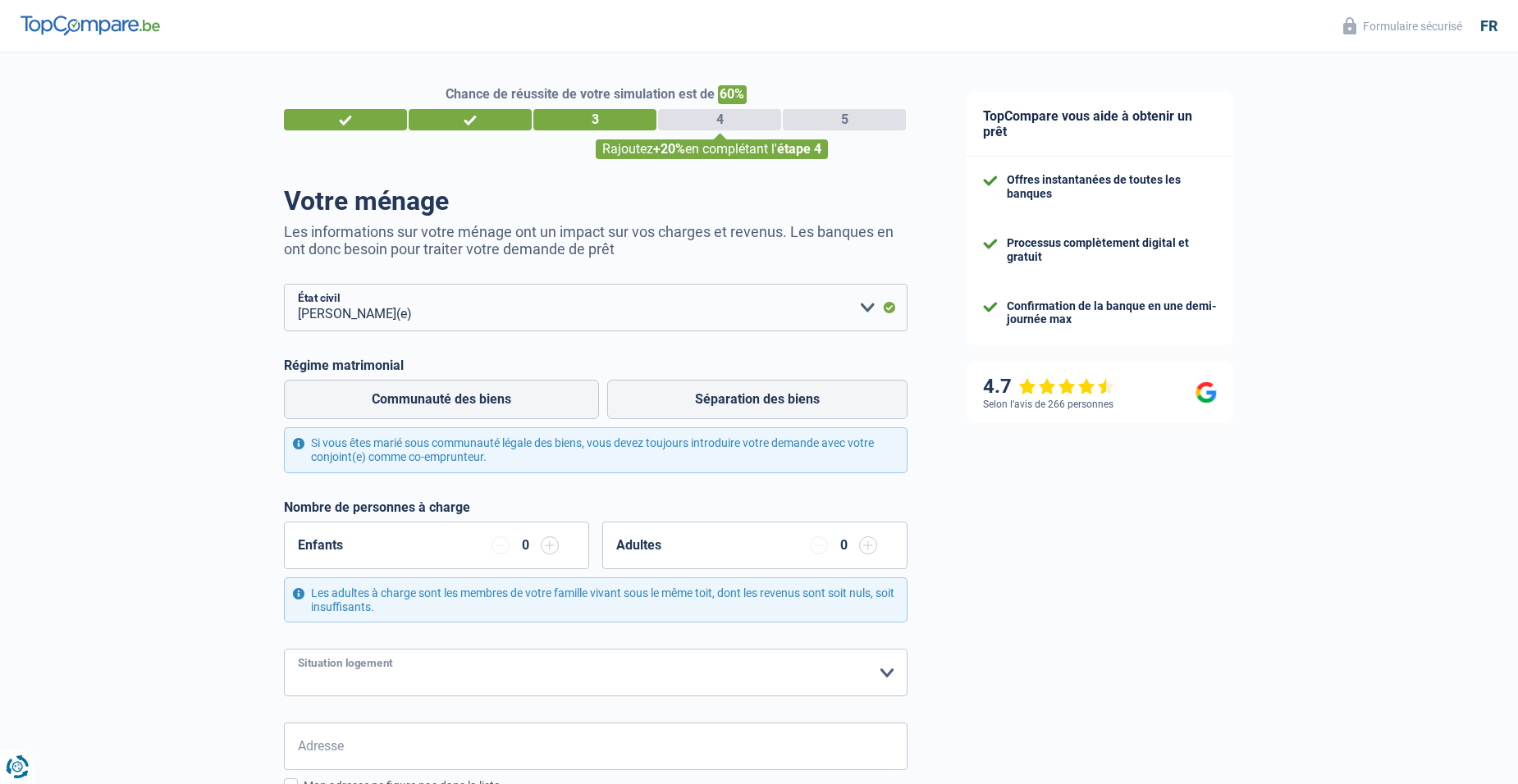
click at [884, 671] on select "Locataire Propriétaire avec prêt hypothécaire Propriétaire sans prêt hypothécai…" at bounding box center [595, 672] width 623 height 48
select select "rents"
click at [284, 651] on select "Locataire Propriétaire avec prêt hypothécaire Propriétaire sans prêt hypothécai…" at bounding box center [595, 672] width 623 height 48
click at [407, 743] on input "Adresse" at bounding box center [595, 746] width 623 height 48
type input "Rue Nestor Bouillon 14"
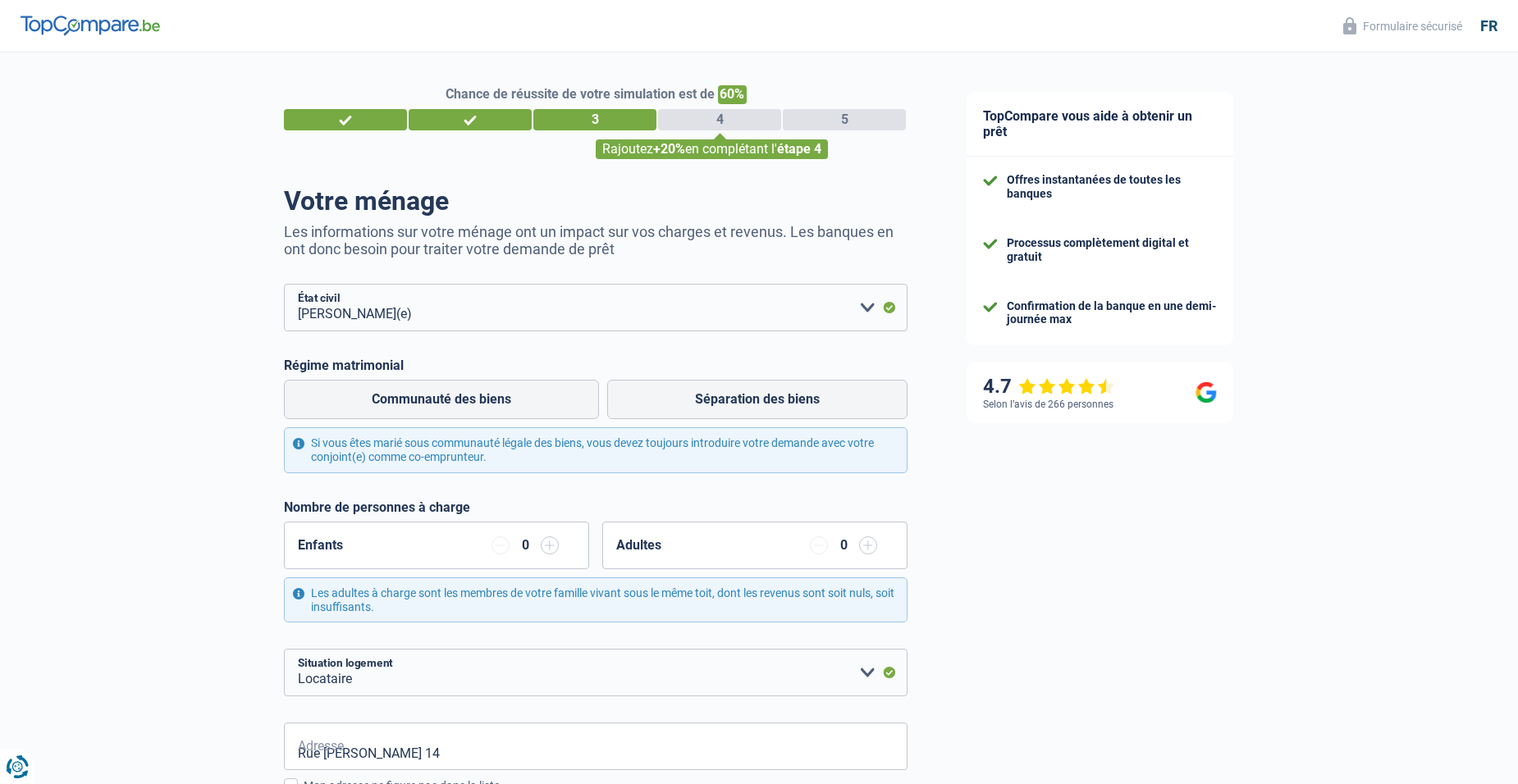
type input "Belgique"
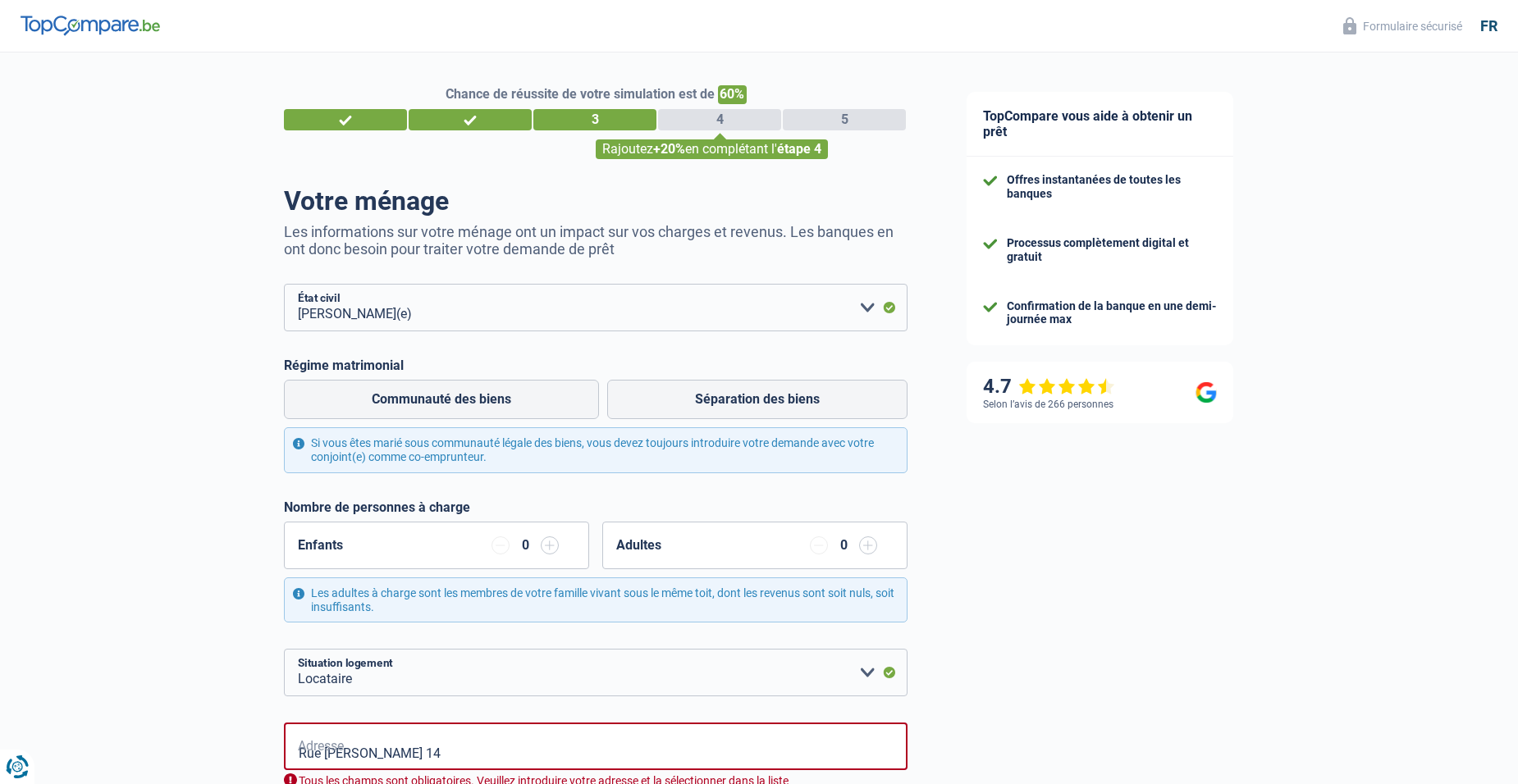
type input "Belgique"
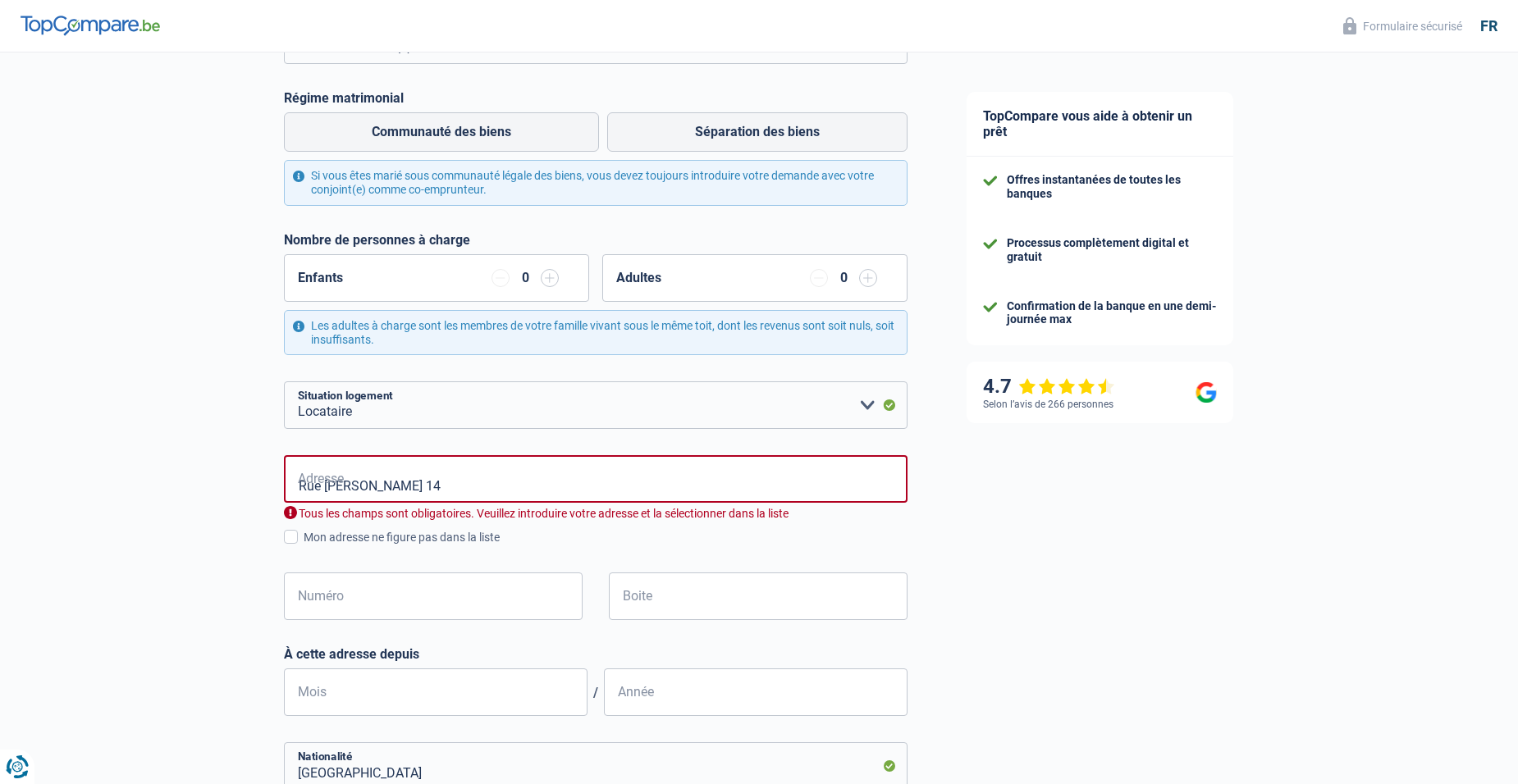
scroll to position [284, 0]
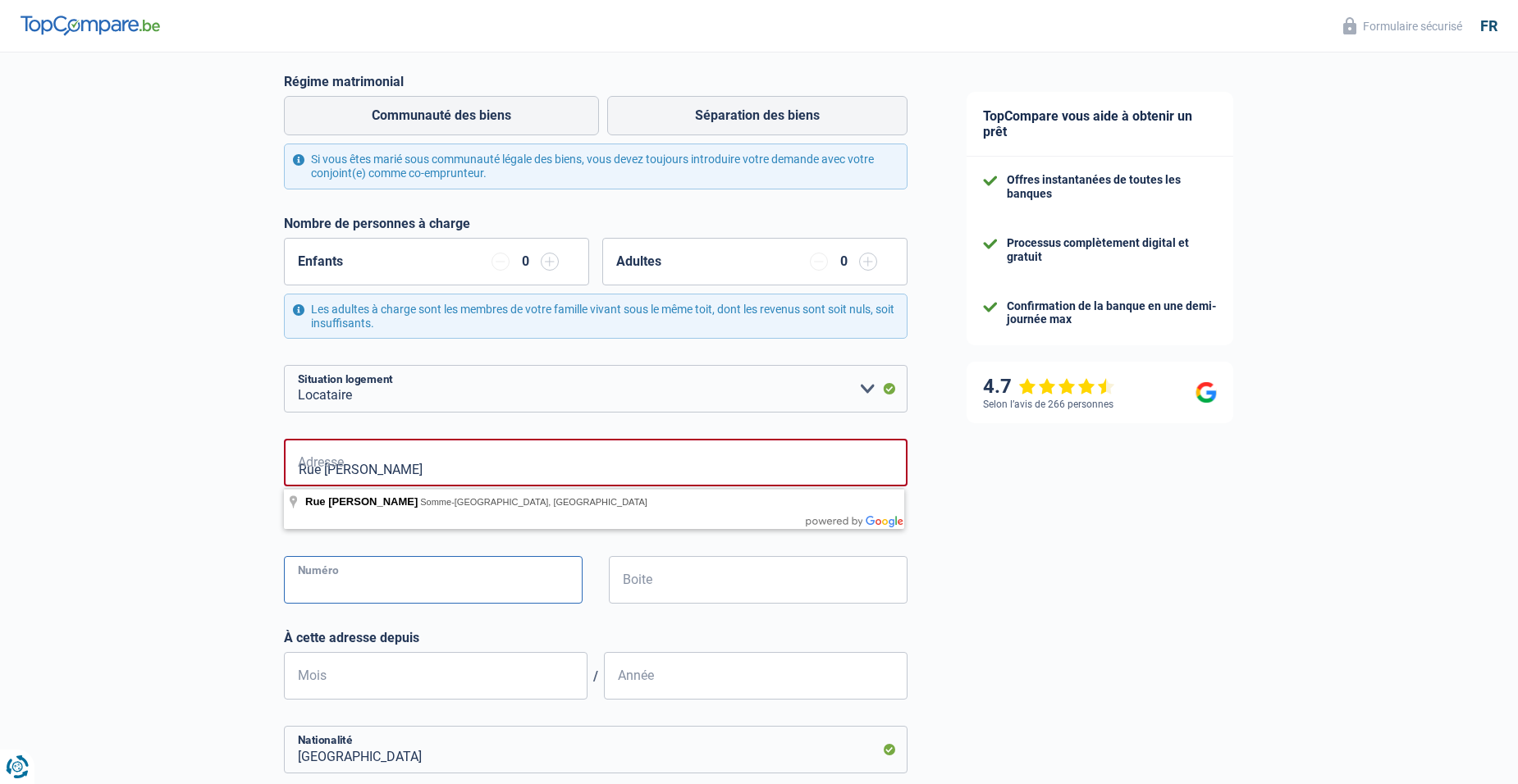
click at [303, 596] on input "Numéro" at bounding box center [433, 580] width 299 height 48
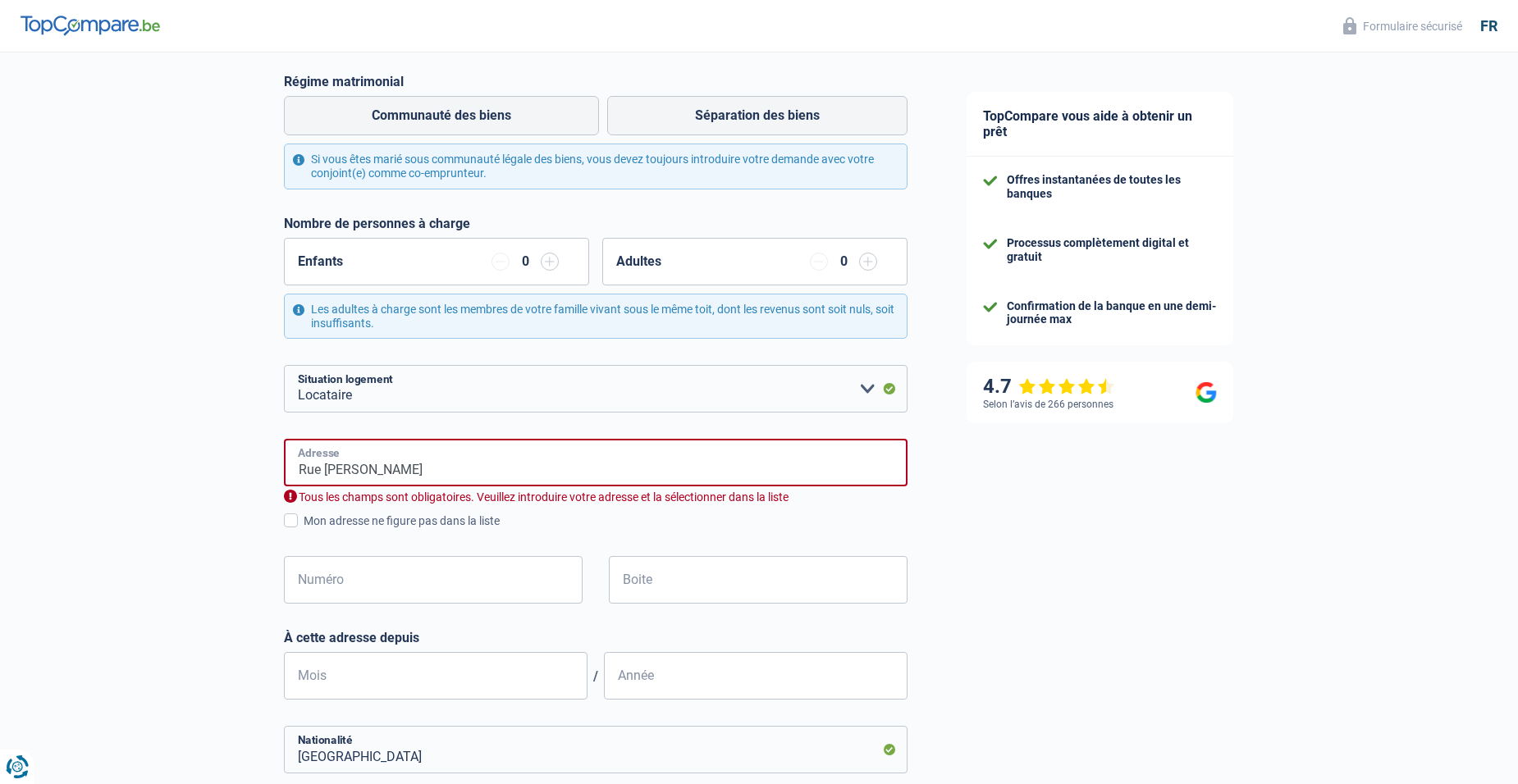
click at [431, 461] on input "Rue Nestor Bouillon" at bounding box center [595, 462] width 623 height 48
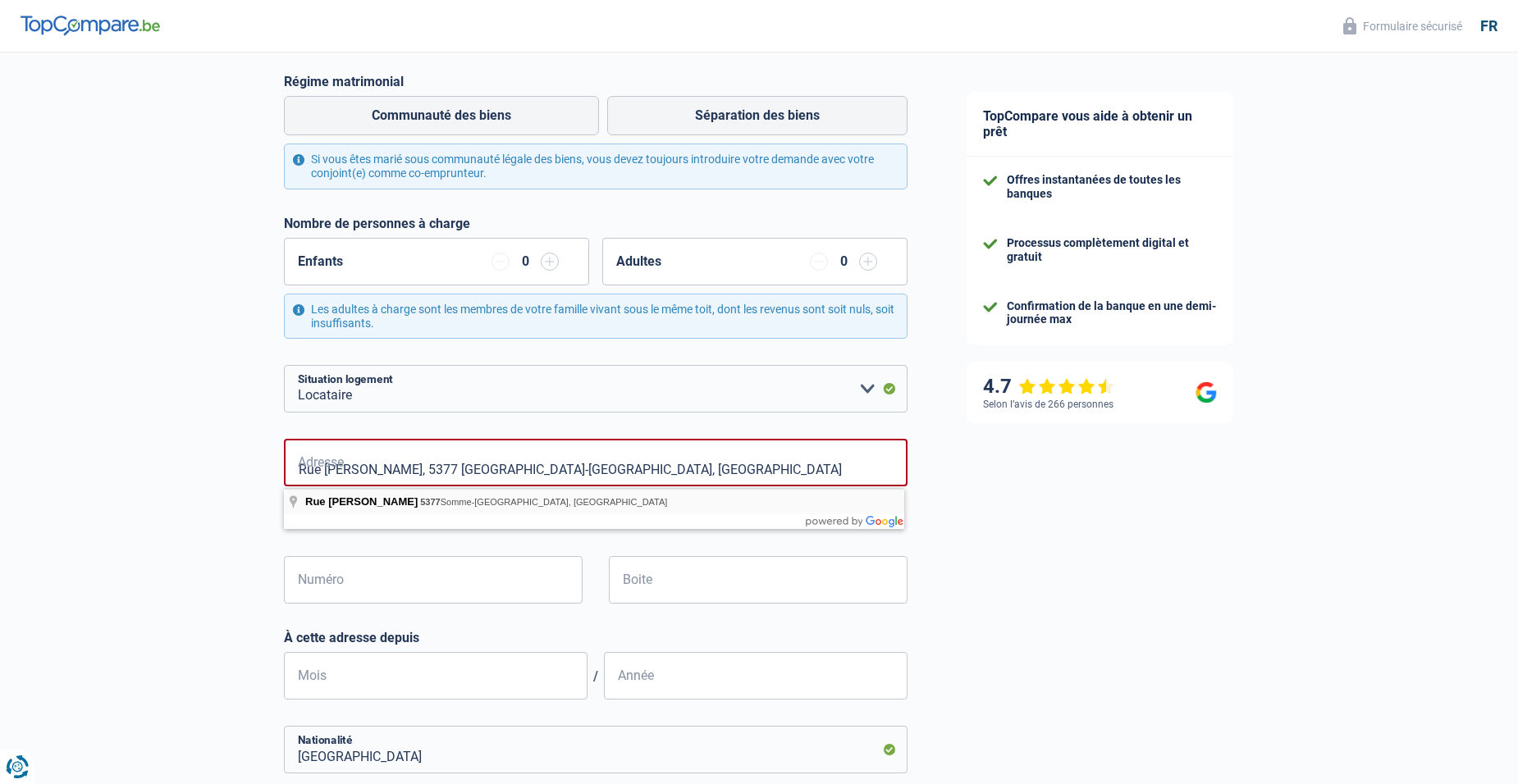
type input "Rue Nestor Bouillon, 5377, Somme-Leuze, BE"
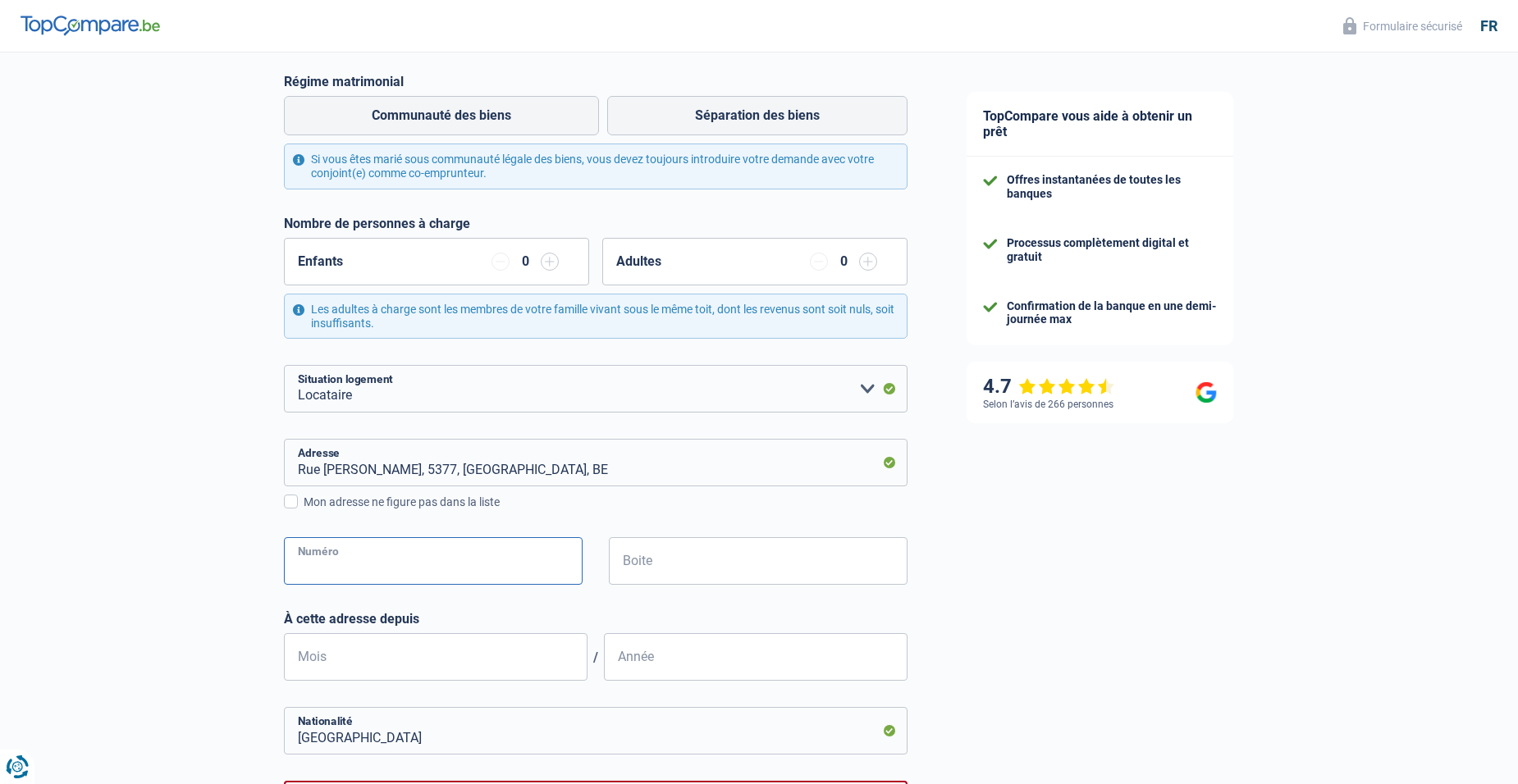
click at [353, 561] on input "Numéro" at bounding box center [433, 561] width 299 height 48
type input "41"
click at [396, 662] on input "Mois" at bounding box center [435, 657] width 303 height 48
type input "09"
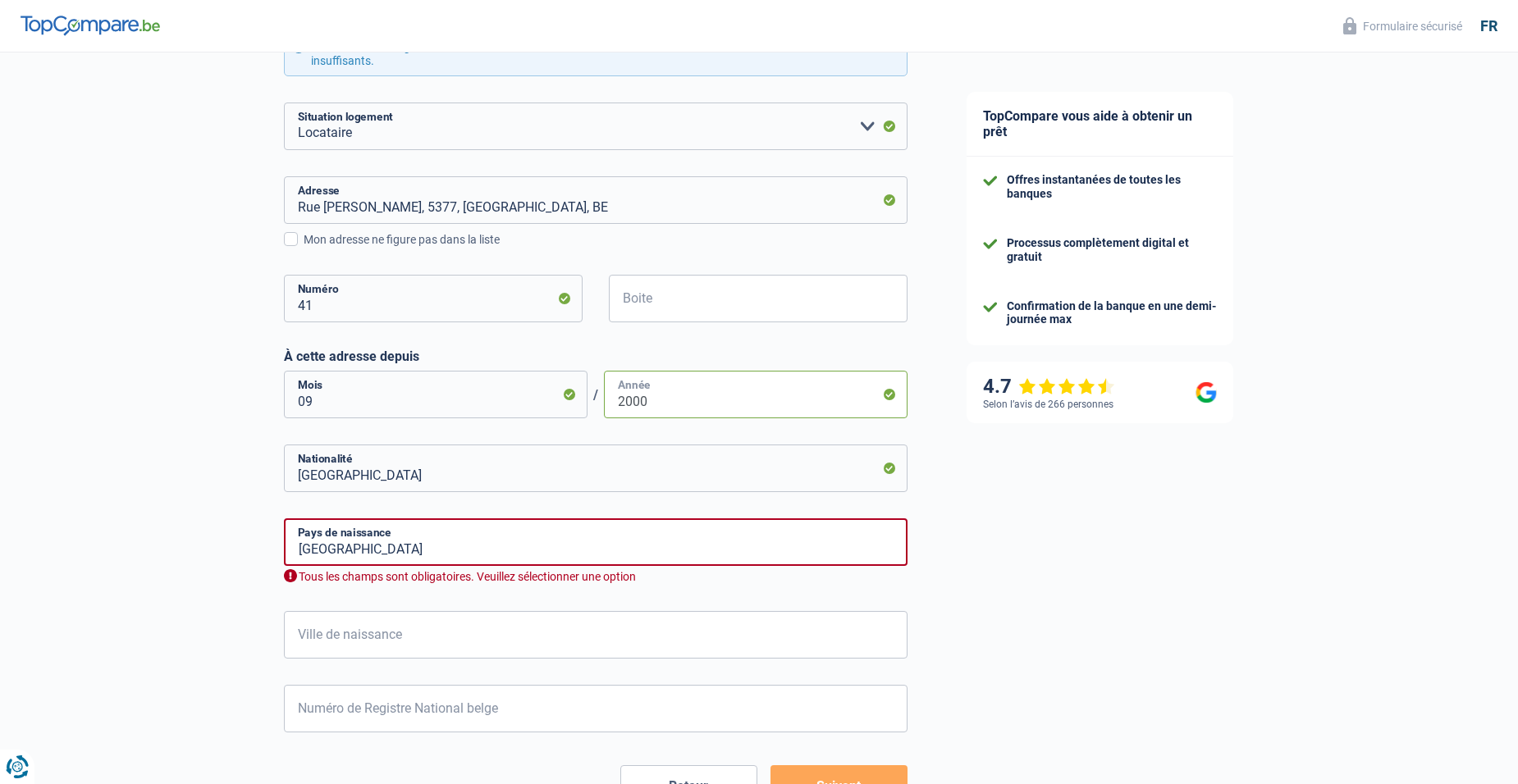
scroll to position [559, 0]
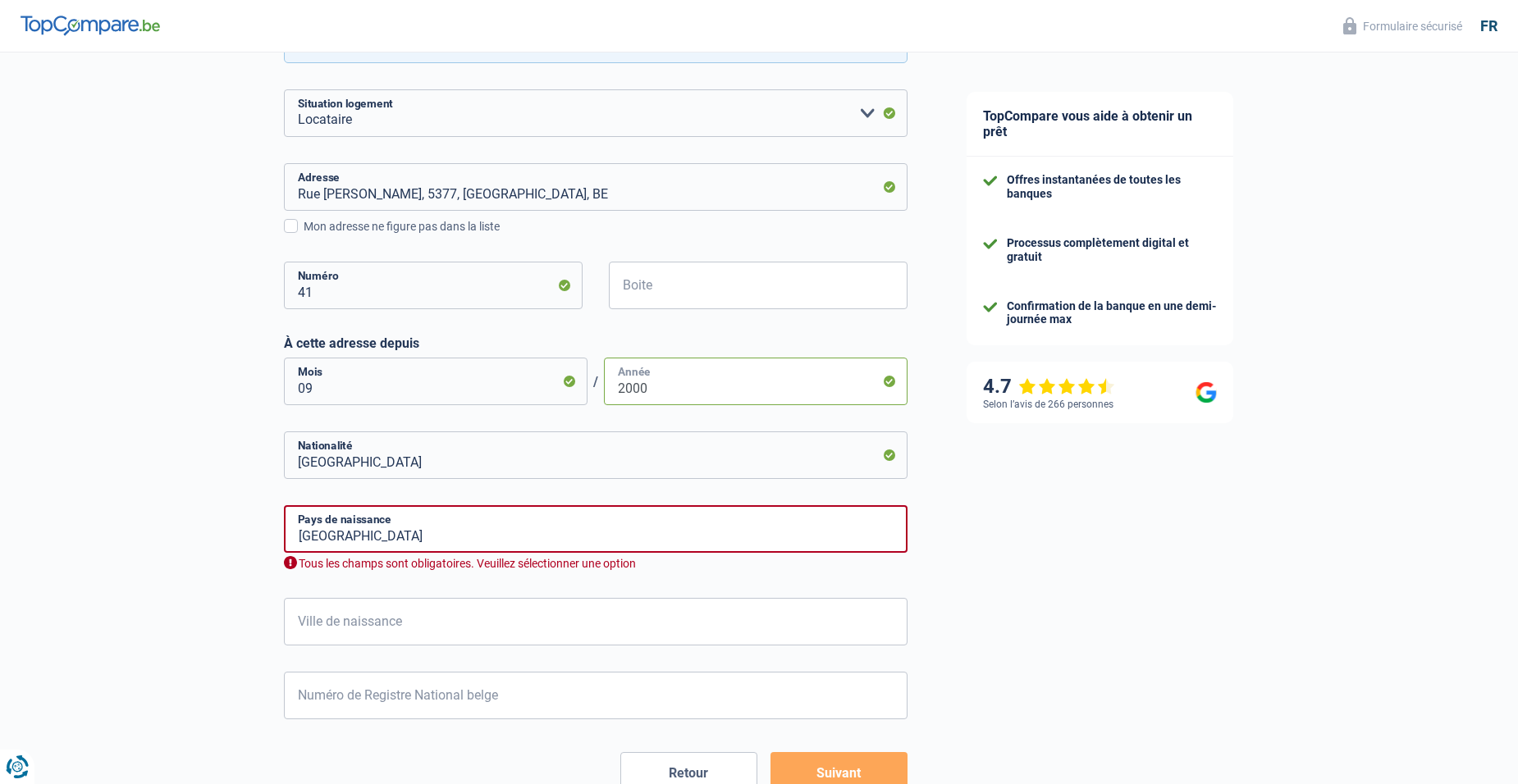
type input "2000"
click at [416, 624] on input "Ville de naissance" at bounding box center [595, 621] width 623 height 48
type input "huy"
click at [325, 696] on input "Numéro de Registre National belge" at bounding box center [595, 695] width 623 height 48
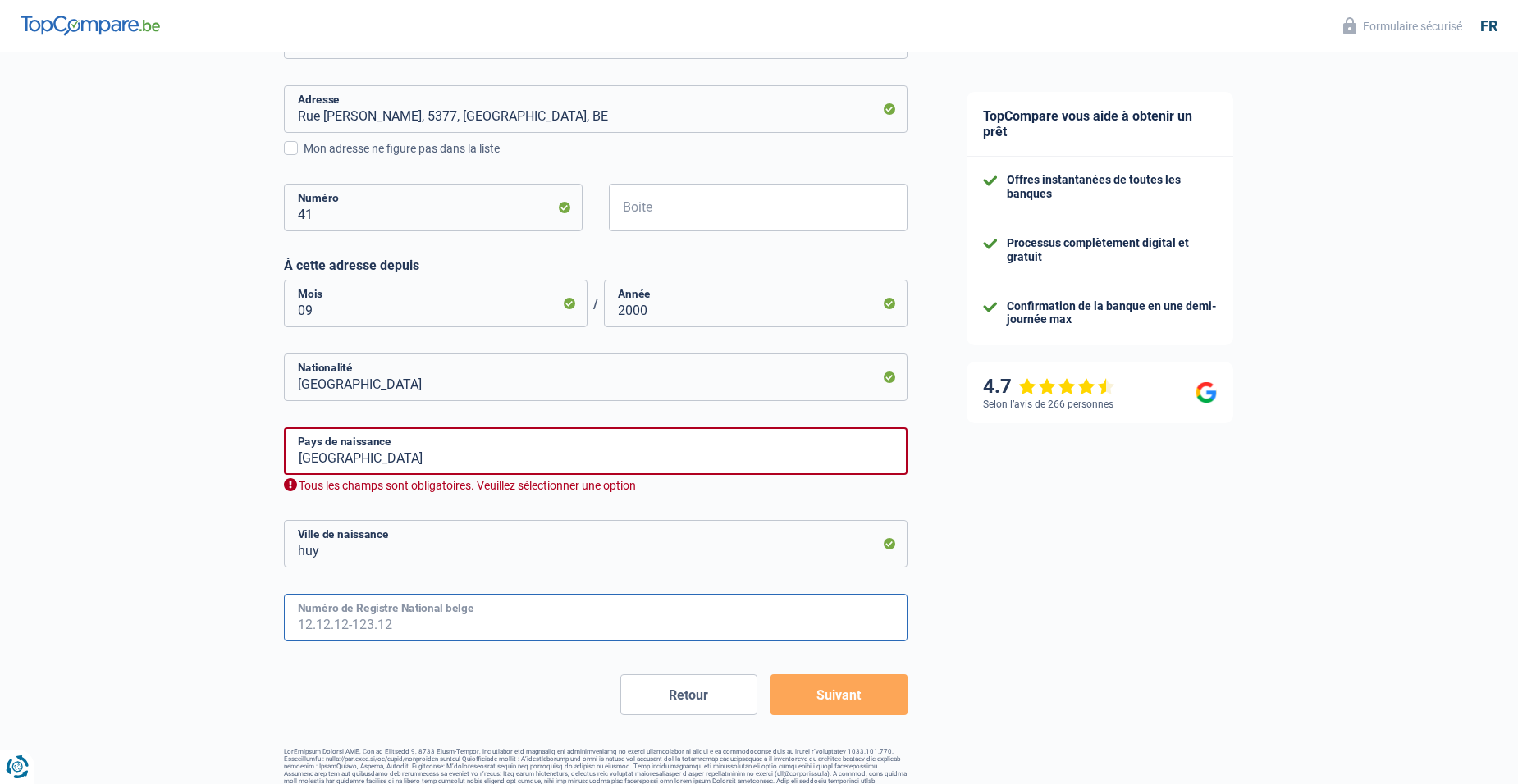
scroll to position [666, 0]
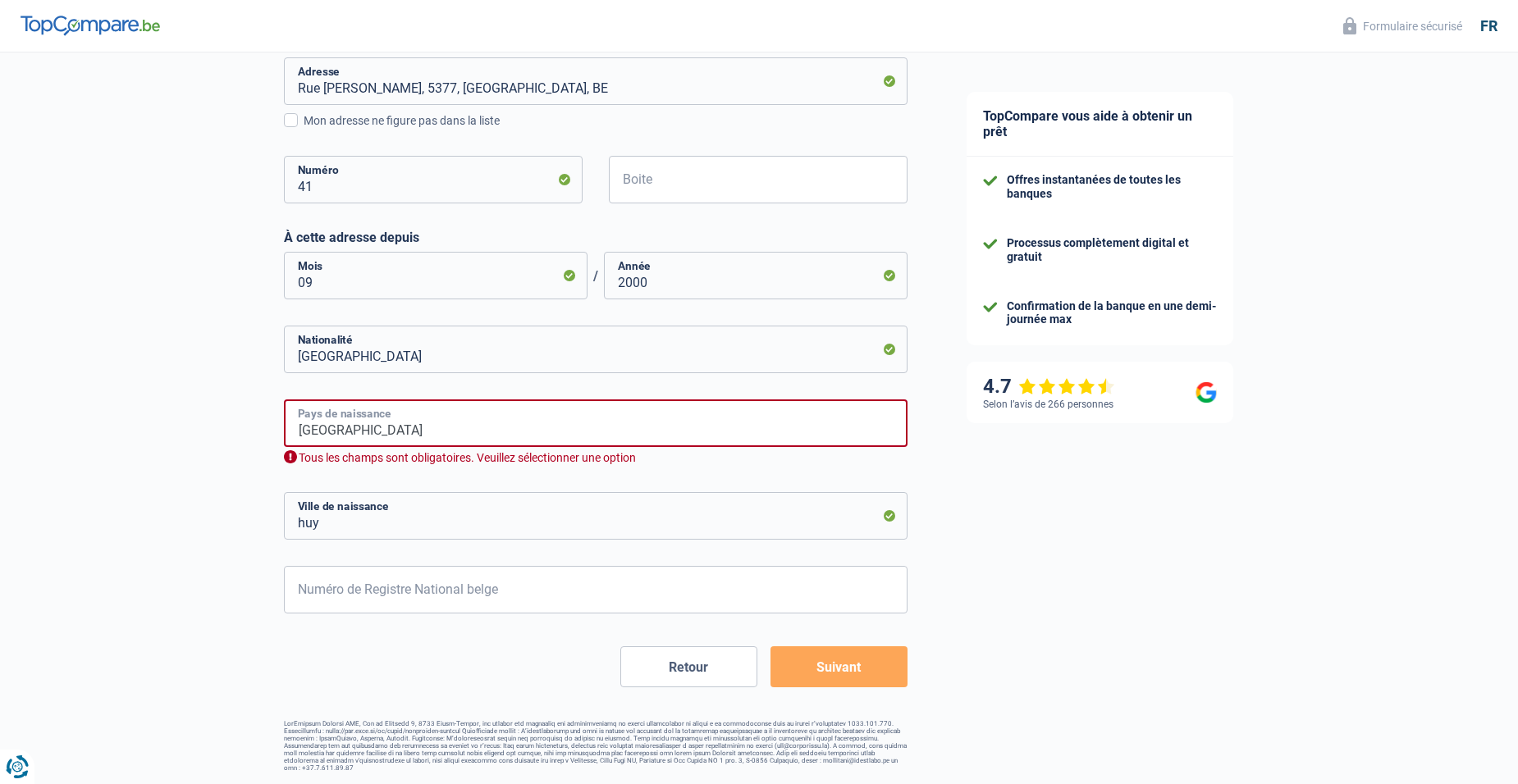
click at [369, 435] on input "Belgique" at bounding box center [595, 423] width 623 height 48
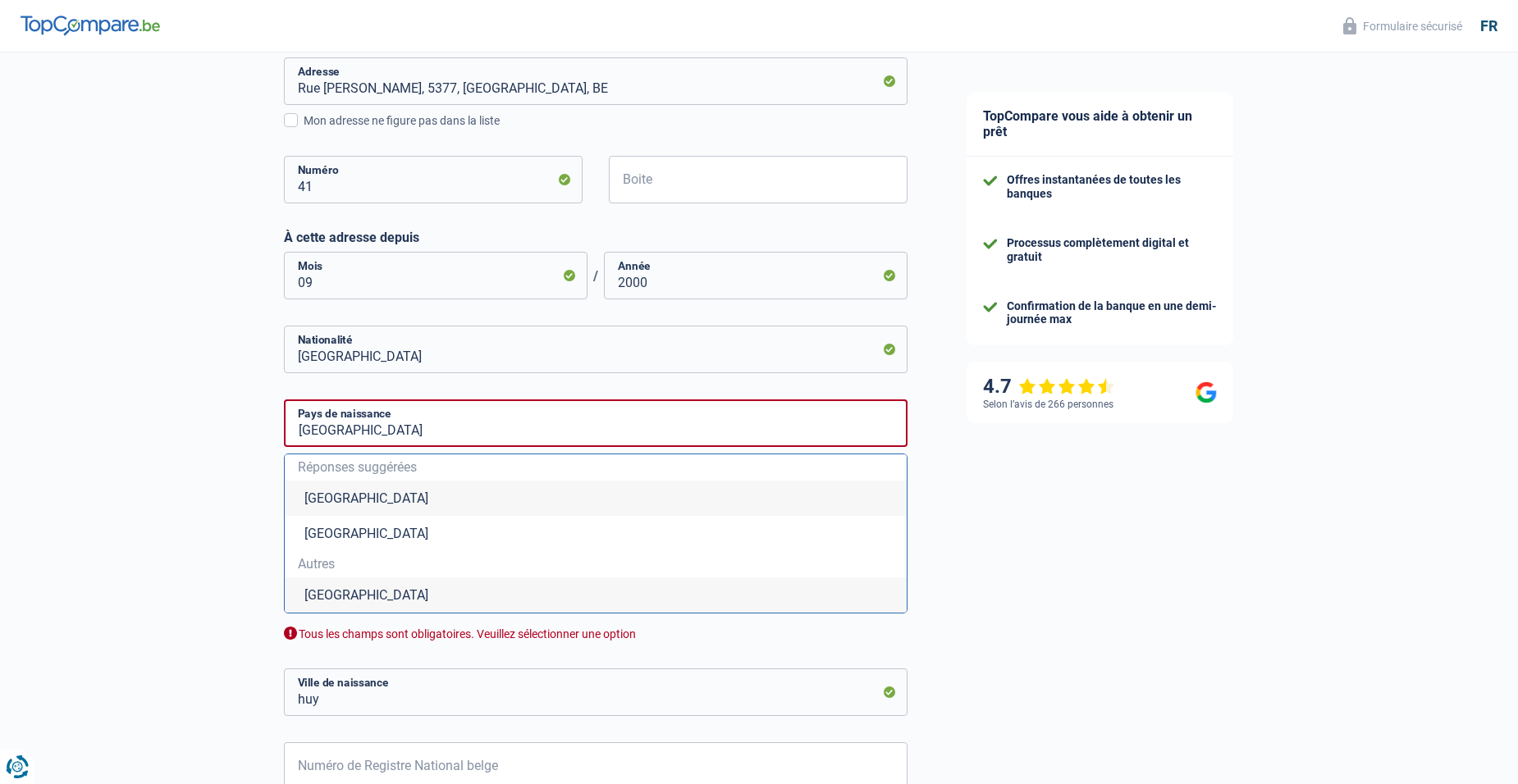
click at [341, 497] on li "Belgique" at bounding box center [596, 498] width 622 height 35
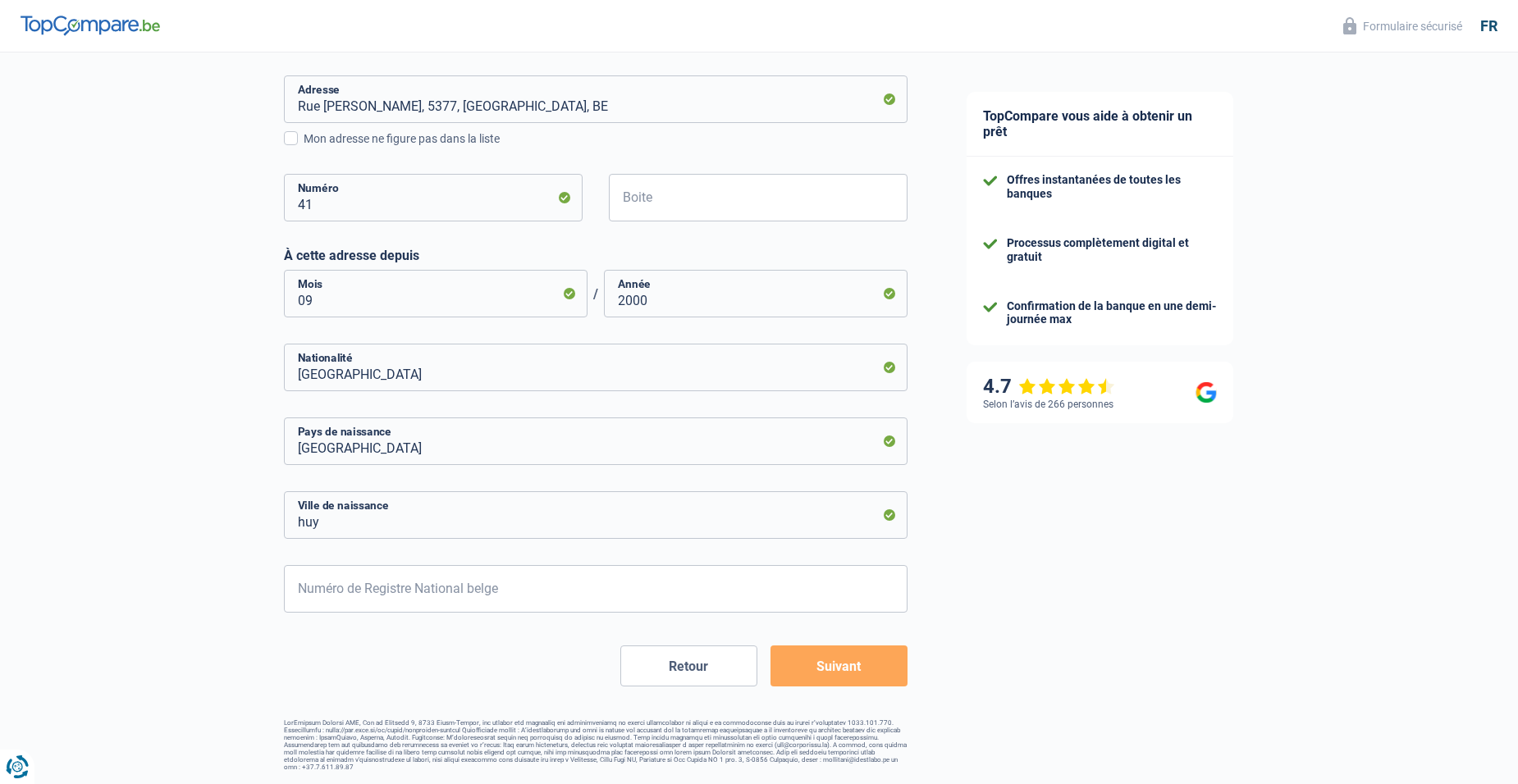
scroll to position [647, 0]
click at [373, 596] on input "Numéro de Registre National belge" at bounding box center [595, 590] width 623 height 48
type input "55.08.15-113.66"
click at [845, 666] on button "Suivant" at bounding box center [839, 666] width 137 height 41
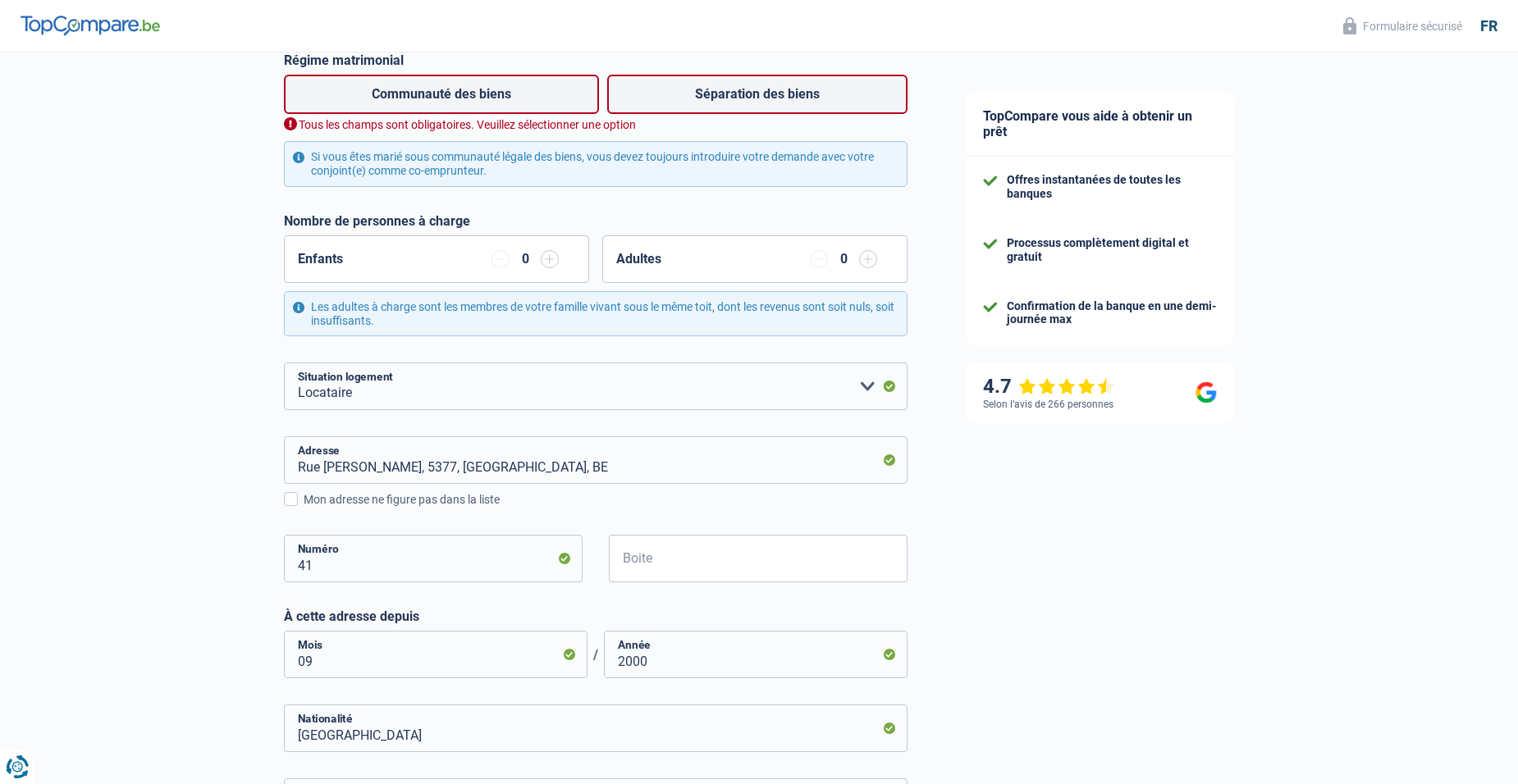
scroll to position [303, 0]
click at [788, 92] on label "Séparation des biens" at bounding box center [756, 96] width 300 height 40
click at [788, 92] on input "Séparation des biens" at bounding box center [756, 96] width 300 height 40
radio input "true"
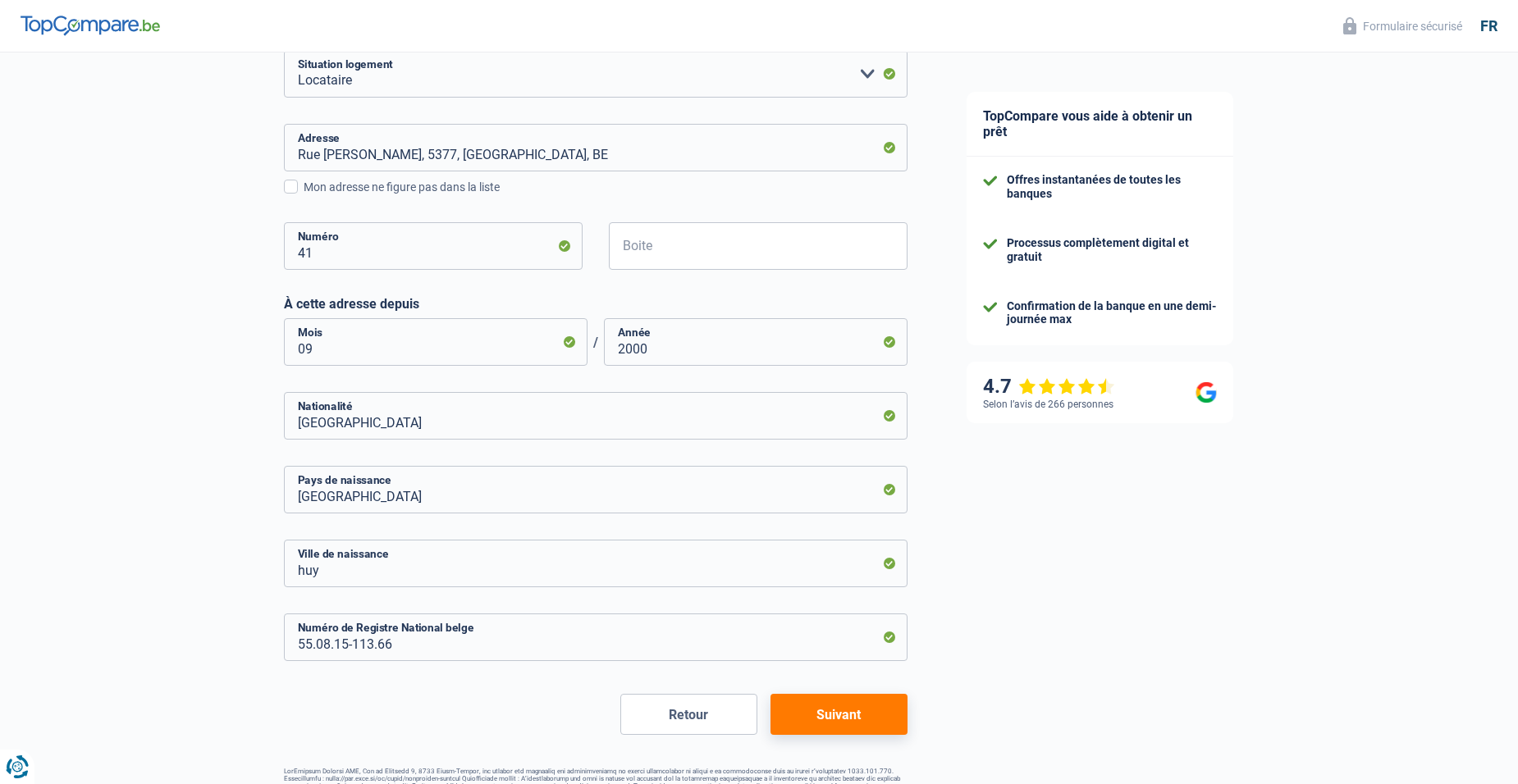
scroll to position [609, 0]
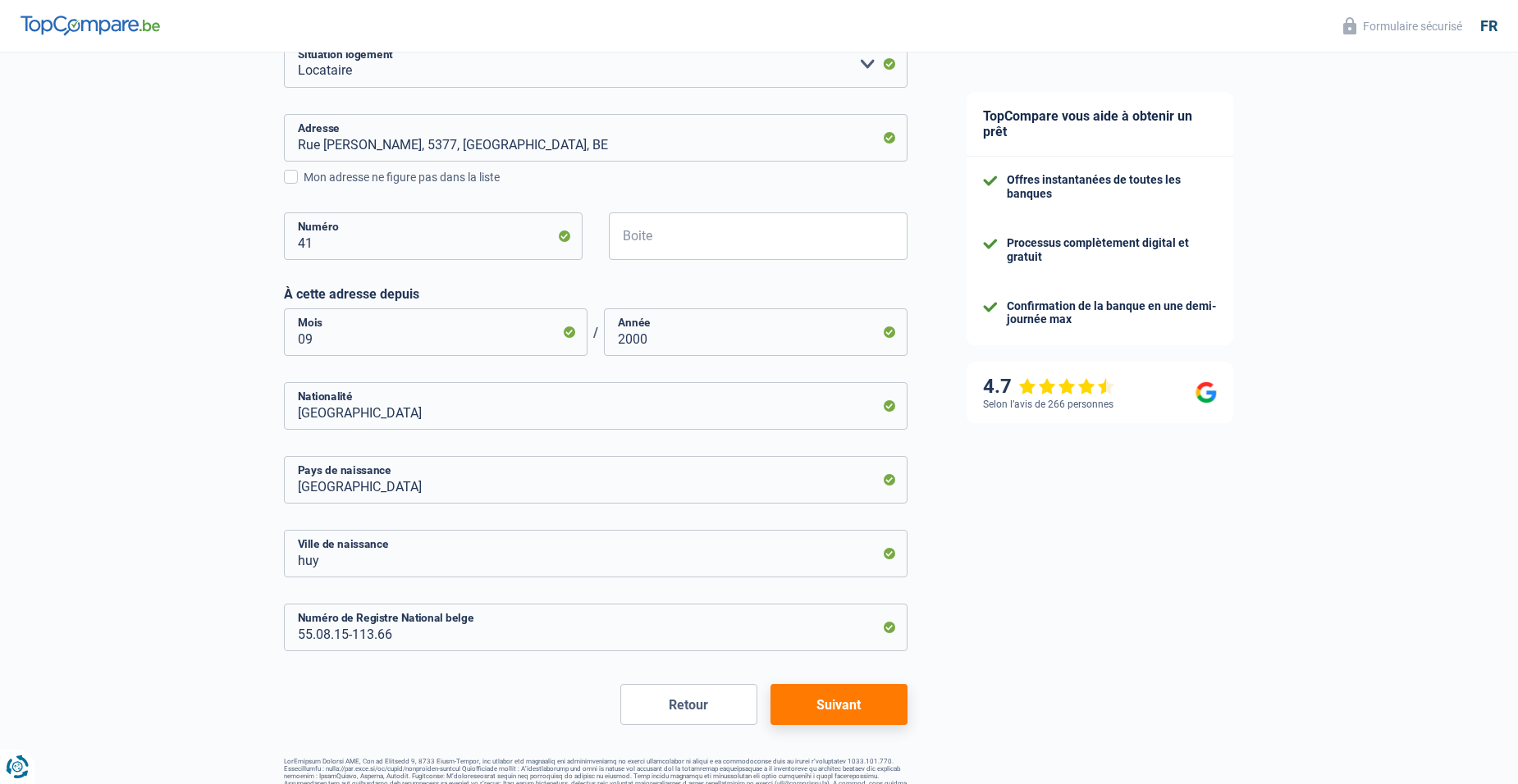
click at [832, 703] on button "Suivant" at bounding box center [839, 704] width 137 height 41
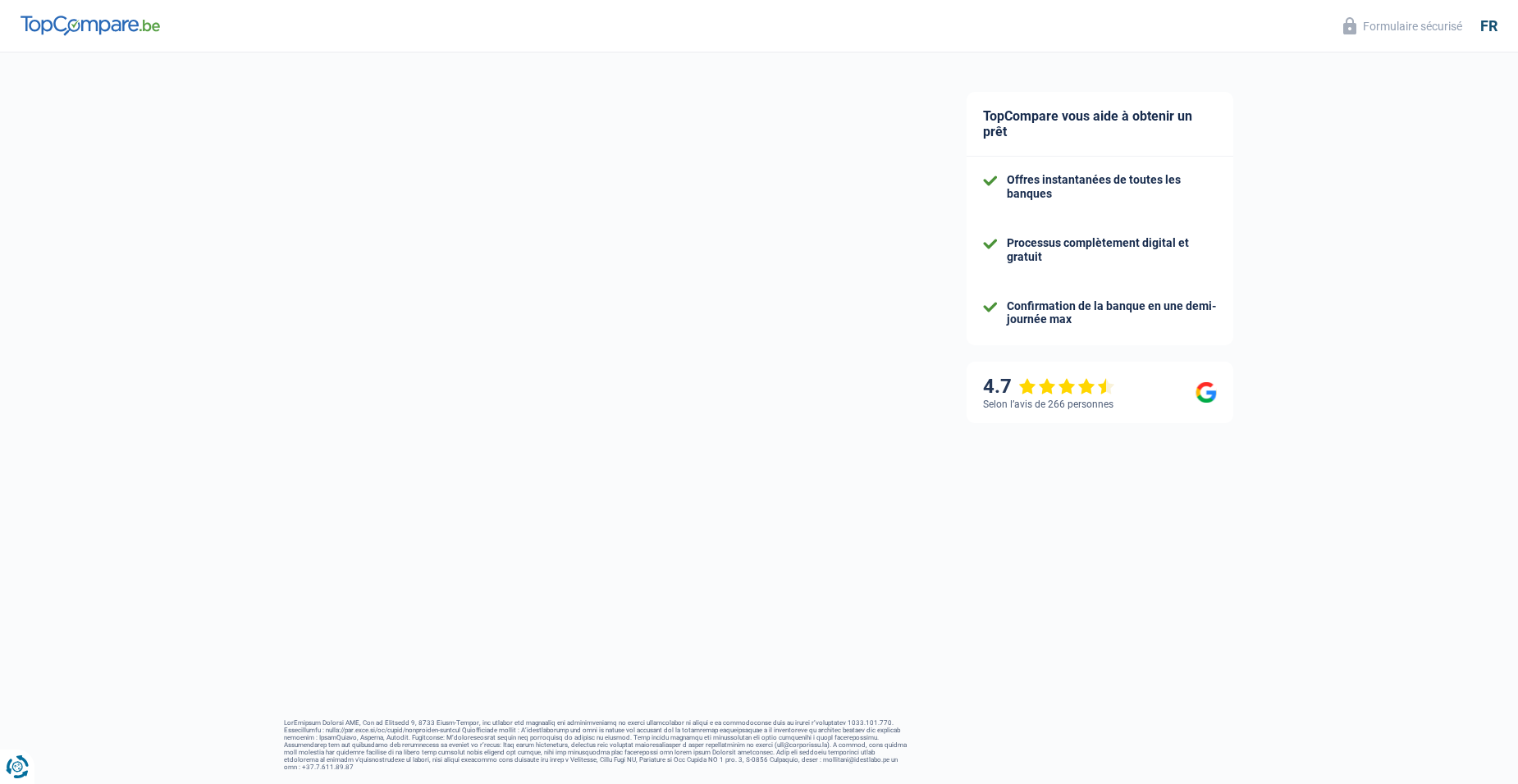
select select "pension"
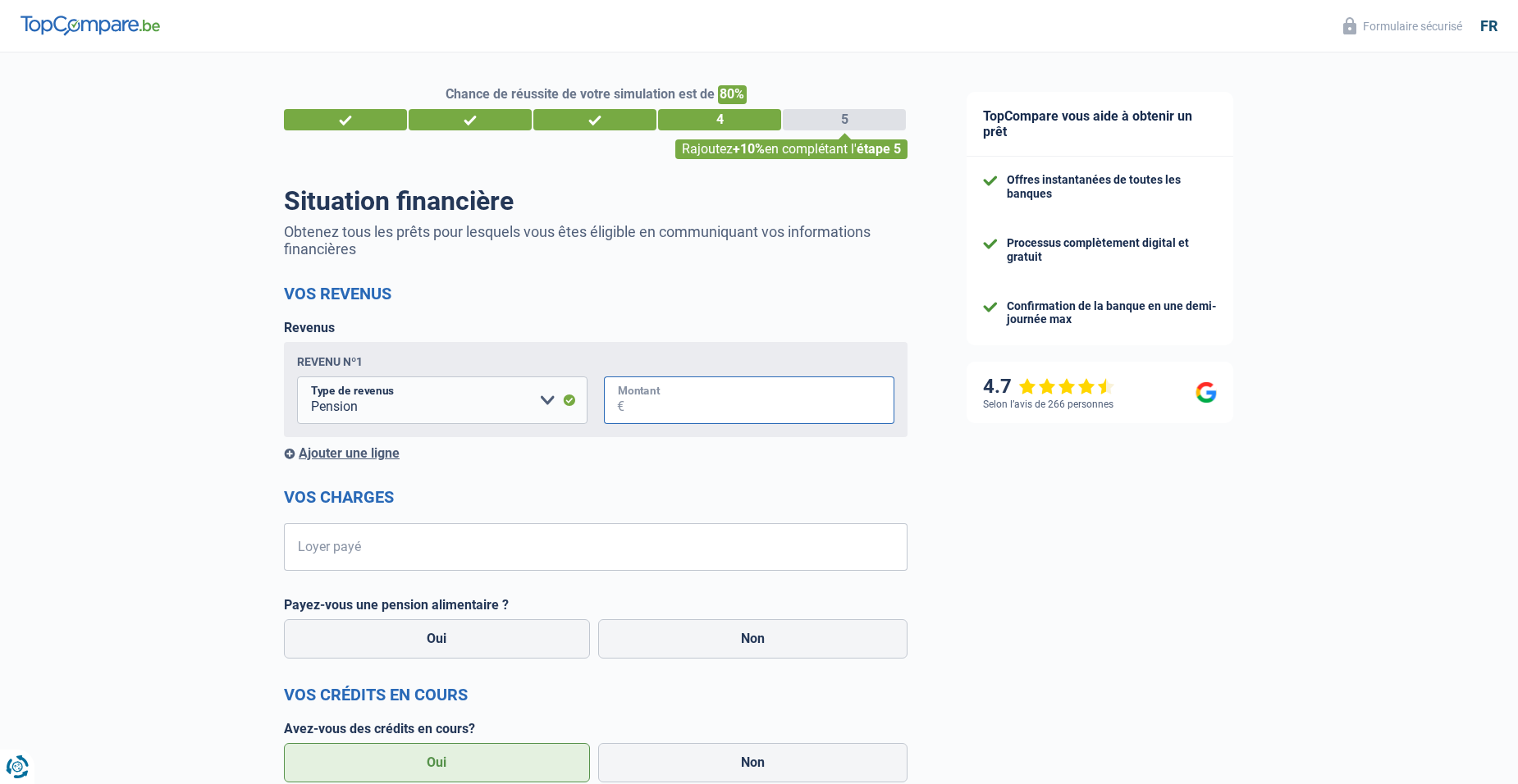
click at [758, 393] on input "Montant" at bounding box center [759, 400] width 270 height 48
type input "1"
type input "2.450"
click at [406, 542] on input "Loyer payé" at bounding box center [606, 547] width 603 height 48
type input "480"
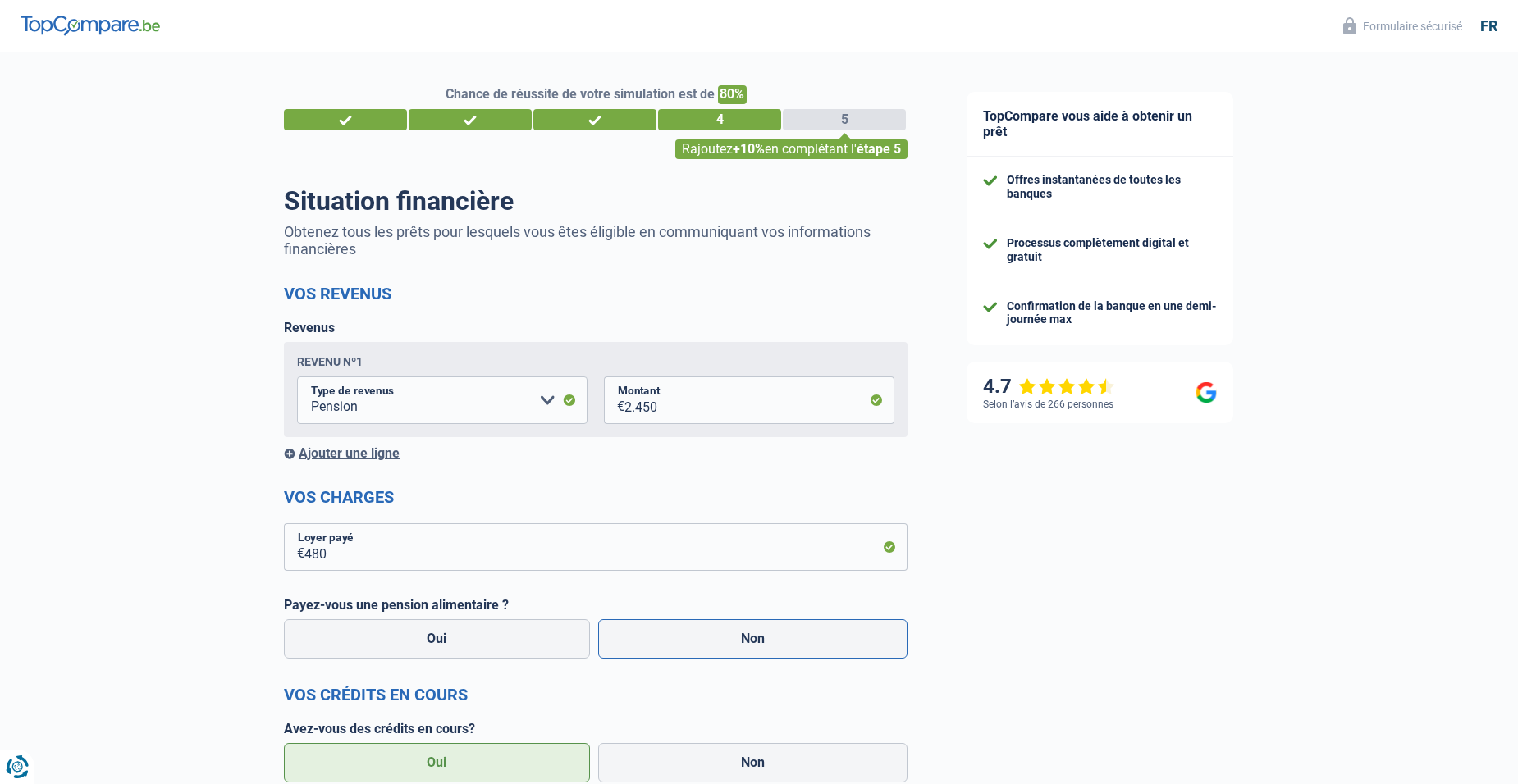
click at [740, 639] on label "Non" at bounding box center [753, 640] width 310 height 40
click at [740, 639] on input "Non" at bounding box center [753, 640] width 310 height 40
radio input "true"
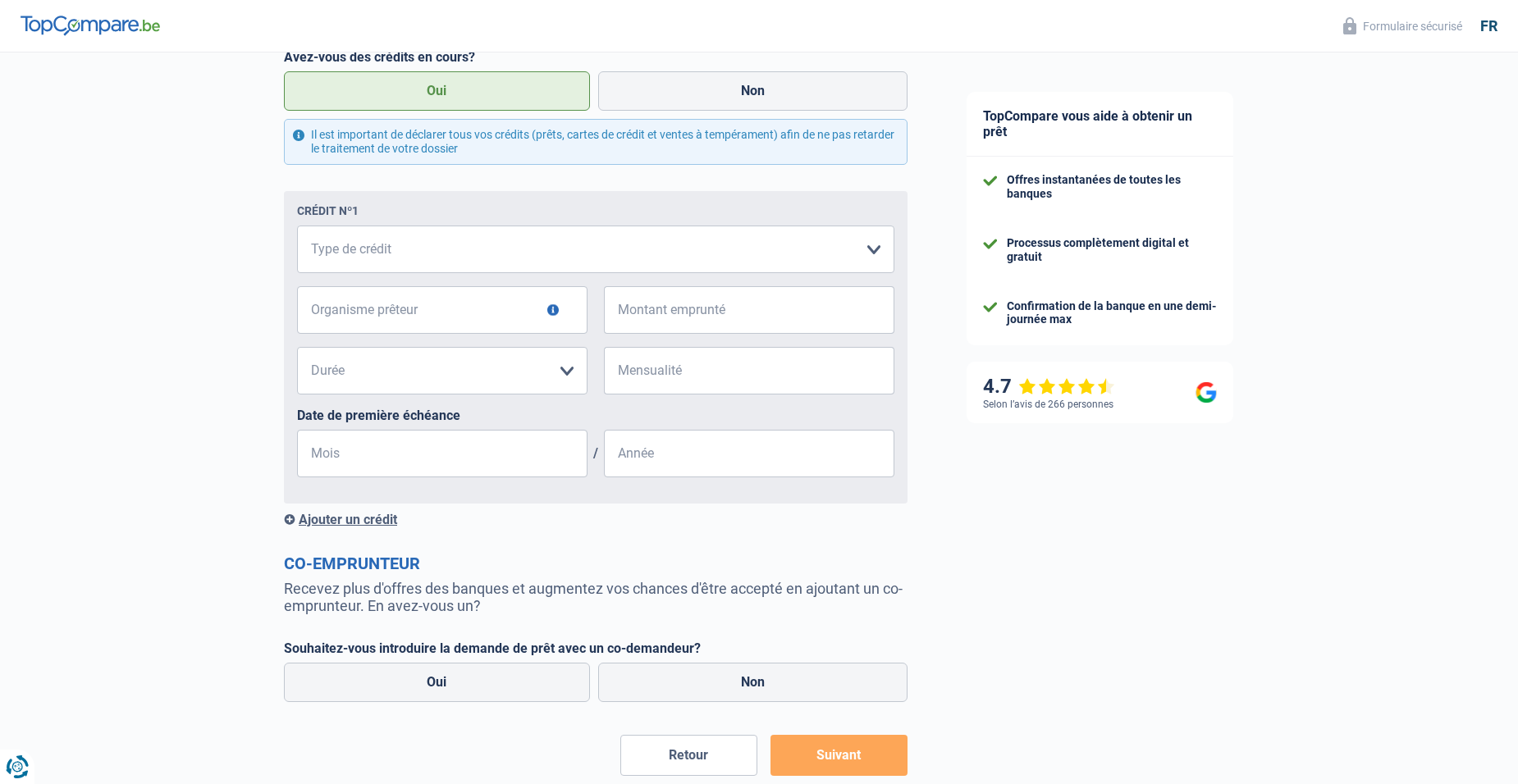
scroll to position [764, 0]
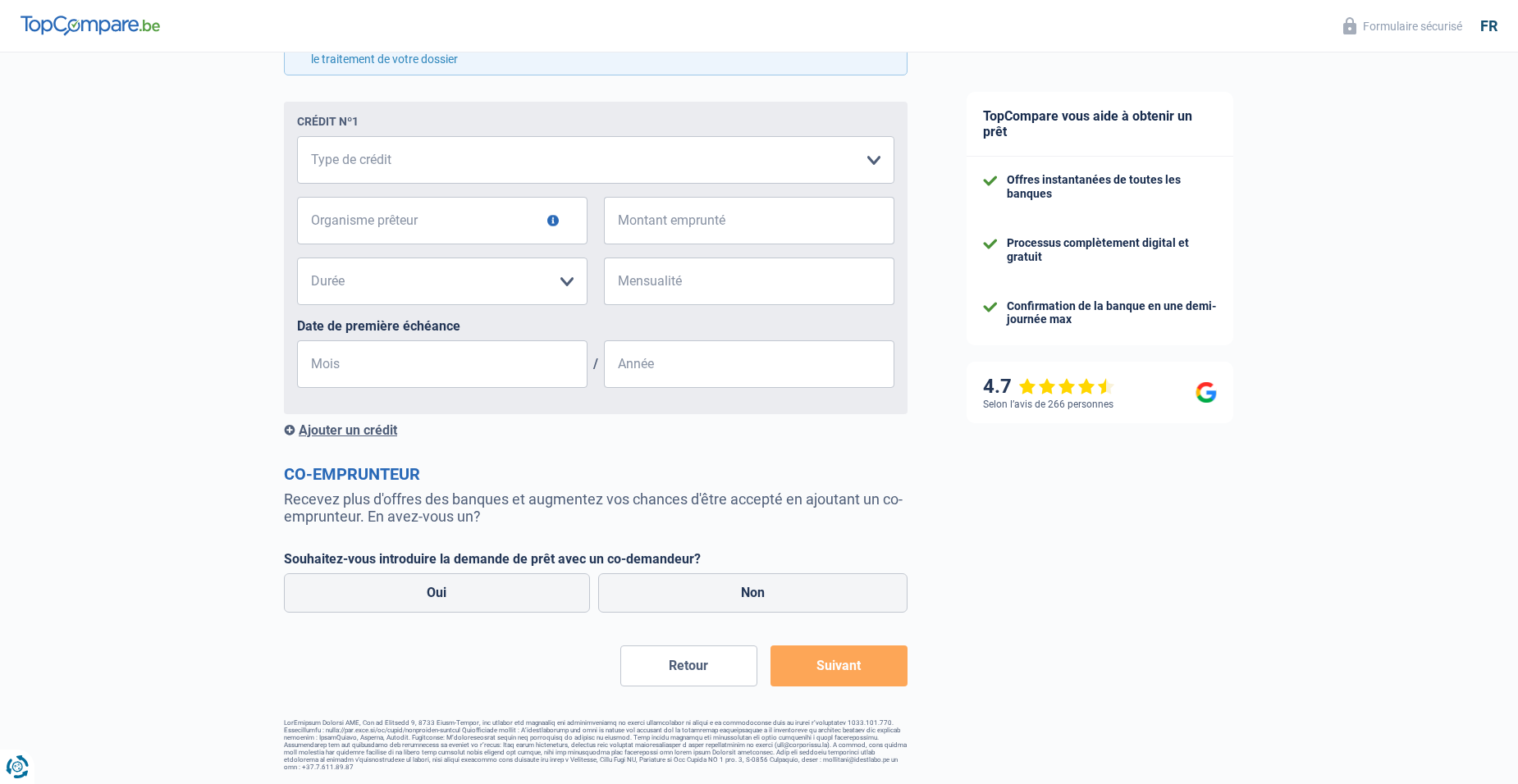
click at [845, 665] on button "Suivant" at bounding box center [839, 666] width 137 height 41
